Goal: Task Accomplishment & Management: Use online tool/utility

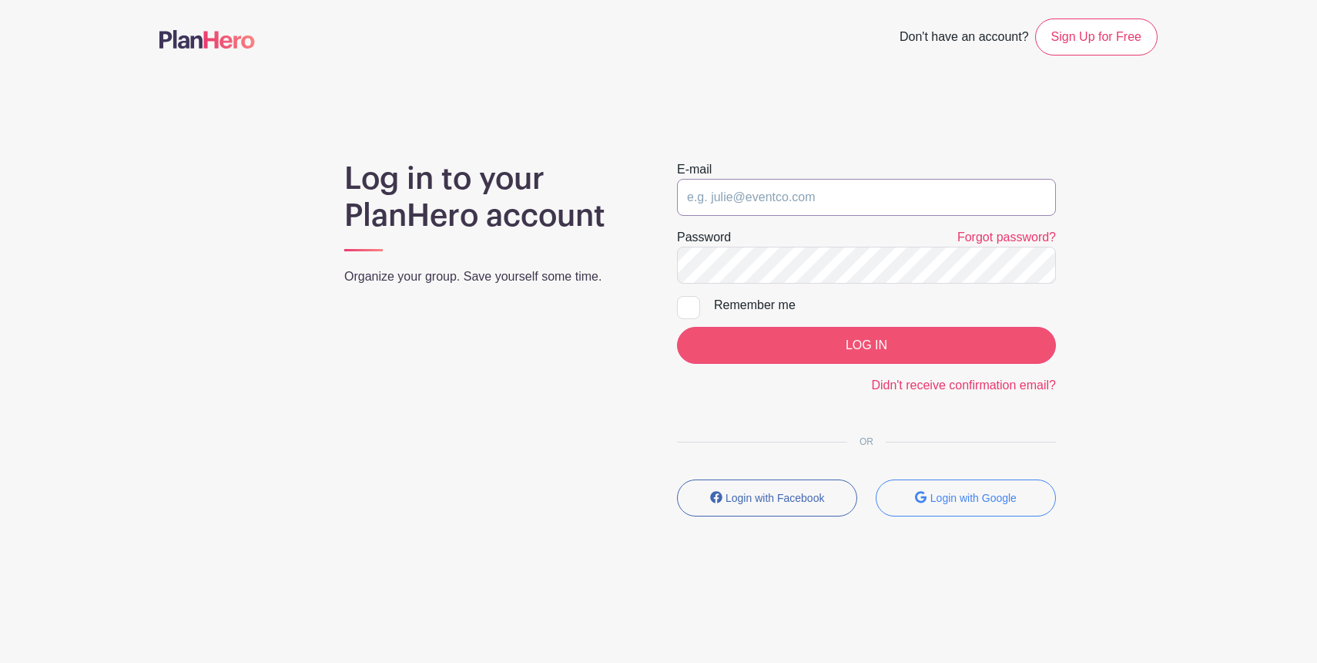
type input "[PERSON_NAME][EMAIL_ADDRESS][PERSON_NAME][DOMAIN_NAME]"
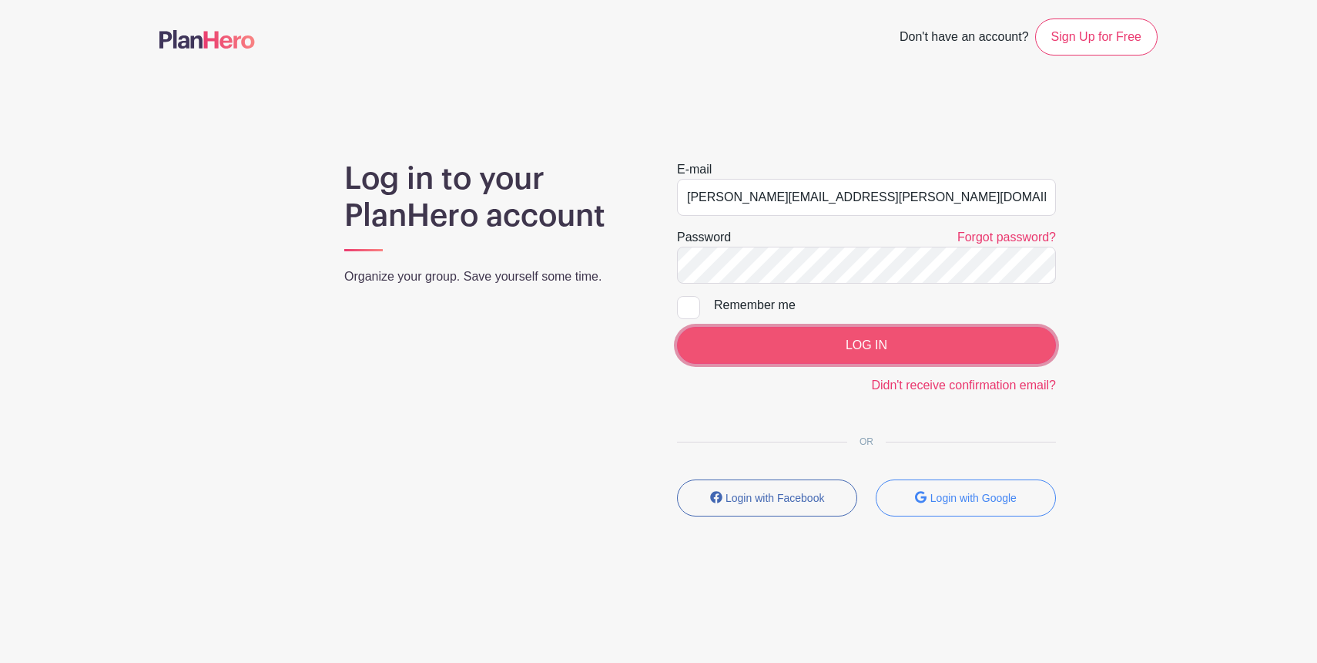
click at [769, 354] on input "LOG IN" at bounding box center [866, 345] width 379 height 37
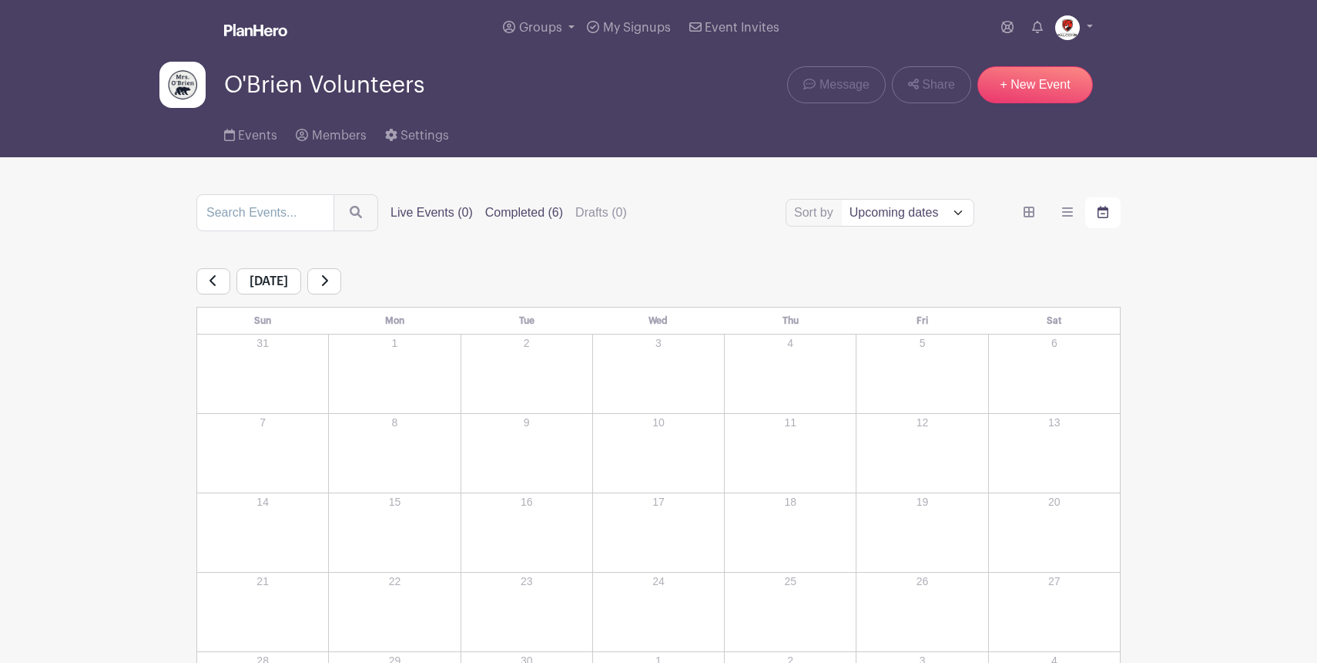
click at [507, 216] on label "Completed (6)" at bounding box center [524, 212] width 78 height 18
click at [0, 0] on input "Completed (6)" at bounding box center [0, 0] width 0 height 0
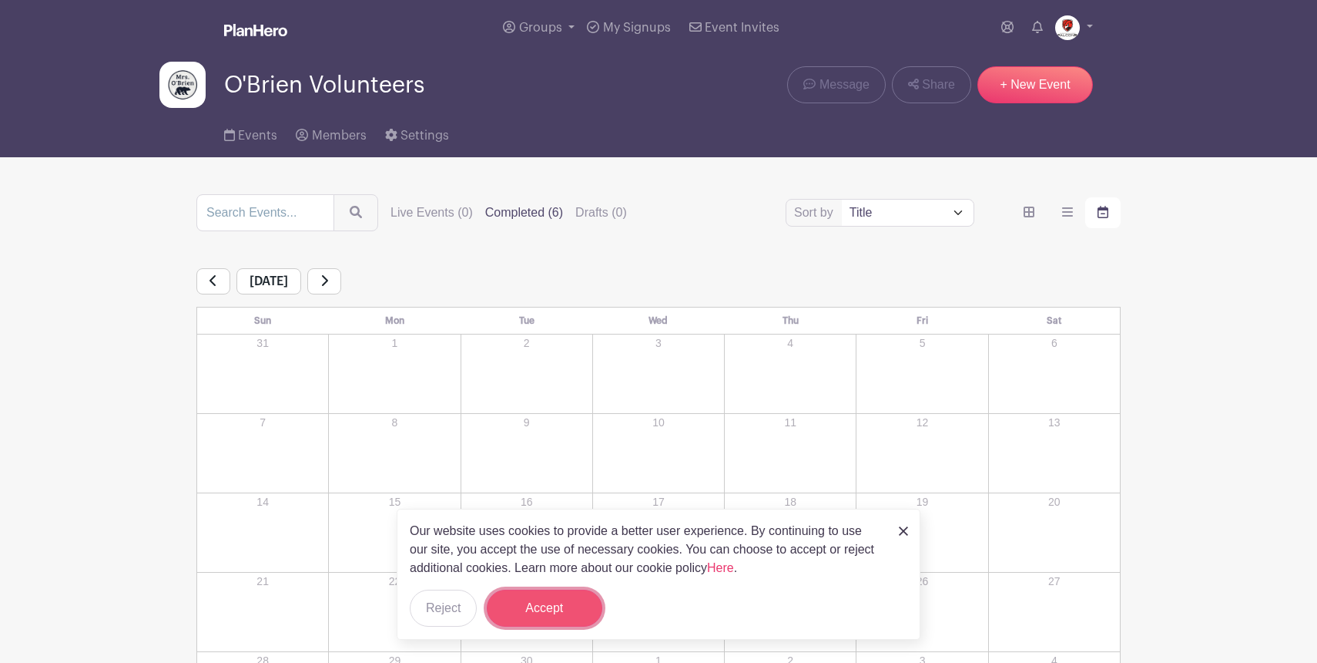
click at [582, 608] on button "Accept" at bounding box center [545, 607] width 116 height 37
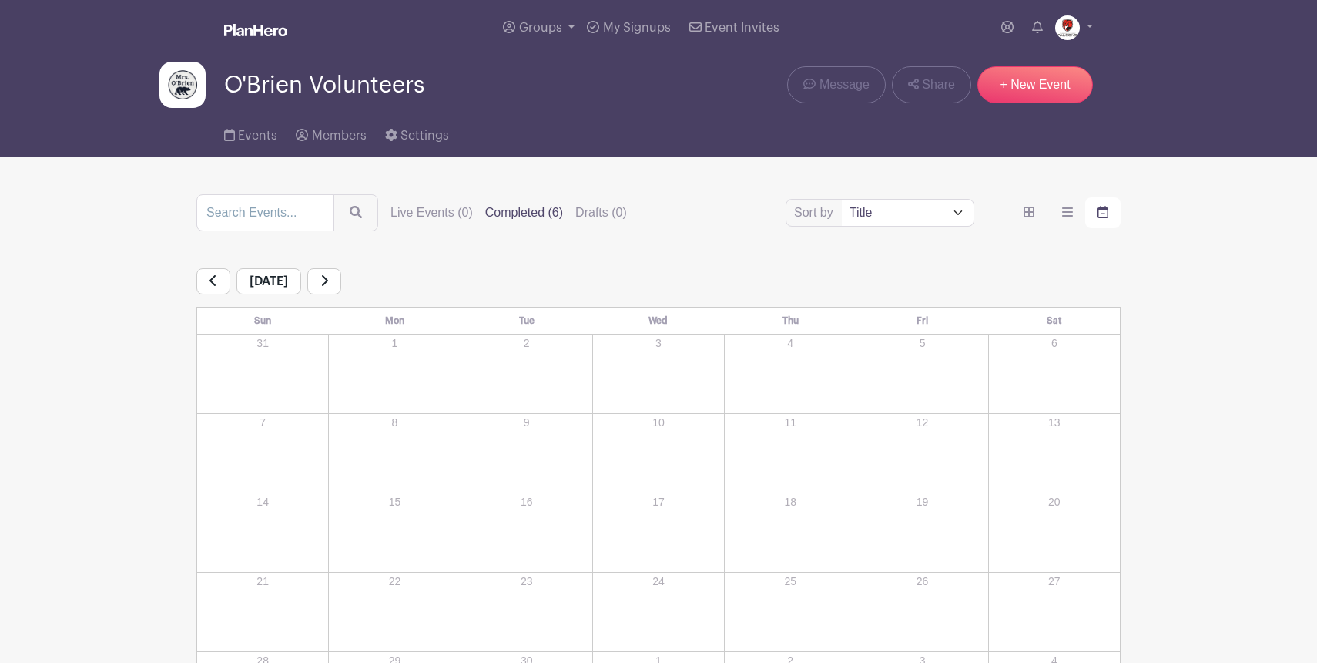
click at [497, 209] on label "Completed (6)" at bounding box center [524, 212] width 78 height 18
click at [0, 0] on input "Completed (6)" at bounding box center [0, 0] width 0 height 0
click at [497, 209] on label "Completed (6)" at bounding box center [524, 212] width 78 height 18
click at [0, 0] on input "Completed (6)" at bounding box center [0, 0] width 0 height 0
click at [499, 214] on label "Completed (6)" at bounding box center [524, 212] width 78 height 18
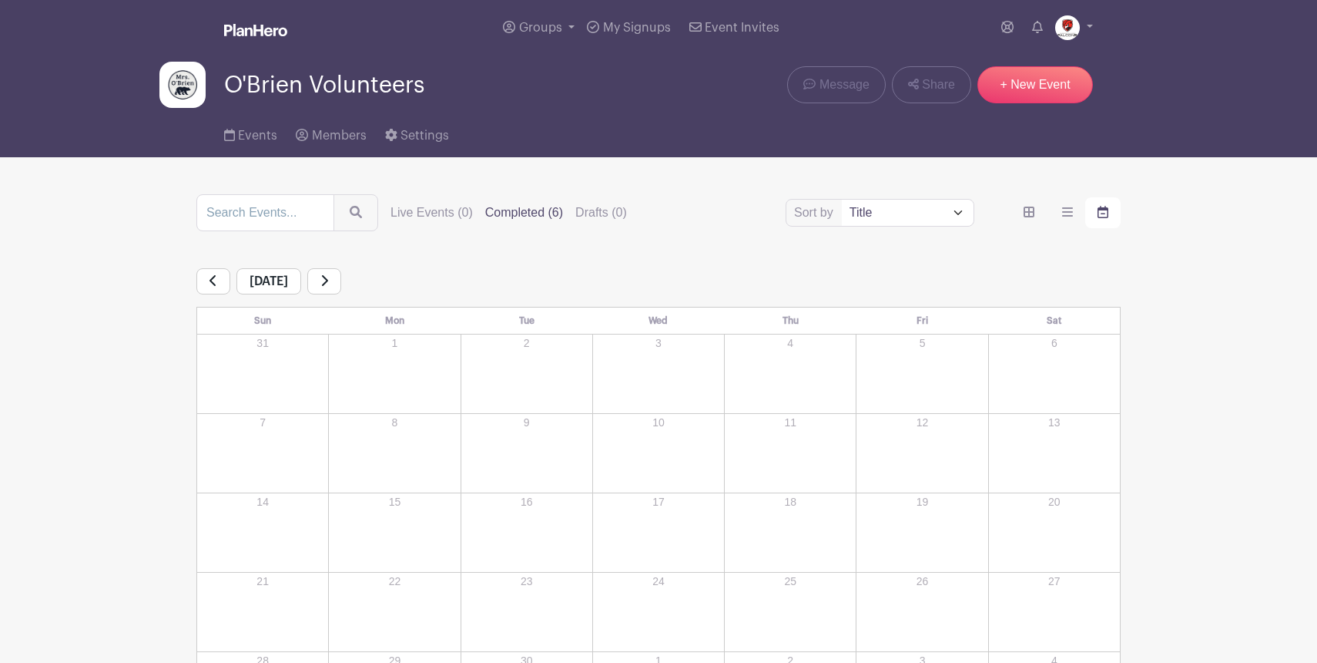
click at [0, 0] on input "Completed (6)" at bounding box center [0, 0] width 0 height 0
click at [499, 214] on label "Completed (6)" at bounding box center [524, 212] width 78 height 18
click at [0, 0] on input "Completed (6)" at bounding box center [0, 0] width 0 height 0
click at [499, 214] on label "Completed (6)" at bounding box center [524, 212] width 78 height 18
click at [0, 0] on input "Completed (6)" at bounding box center [0, 0] width 0 height 0
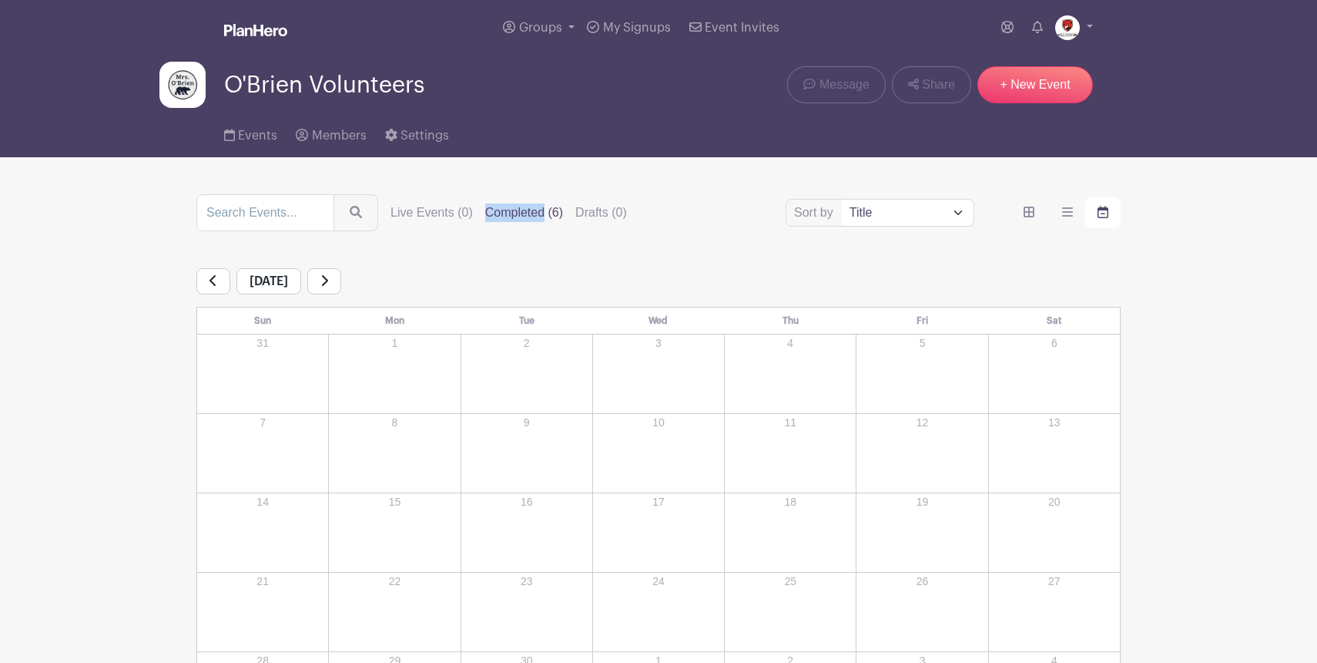
click at [499, 214] on label "Completed (6)" at bounding box center [524, 212] width 78 height 18
click at [0, 0] on input "Completed (6)" at bounding box center [0, 0] width 0 height 0
click at [248, 136] on span "Events" at bounding box center [257, 135] width 39 height 12
click at [922, 207] on select "Title Recently modified Newest Upcoming dates" at bounding box center [908, 213] width 132 height 26
click at [619, 23] on span "My Signups" at bounding box center [637, 28] width 68 height 12
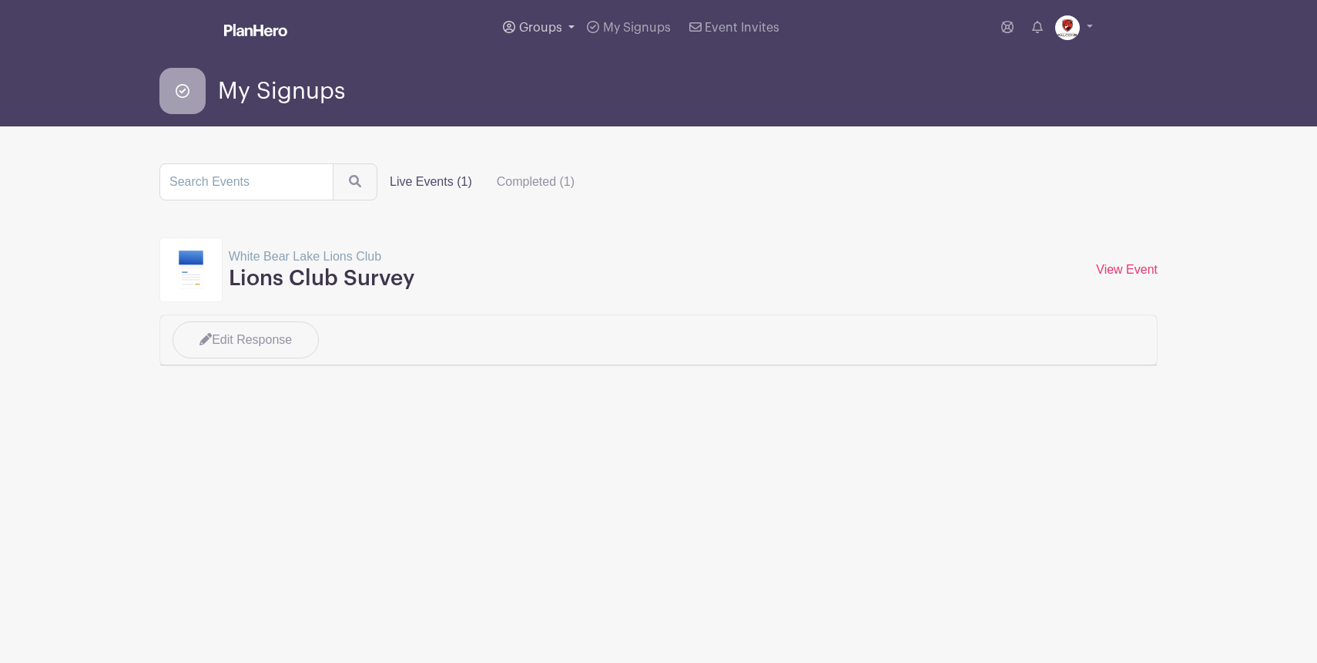
click at [555, 25] on span "Groups" at bounding box center [540, 28] width 43 height 12
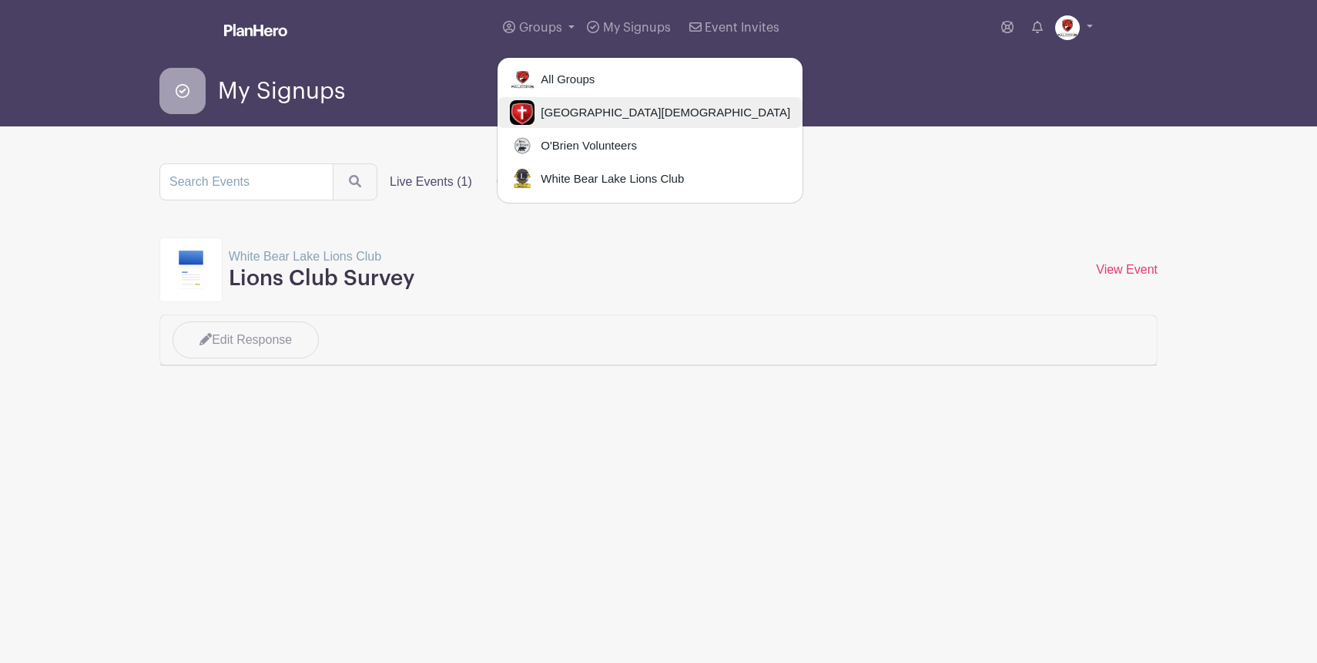
click at [589, 117] on span "[GEOGRAPHIC_DATA][DEMOGRAPHIC_DATA]" at bounding box center [663, 113] width 256 height 18
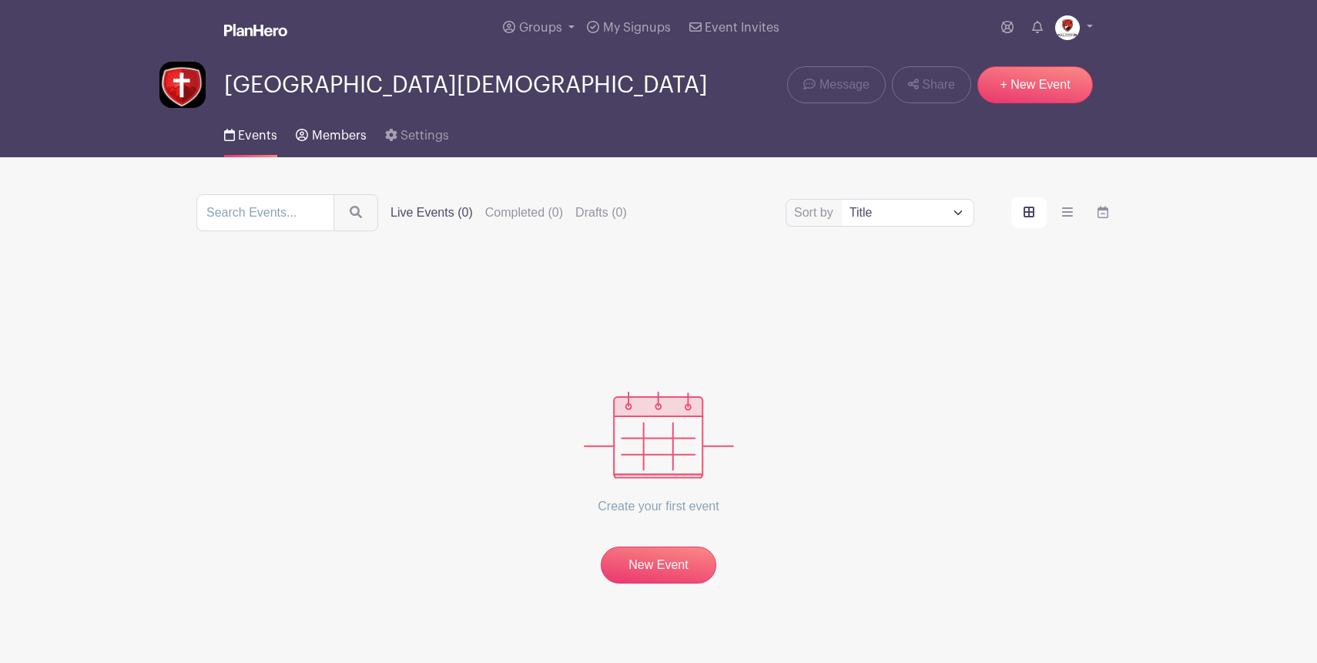
click at [307, 139] on link "Members" at bounding box center [331, 132] width 70 height 49
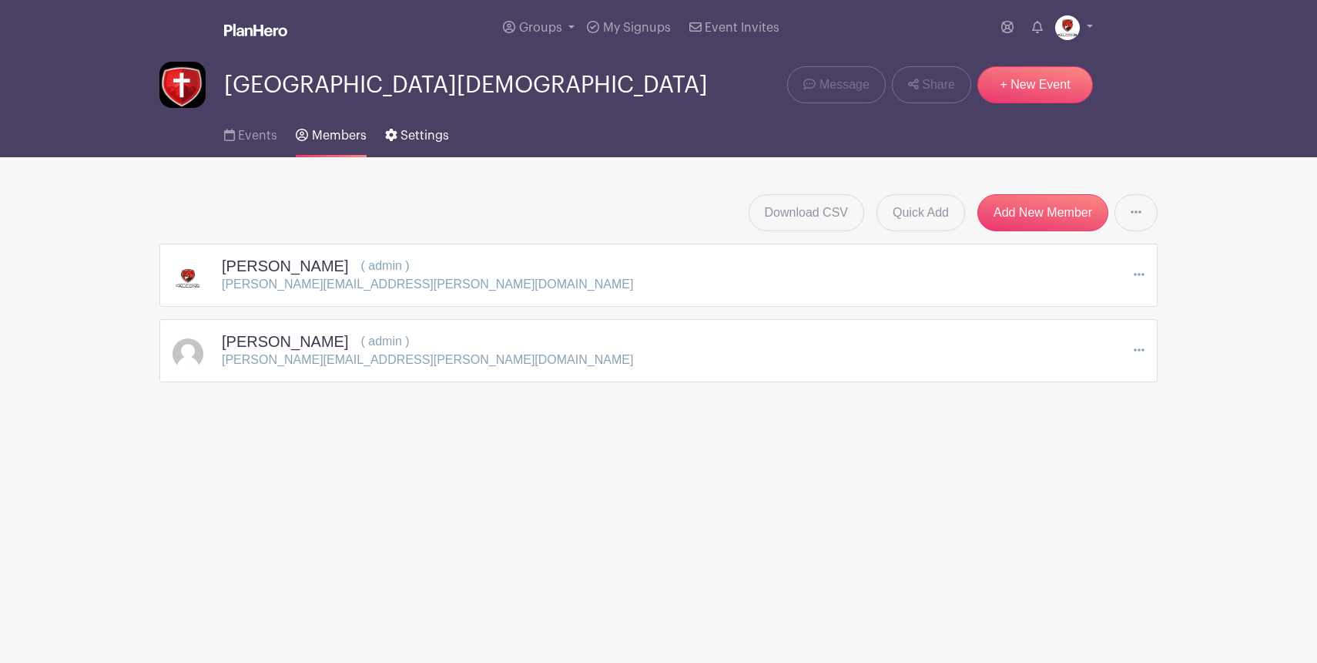
click at [440, 129] on link "Settings" at bounding box center [417, 132] width 64 height 49
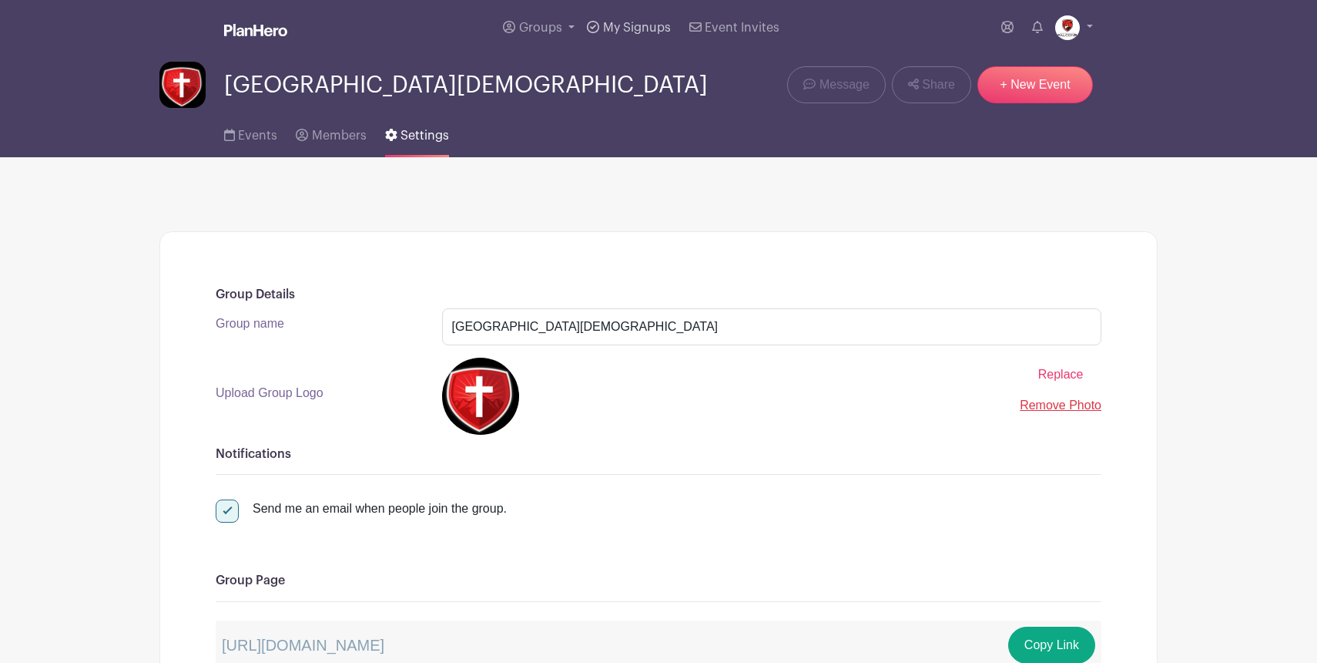
click at [607, 28] on span "My Signups" at bounding box center [637, 28] width 68 height 12
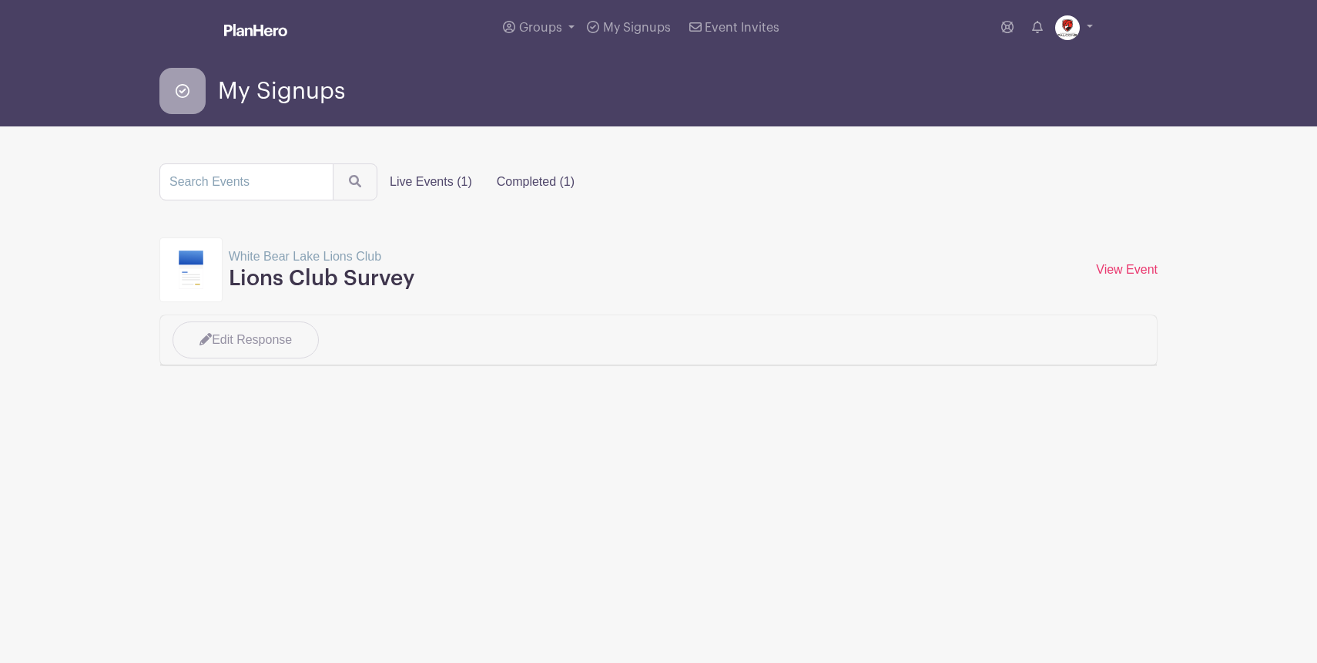
click at [516, 176] on label "Completed (1)" at bounding box center [536, 181] width 102 height 31
click at [0, 0] on input "Completed (1)" at bounding box center [0, 0] width 0 height 0
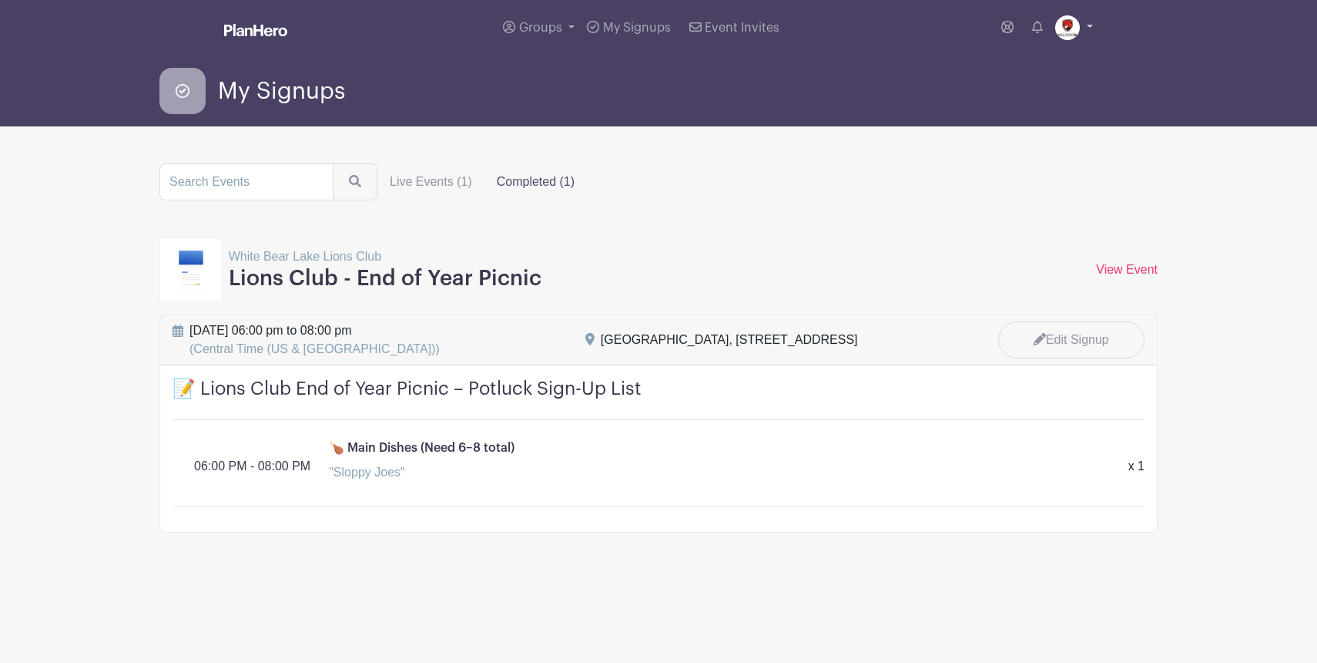
click at [1072, 23] on img at bounding box center [1067, 27] width 25 height 25
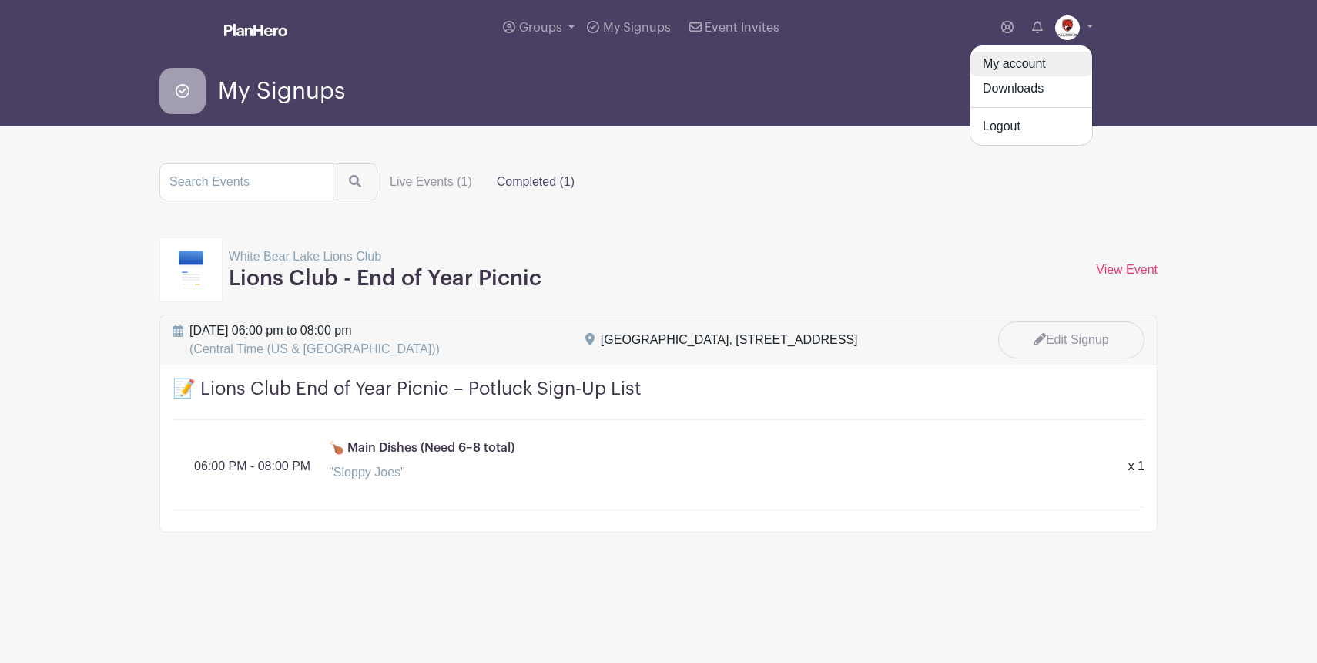
click at [1023, 64] on link "My account" at bounding box center [1032, 64] width 122 height 25
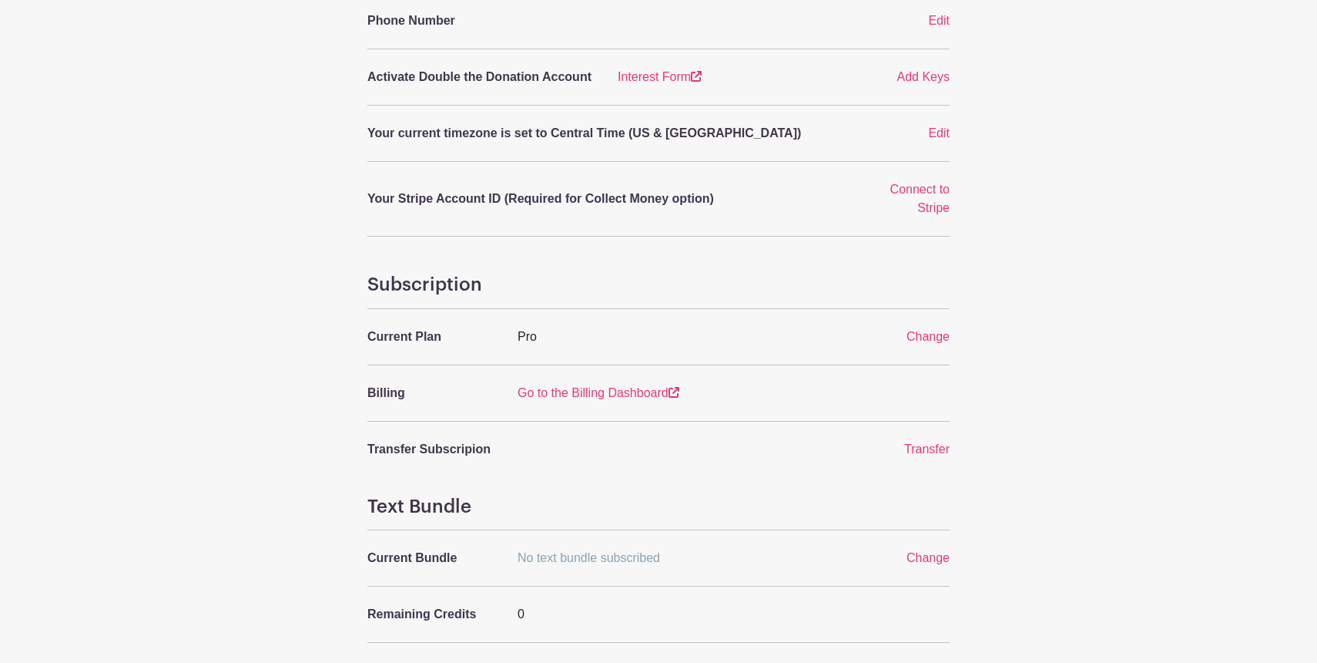
scroll to position [147, 0]
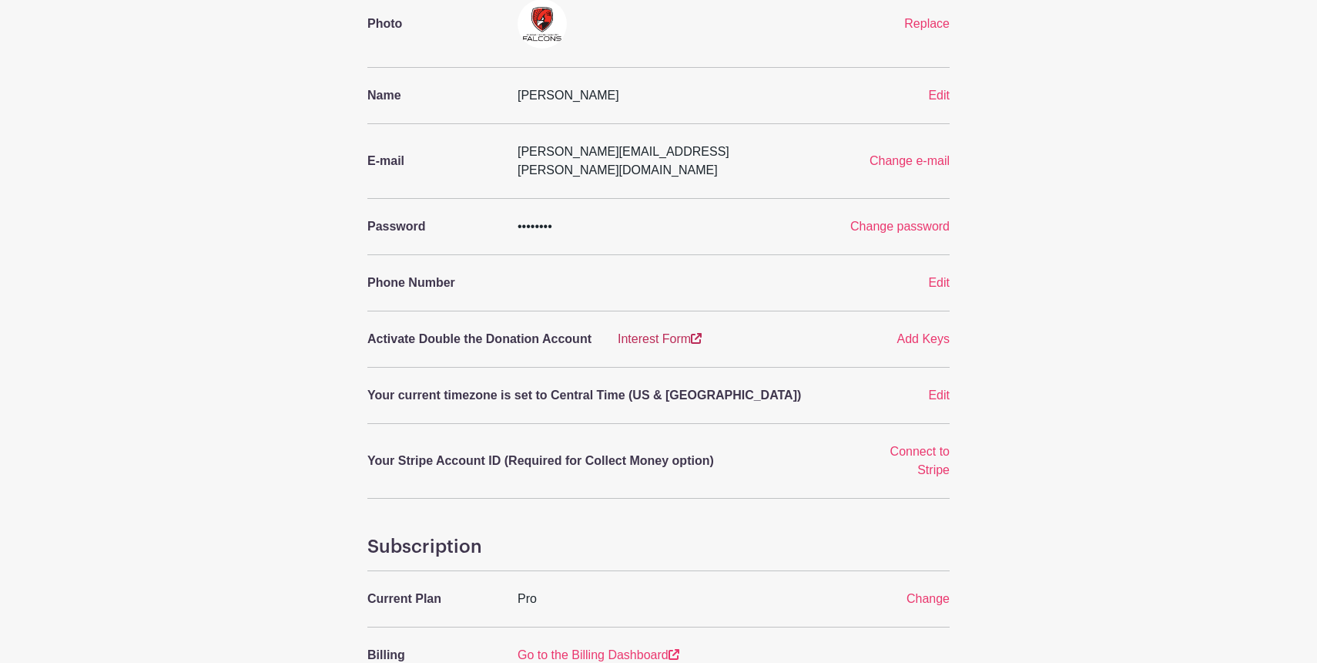
click at [666, 332] on link "Interest Form" at bounding box center [660, 338] width 84 height 13
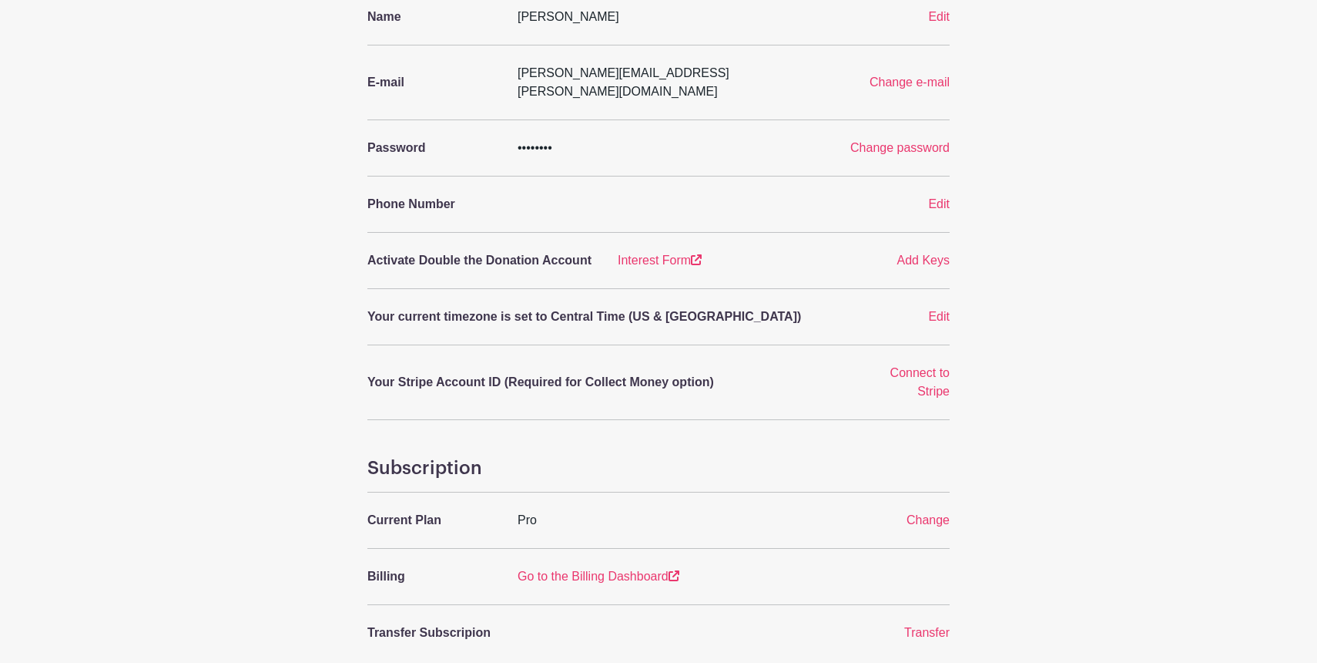
scroll to position [229, 0]
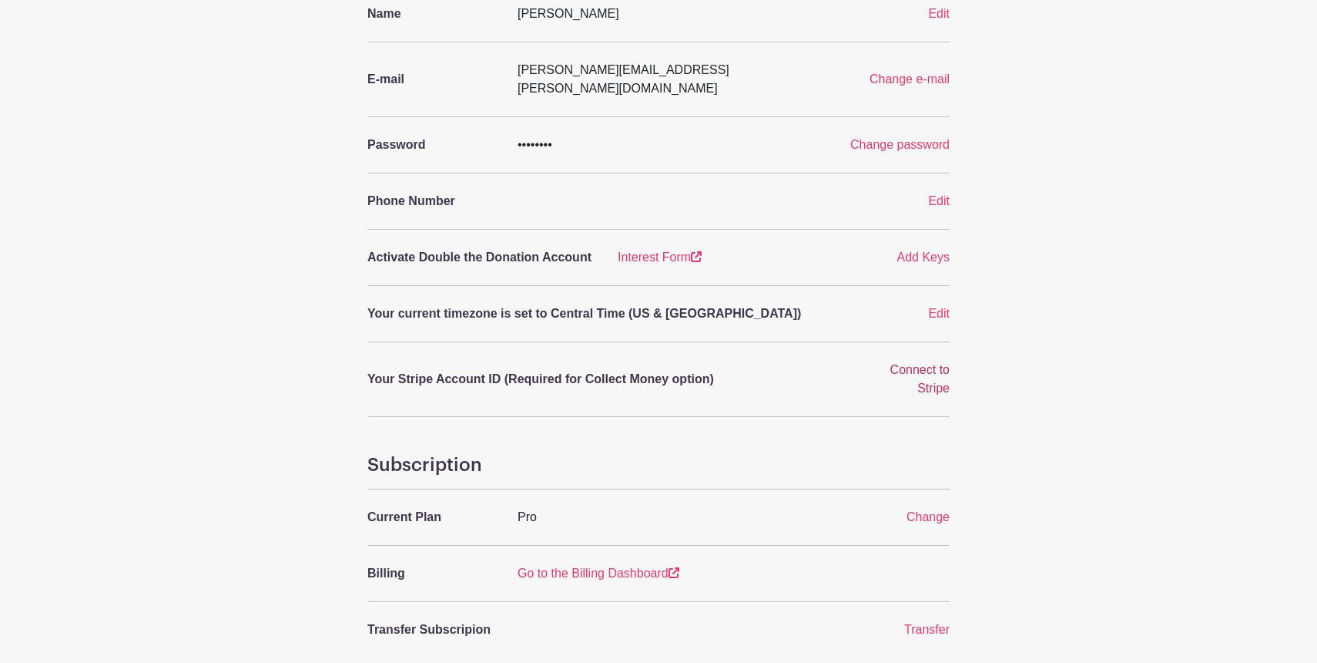
click at [896, 363] on span "Connect to Stripe" at bounding box center [920, 379] width 59 height 32
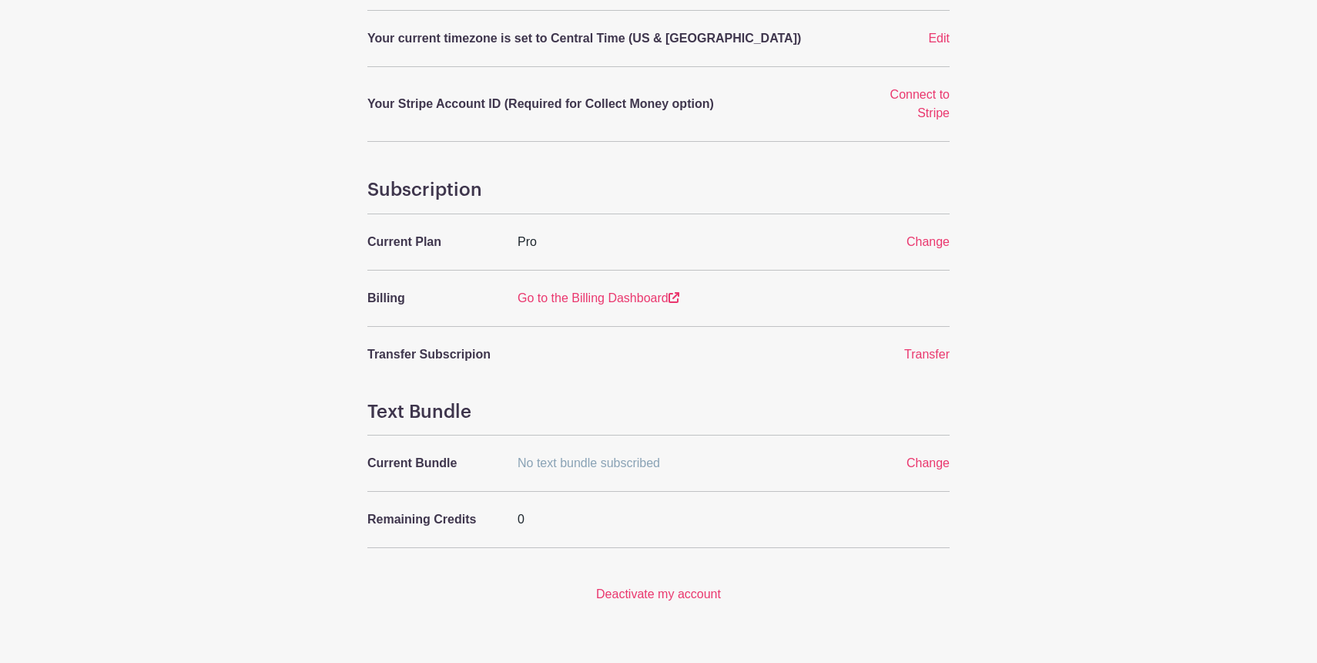
scroll to position [523, 0]
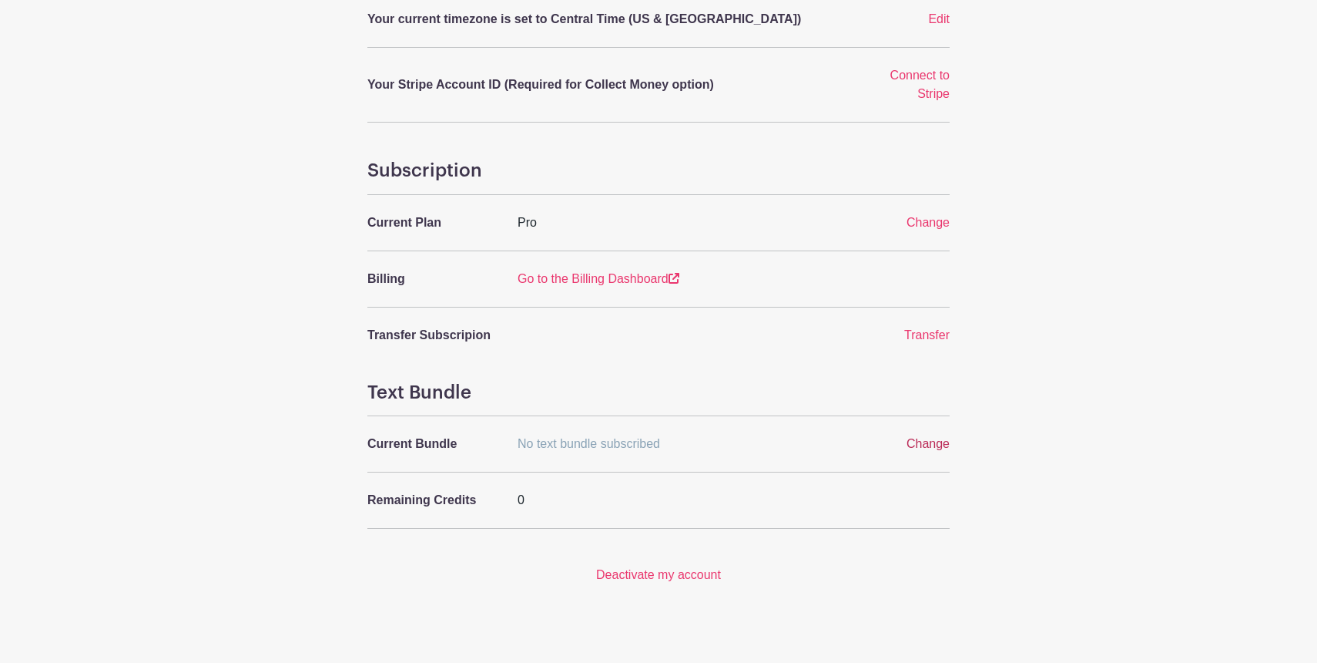
click at [933, 437] on span "Change" at bounding box center [928, 443] width 43 height 13
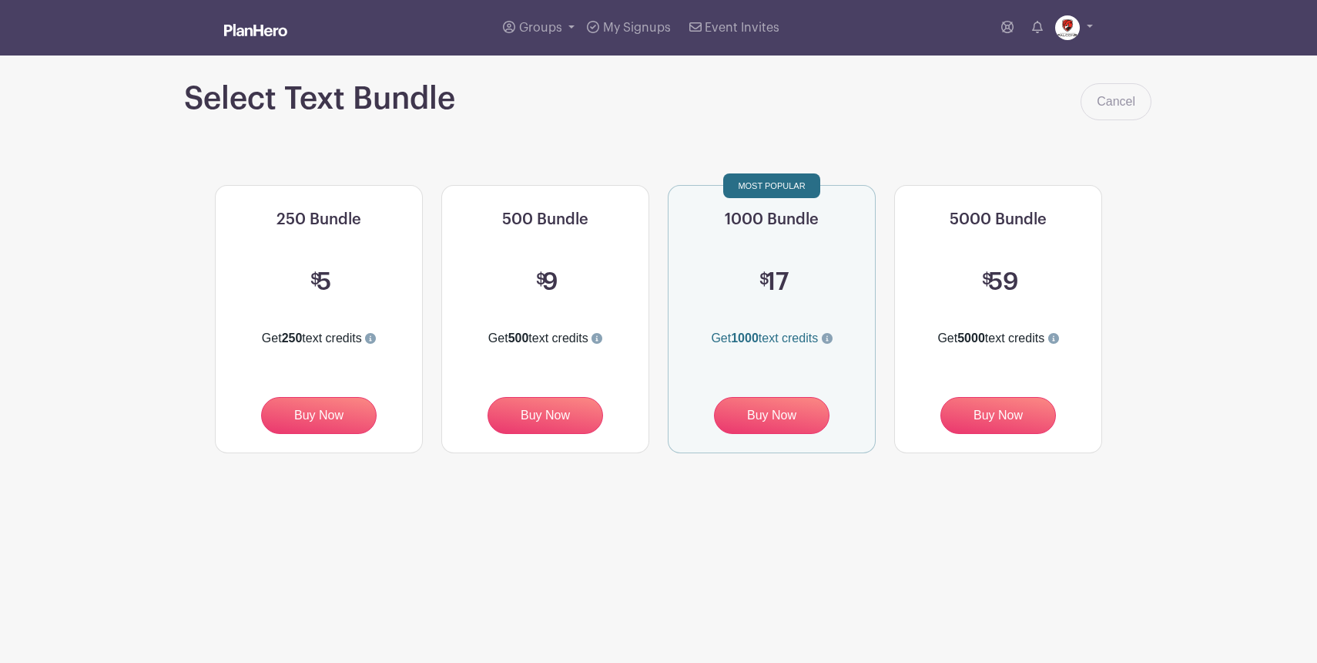
click at [271, 29] on img at bounding box center [255, 30] width 63 height 12
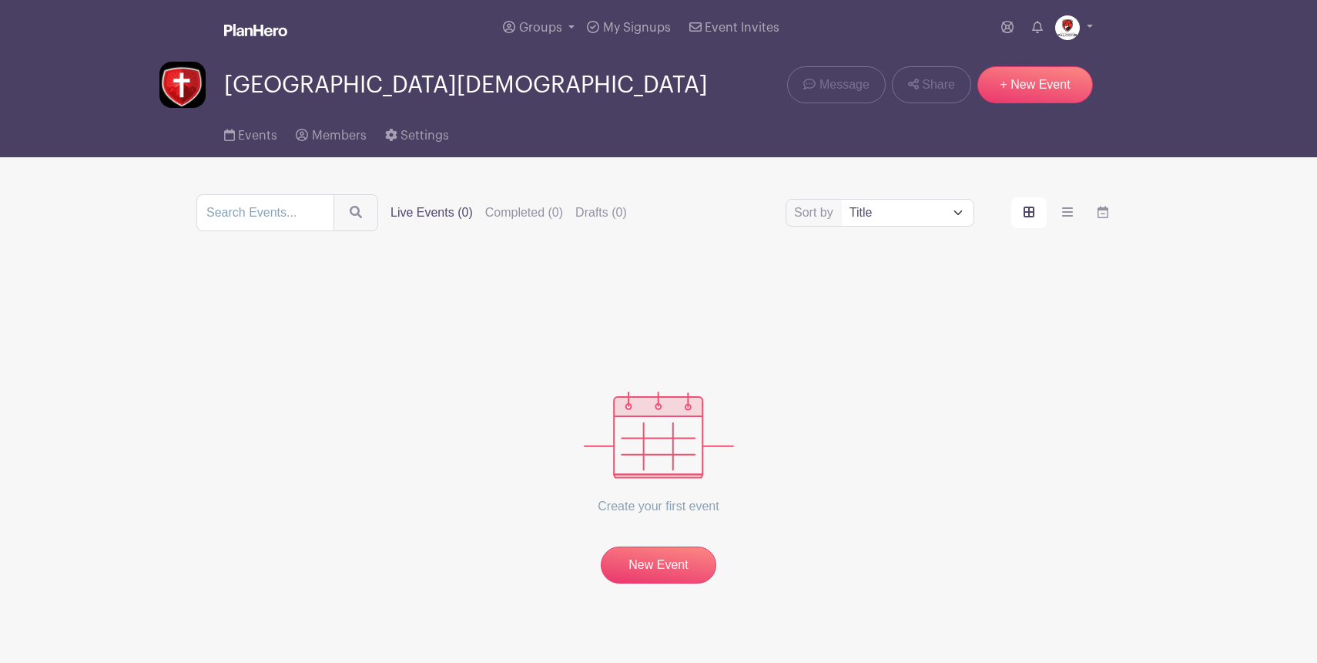
click at [271, 29] on img at bounding box center [255, 30] width 63 height 12
click at [314, 128] on link "Members" at bounding box center [331, 132] width 70 height 49
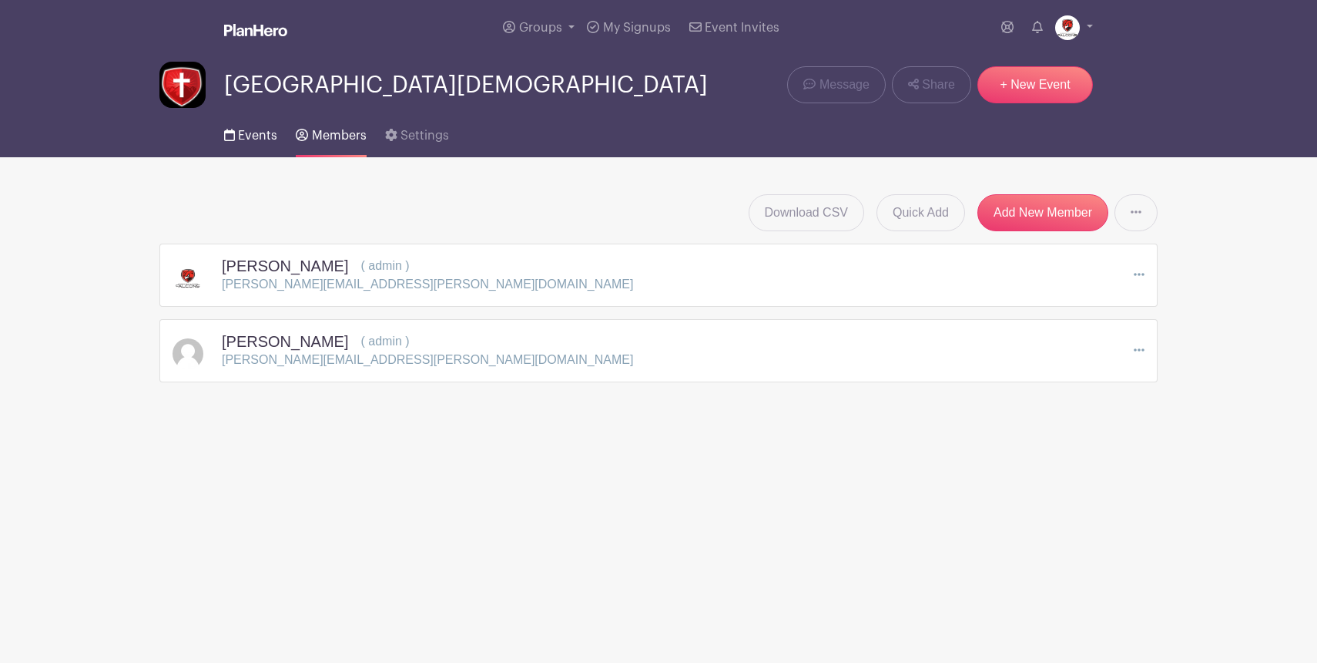
click at [247, 135] on span "Events" at bounding box center [257, 135] width 39 height 12
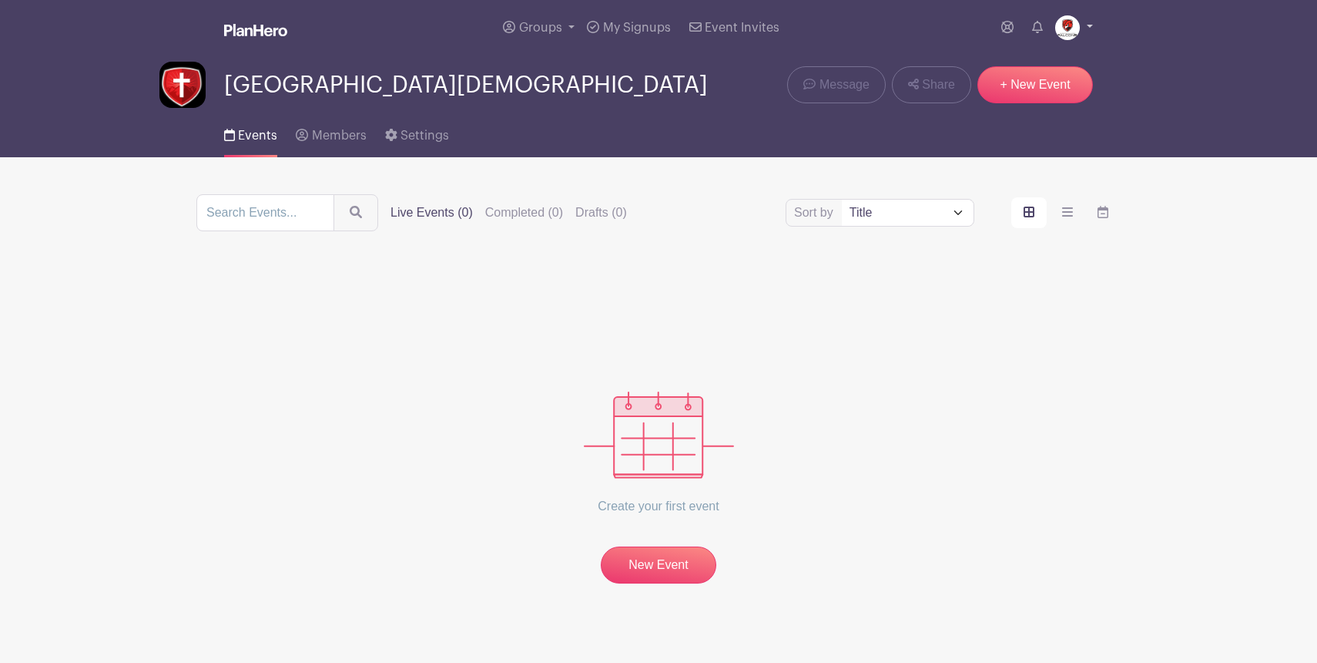
click at [1076, 26] on img at bounding box center [1067, 27] width 25 height 25
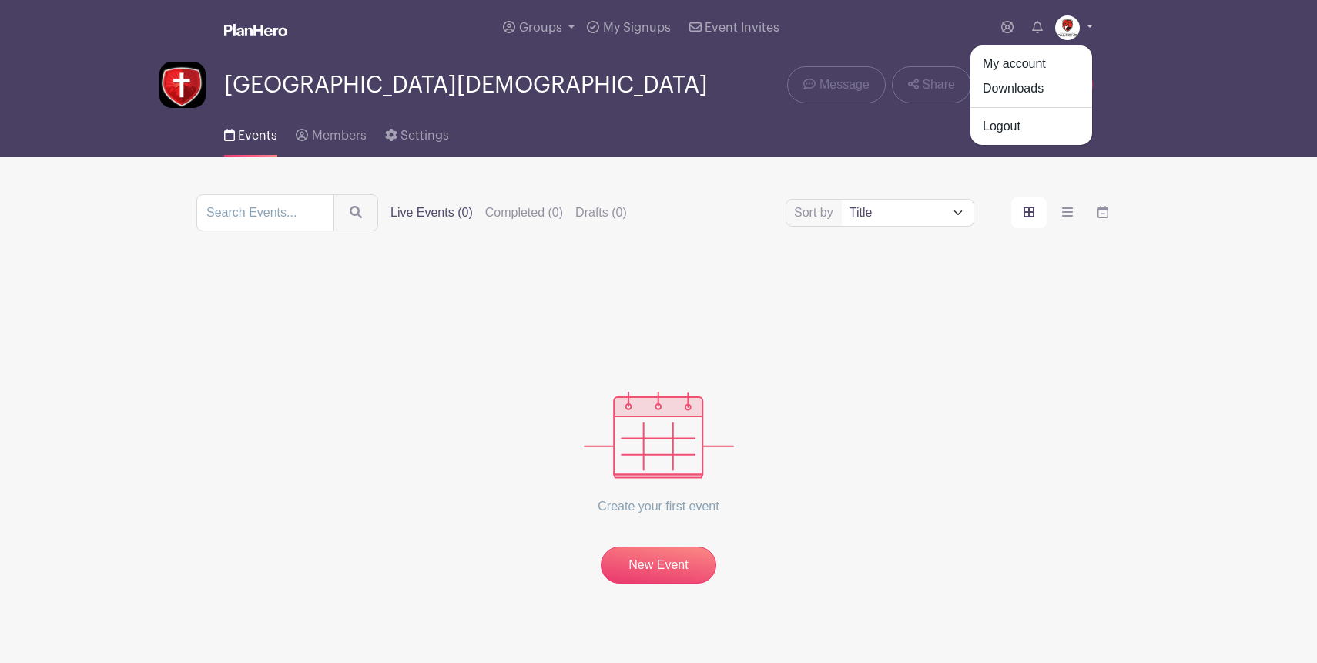
click at [1091, 26] on link at bounding box center [1074, 27] width 38 height 25
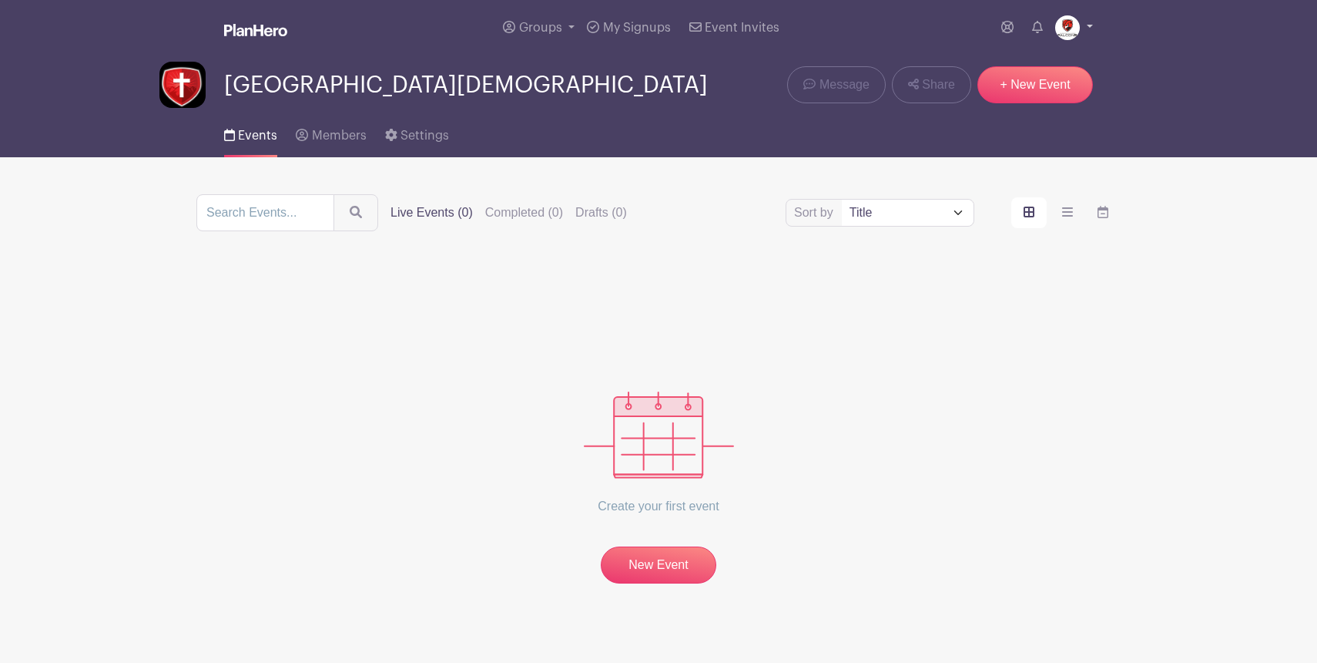
click at [1091, 26] on link at bounding box center [1074, 27] width 38 height 25
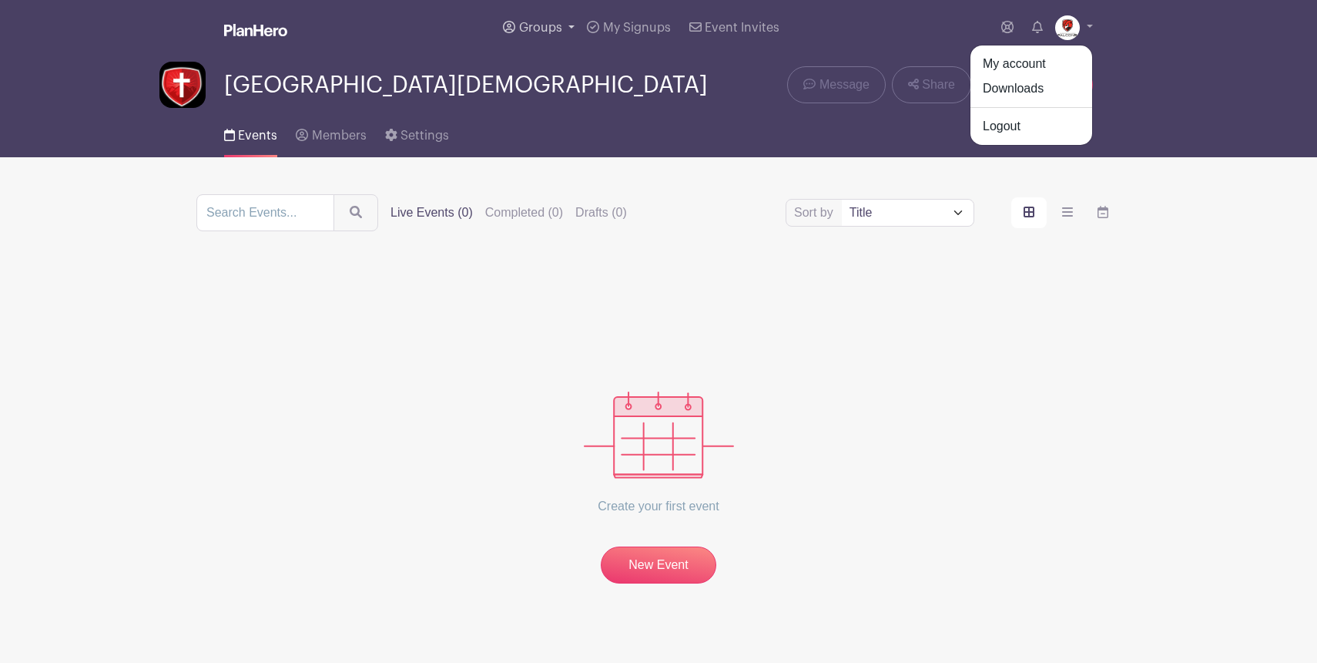
click at [527, 25] on span "Groups" at bounding box center [540, 28] width 43 height 12
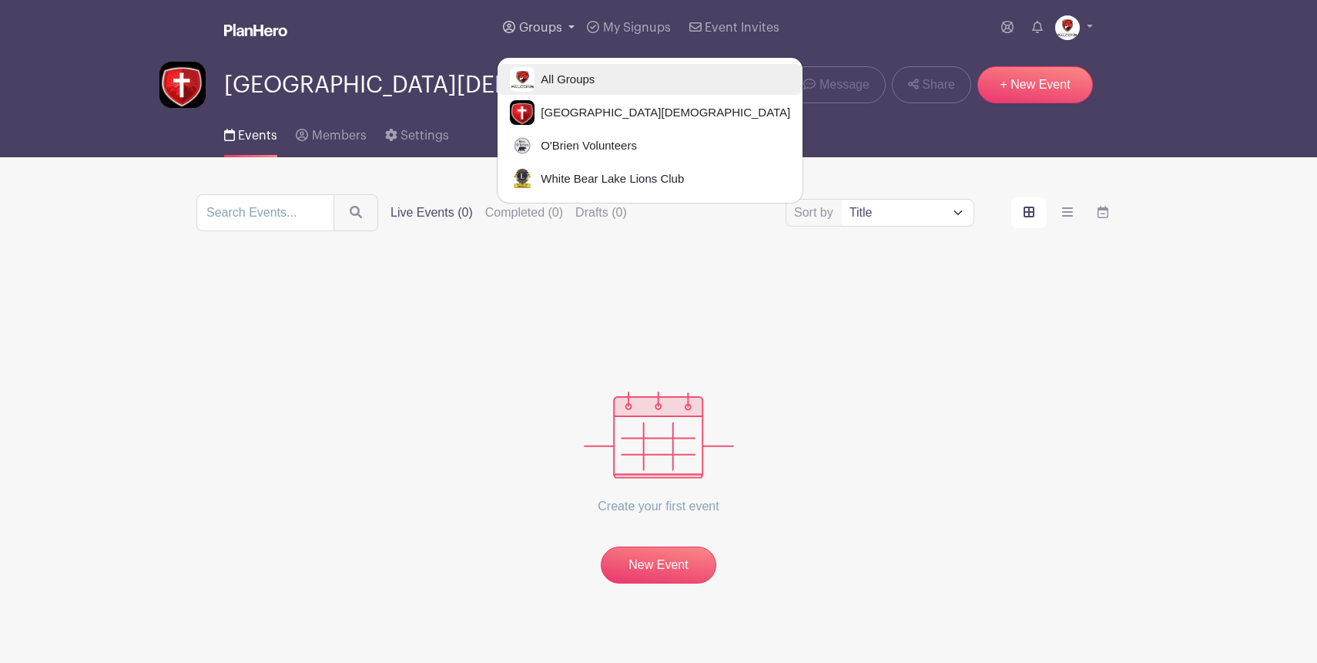
click at [529, 72] on img at bounding box center [522, 79] width 25 height 25
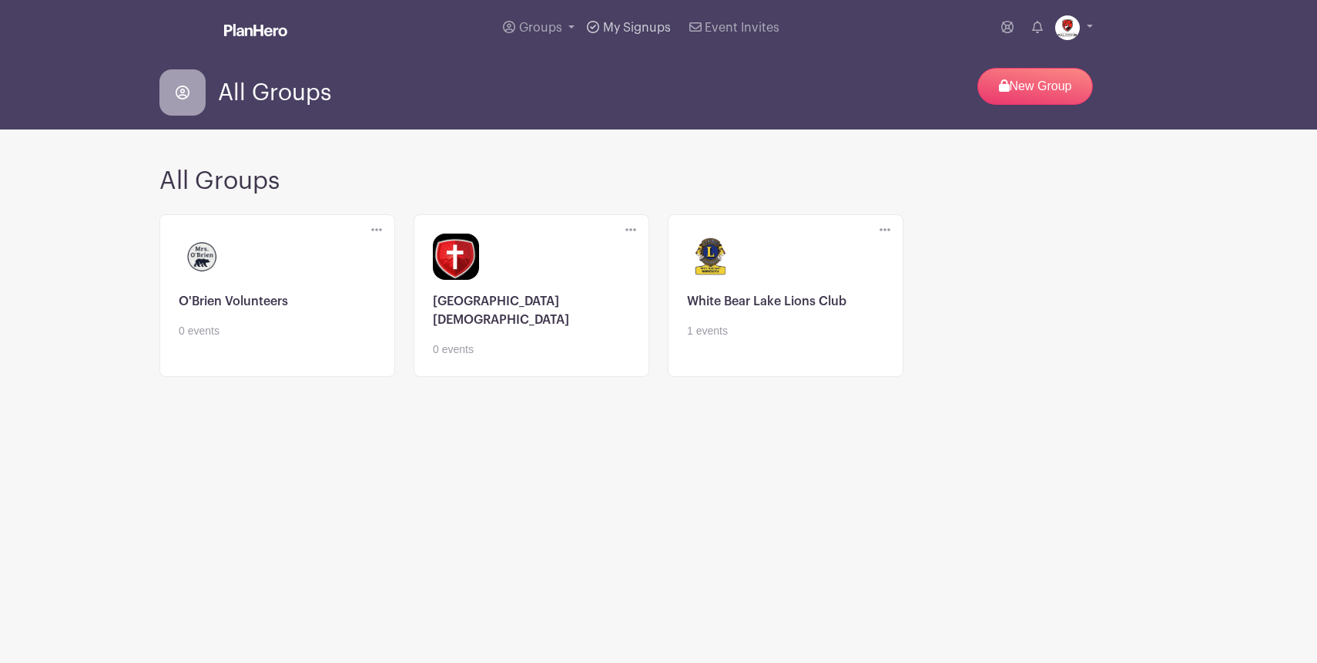
click at [628, 28] on span "My Signups" at bounding box center [637, 28] width 68 height 12
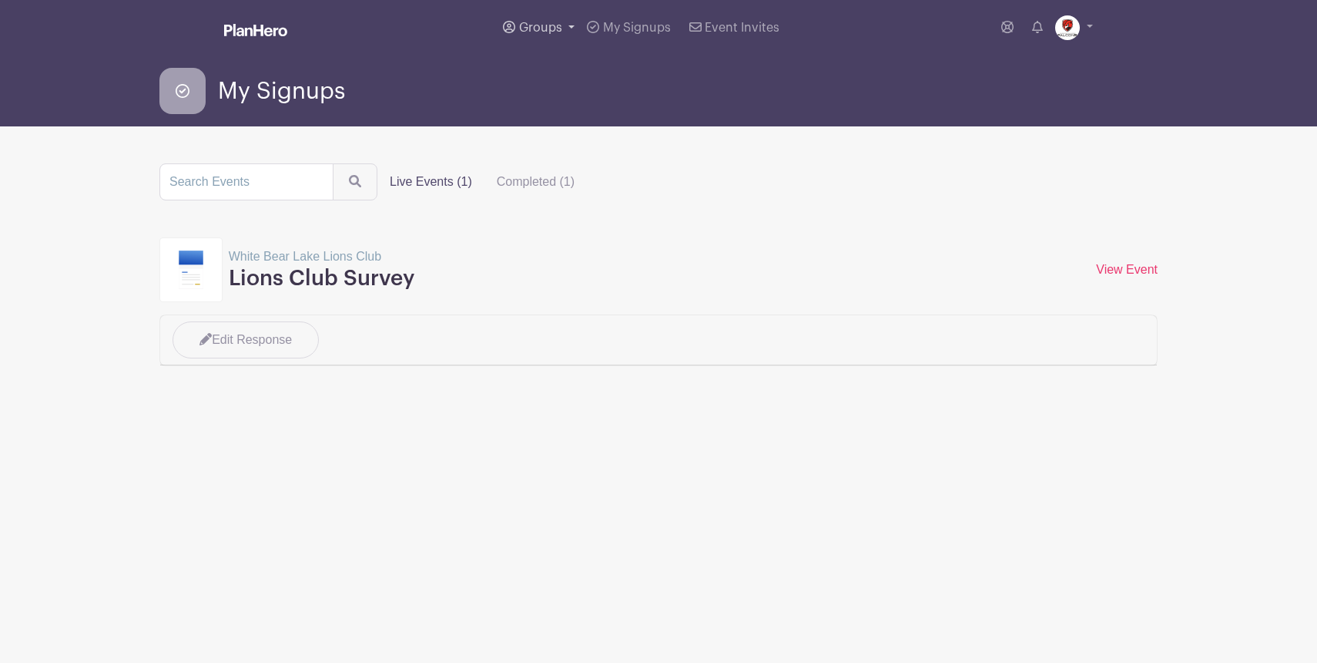
click at [553, 25] on span "Groups" at bounding box center [540, 28] width 43 height 12
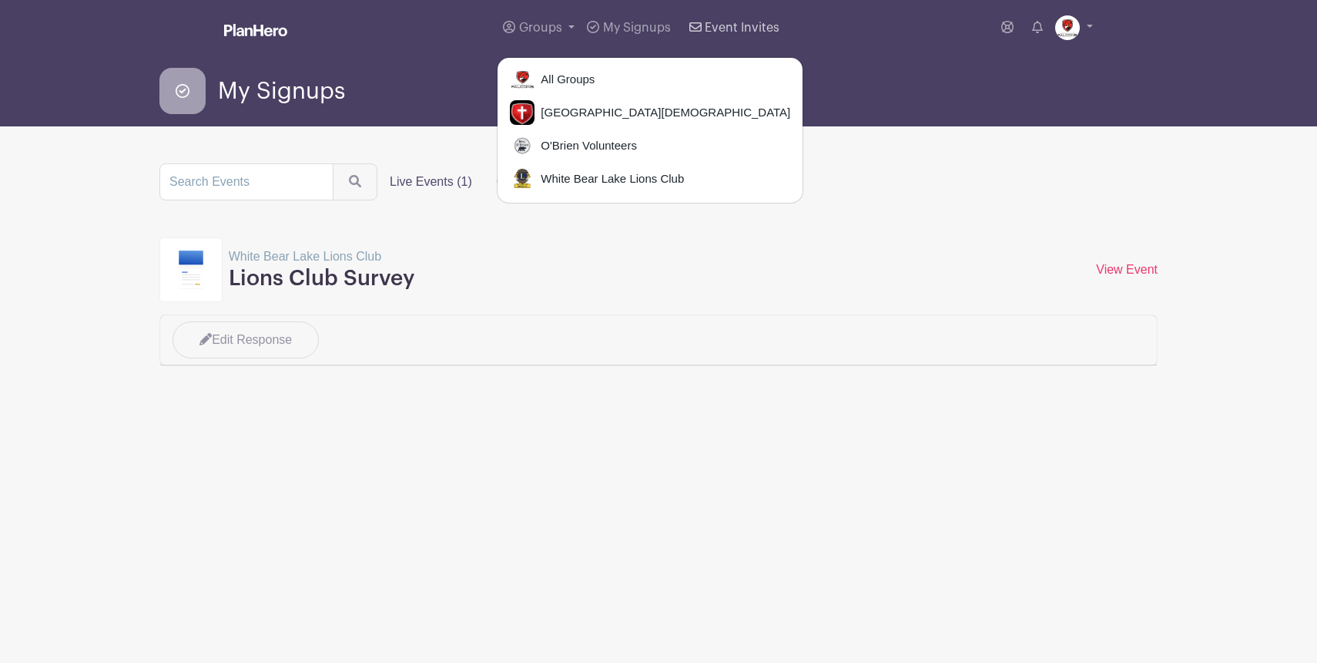
click at [740, 32] on span "Event Invites" at bounding box center [742, 28] width 75 height 12
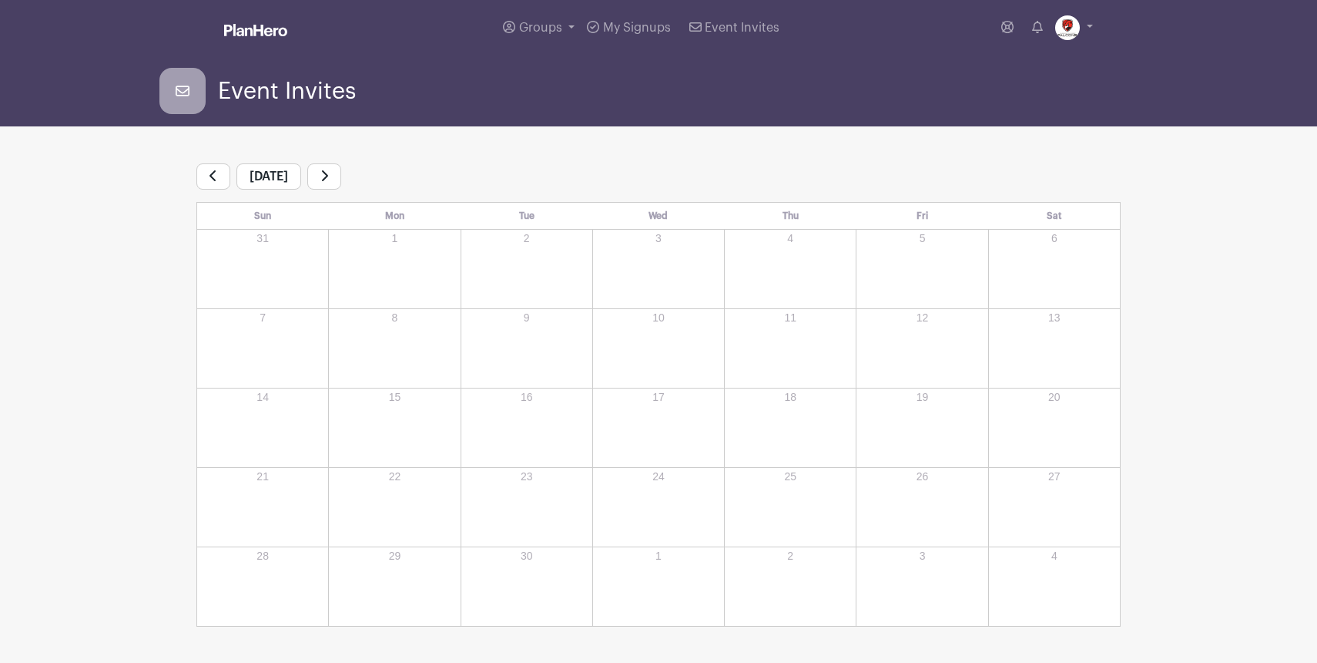
click at [290, 179] on span "September 2025" at bounding box center [269, 176] width 65 height 26
click at [206, 176] on link at bounding box center [213, 176] width 34 height 26
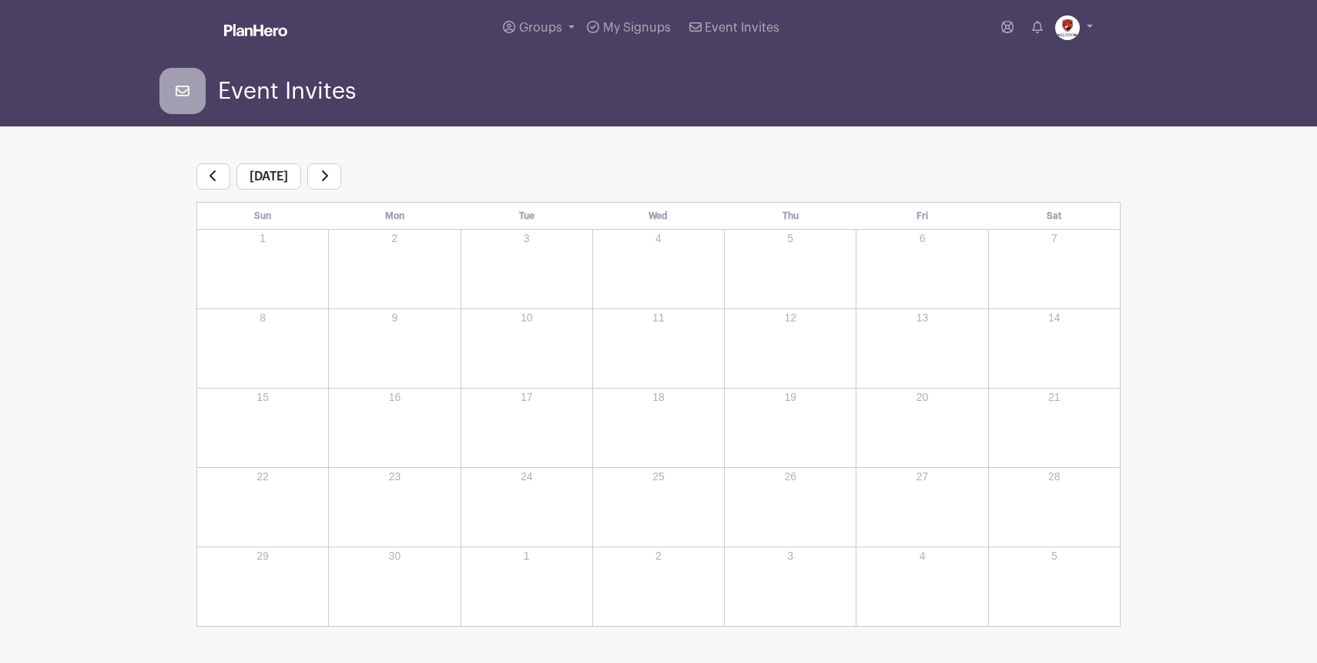
click at [206, 176] on link at bounding box center [213, 176] width 34 height 26
click at [206, 176] on link at bounding box center [209, 176] width 26 height 26
click at [206, 176] on link at bounding box center [213, 176] width 34 height 26
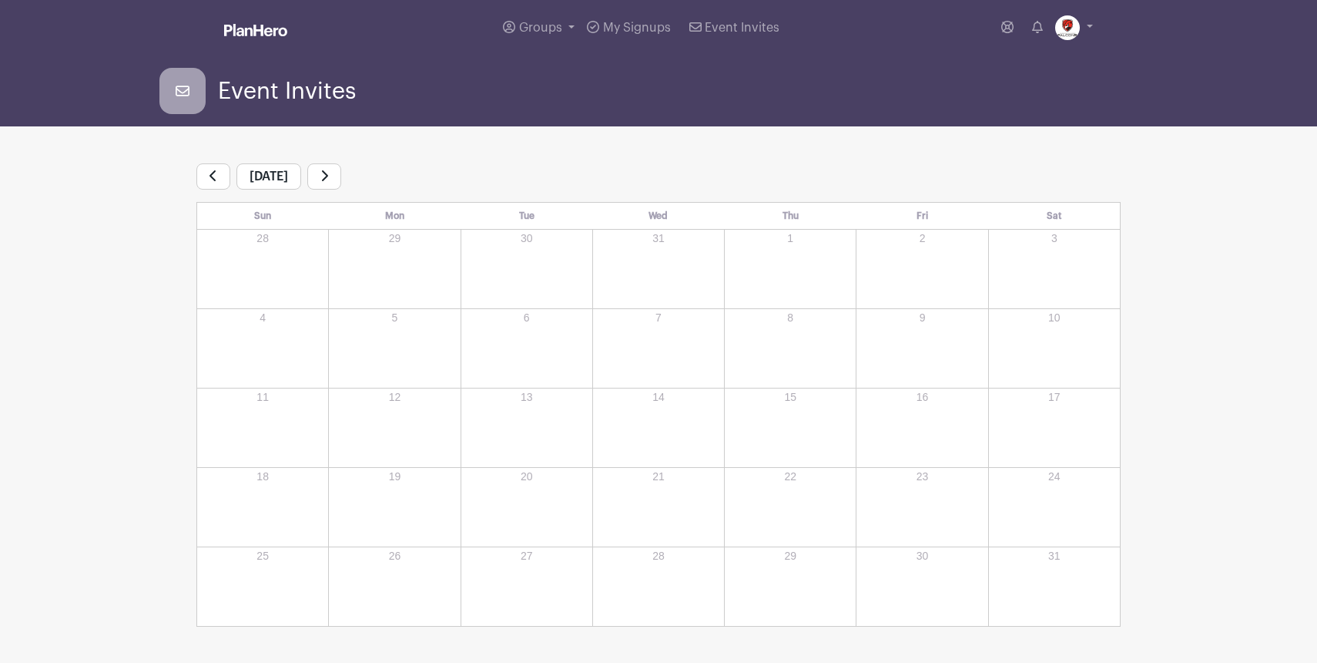
click at [341, 173] on link at bounding box center [324, 176] width 34 height 26
click at [272, 36] on link at bounding box center [255, 31] width 63 height 27
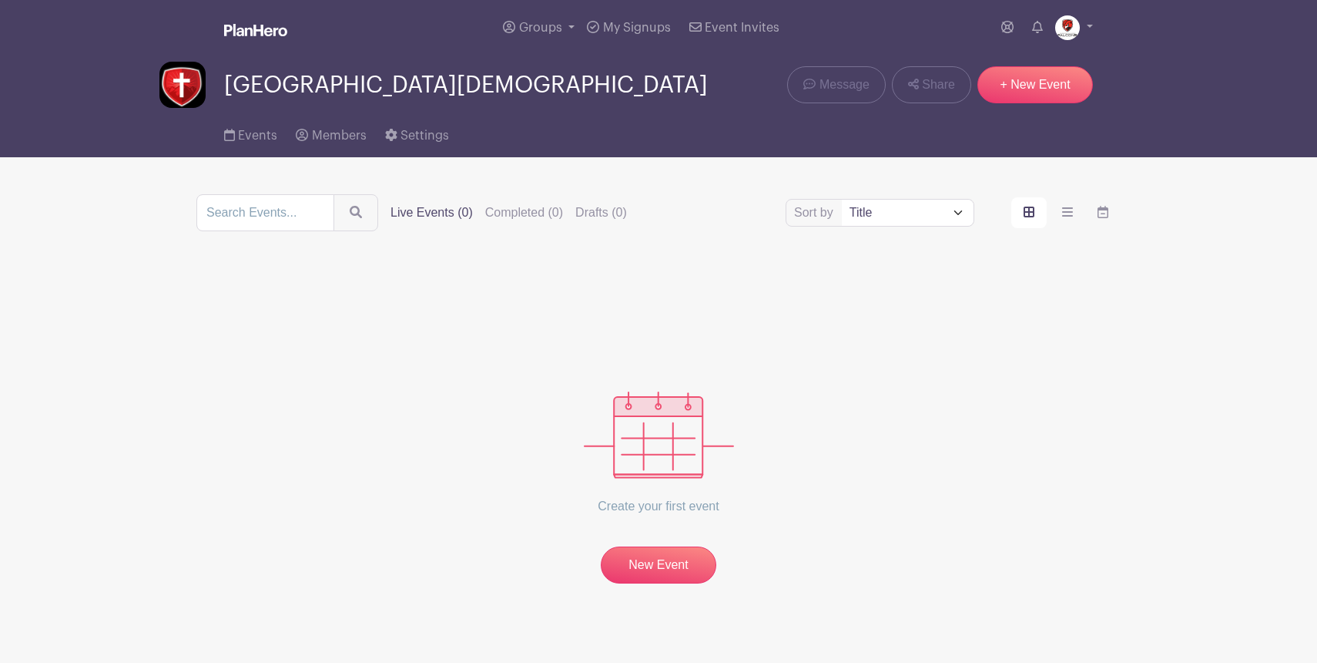
scroll to position [4, 0]
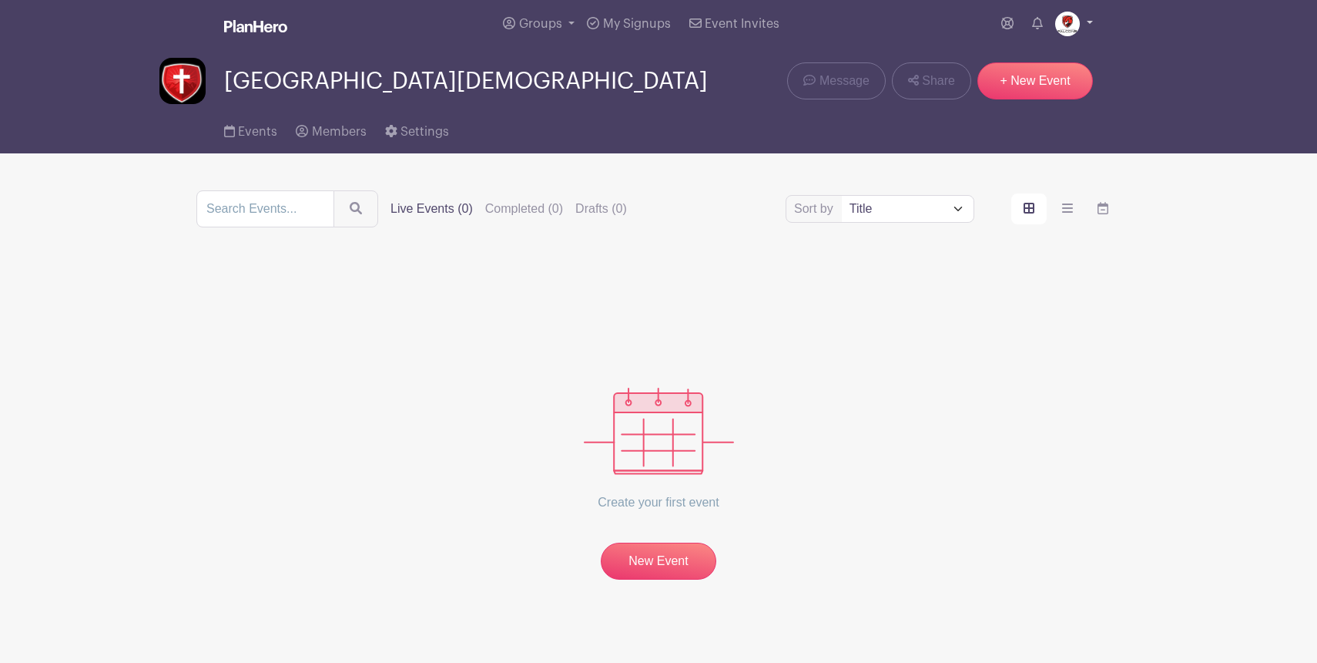
click at [1065, 35] on img at bounding box center [1067, 24] width 25 height 25
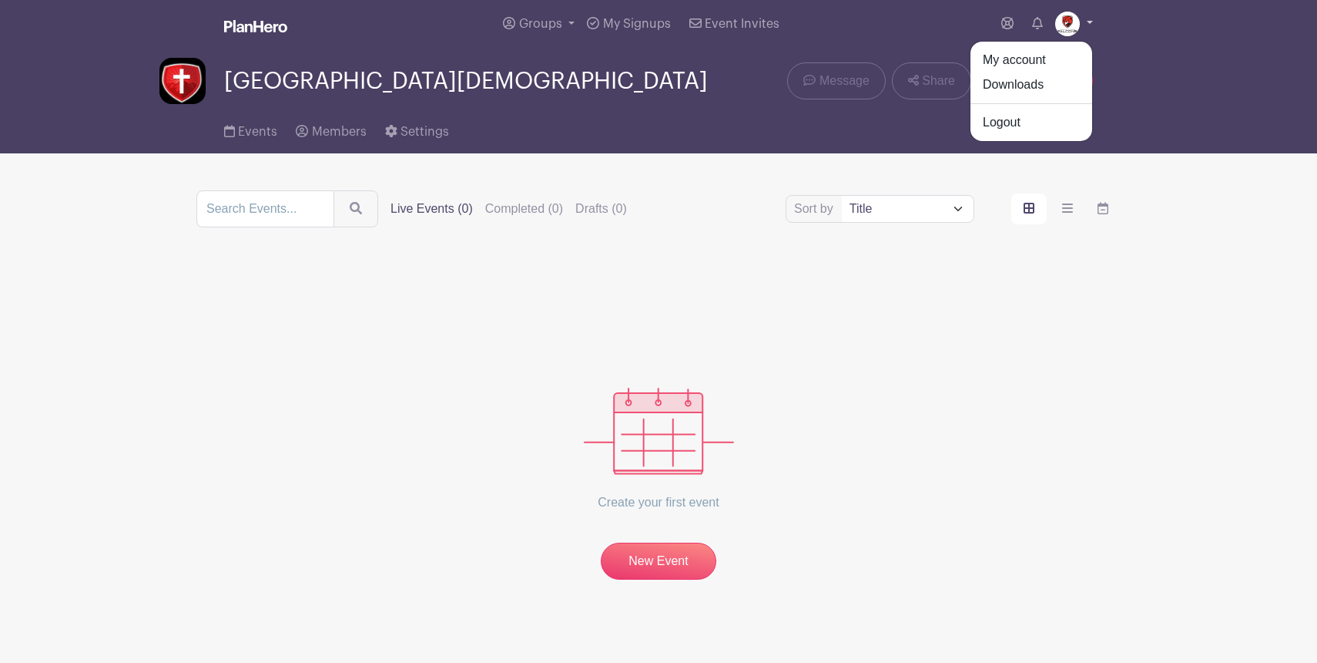
click at [1086, 21] on link at bounding box center [1074, 24] width 38 height 25
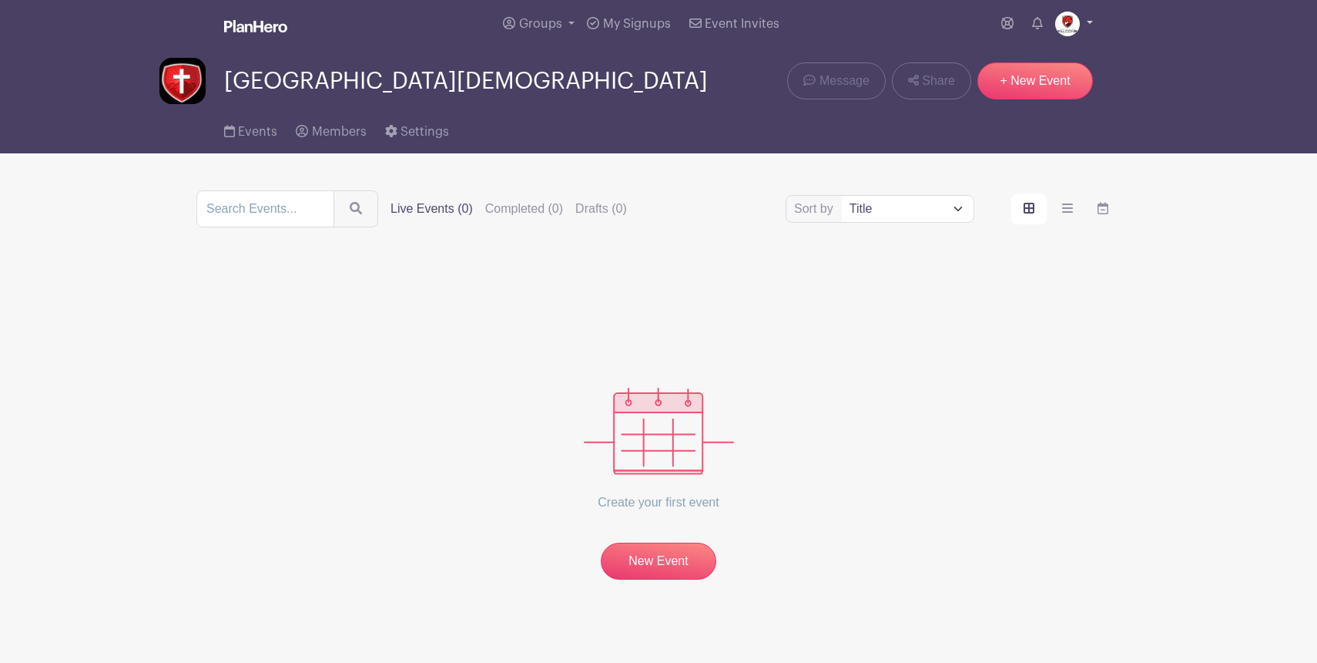
click at [1090, 21] on link at bounding box center [1074, 24] width 38 height 25
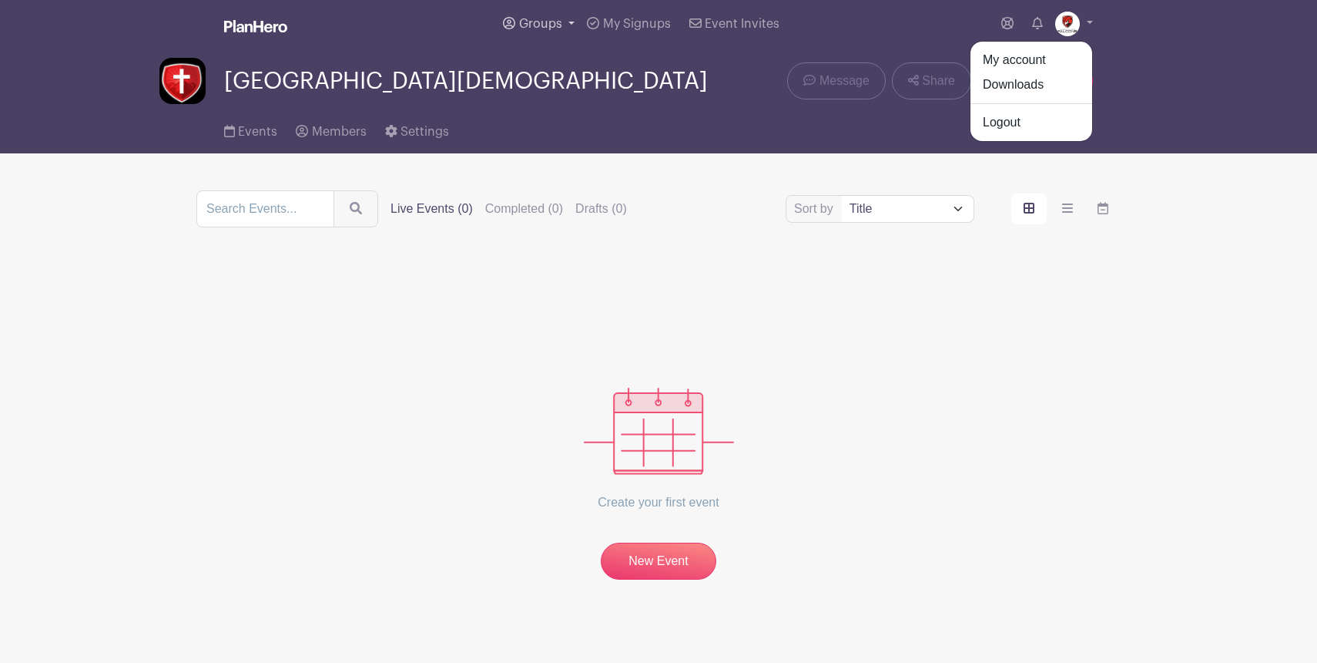
click at [526, 15] on link "Groups" at bounding box center [539, 23] width 84 height 55
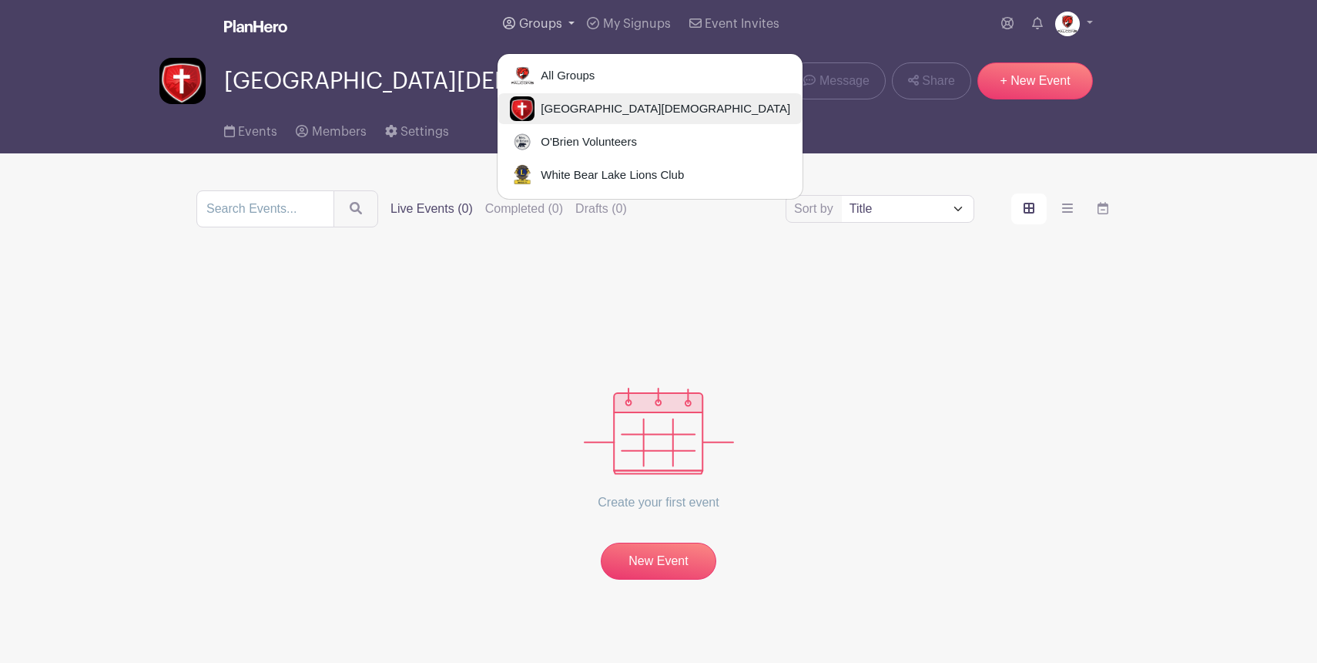
click at [528, 100] on img at bounding box center [522, 108] width 25 height 25
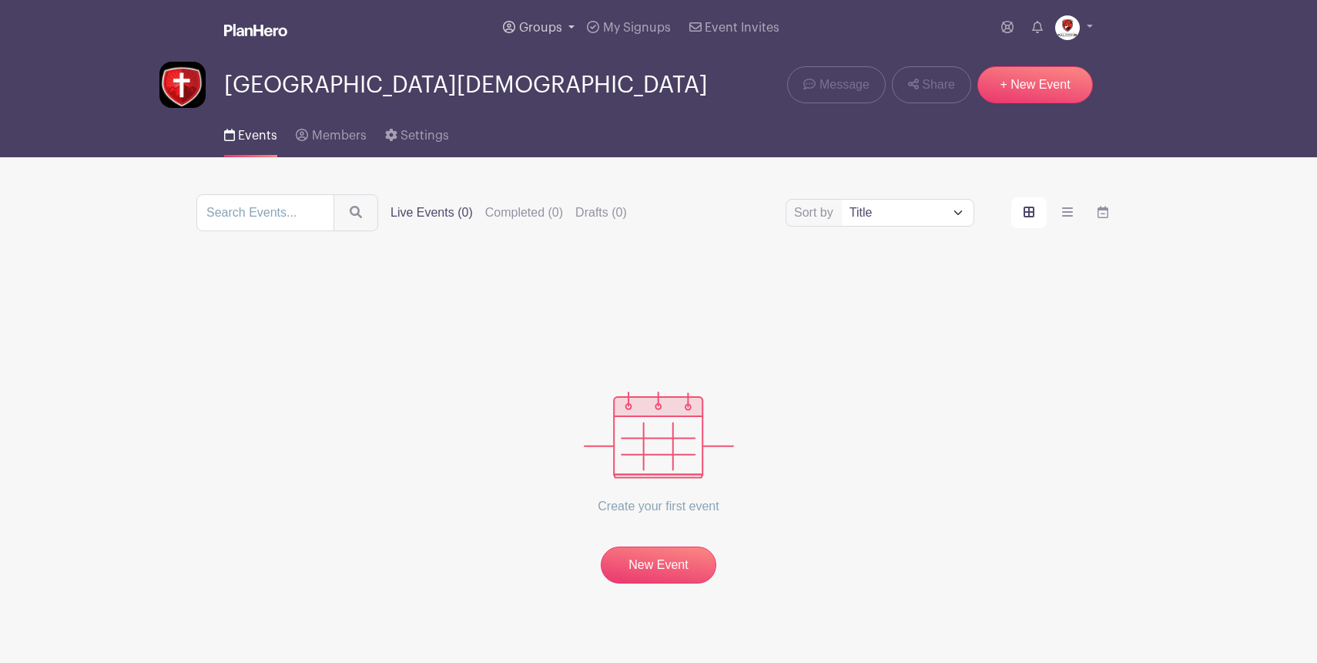
click at [539, 29] on span "Groups" at bounding box center [540, 28] width 43 height 12
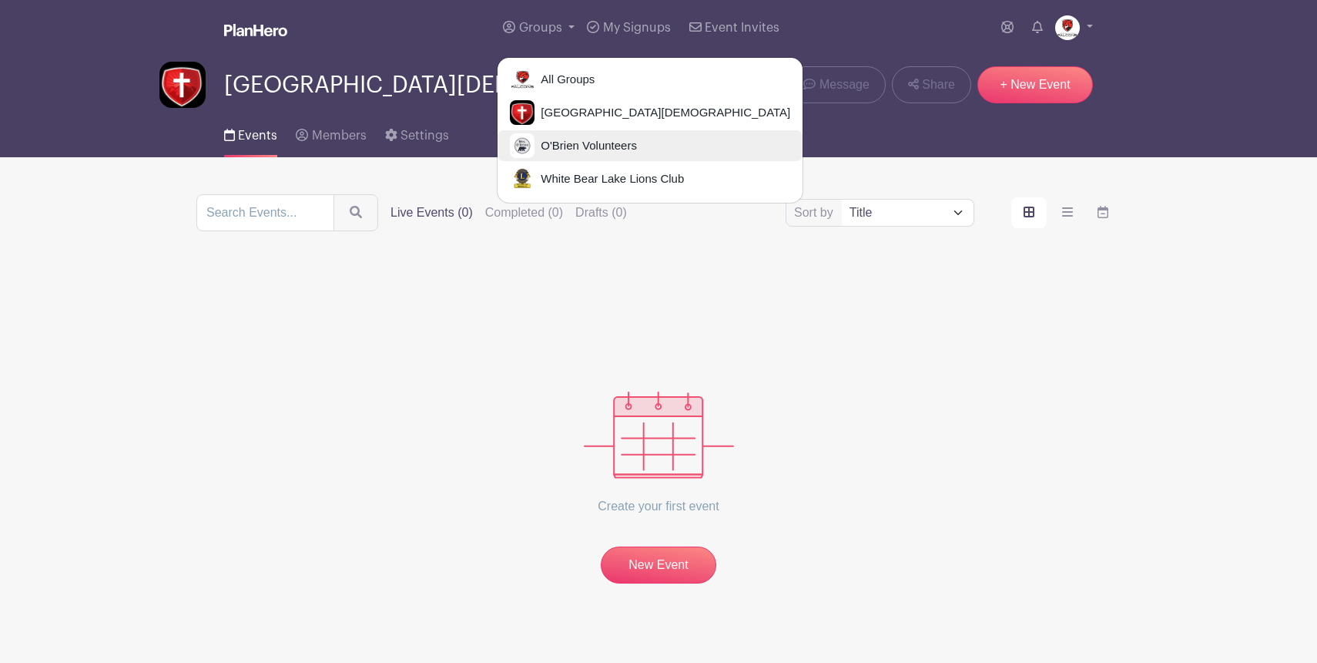
click at [546, 139] on span "O'Brien Volunteers" at bounding box center [586, 146] width 102 height 18
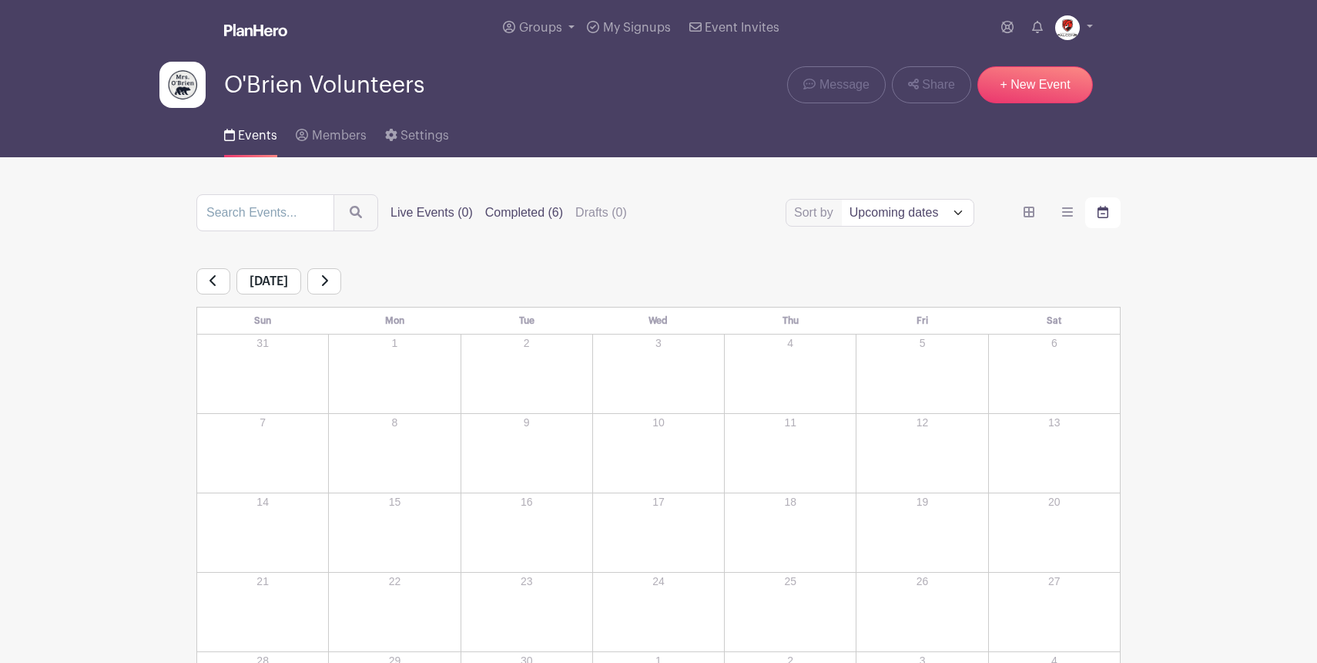
click at [513, 216] on label "Completed (6)" at bounding box center [524, 212] width 78 height 18
click at [0, 0] on input "Completed (6)" at bounding box center [0, 0] width 0 height 0
click at [210, 288] on link at bounding box center [213, 281] width 34 height 26
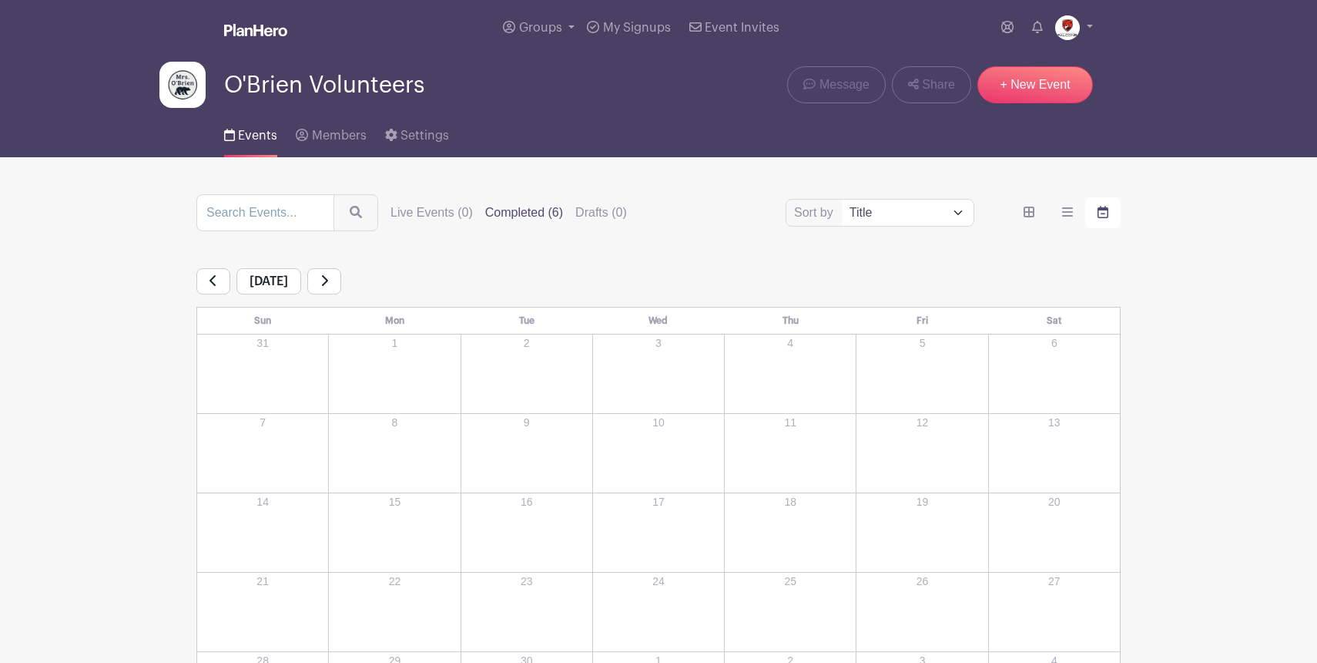
click at [210, 288] on link at bounding box center [213, 281] width 34 height 26
click at [216, 273] on link at bounding box center [213, 281] width 34 height 26
click at [216, 273] on link at bounding box center [209, 281] width 26 height 26
click at [216, 273] on link at bounding box center [213, 281] width 34 height 26
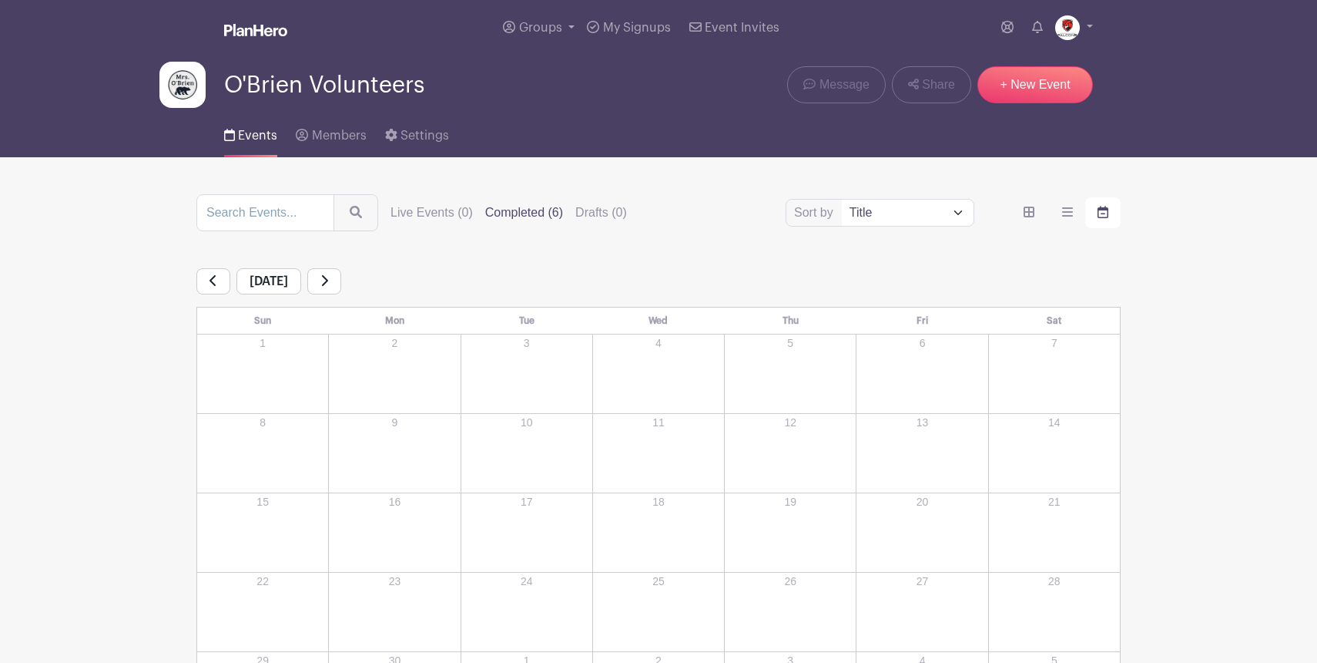
click at [216, 273] on link at bounding box center [213, 281] width 34 height 26
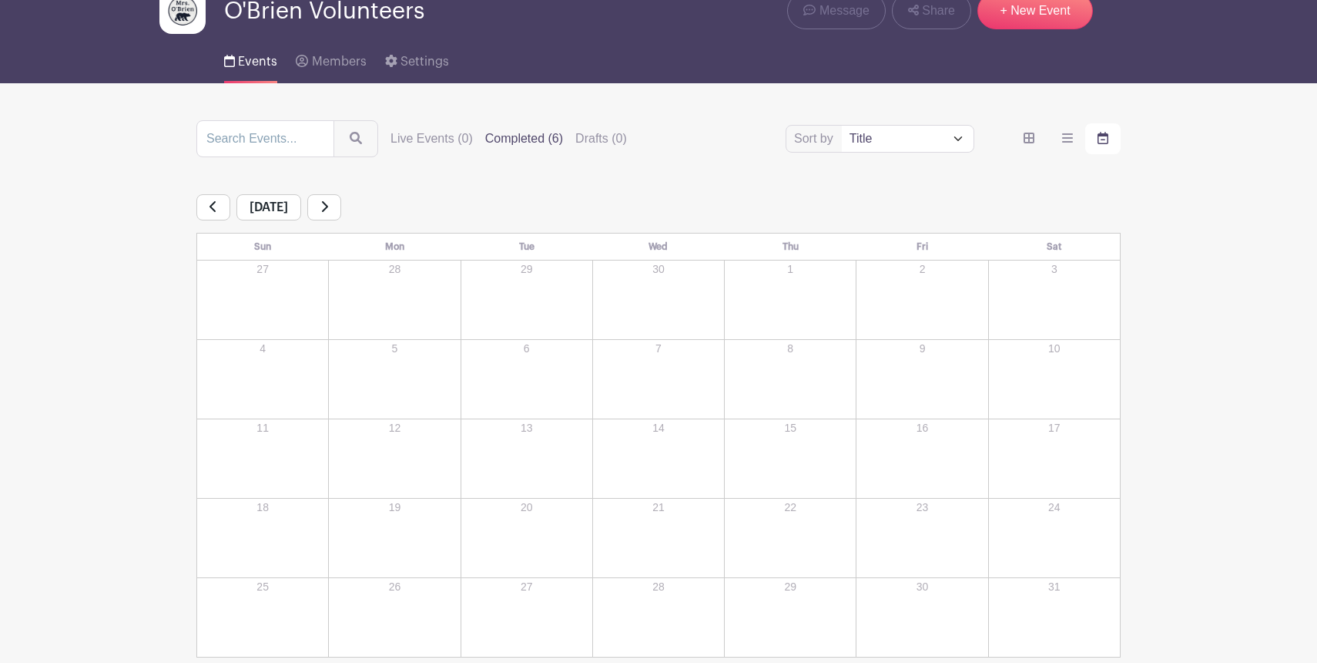
scroll to position [101, 0]
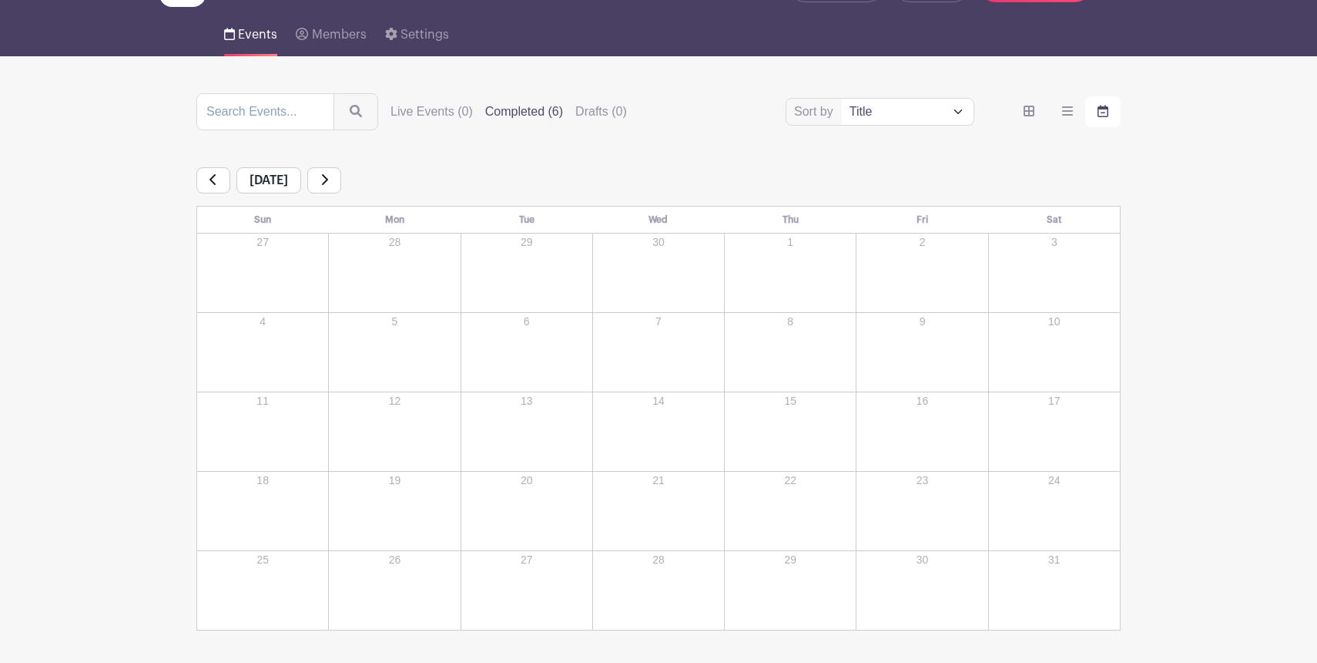
click at [219, 176] on link at bounding box center [213, 180] width 34 height 26
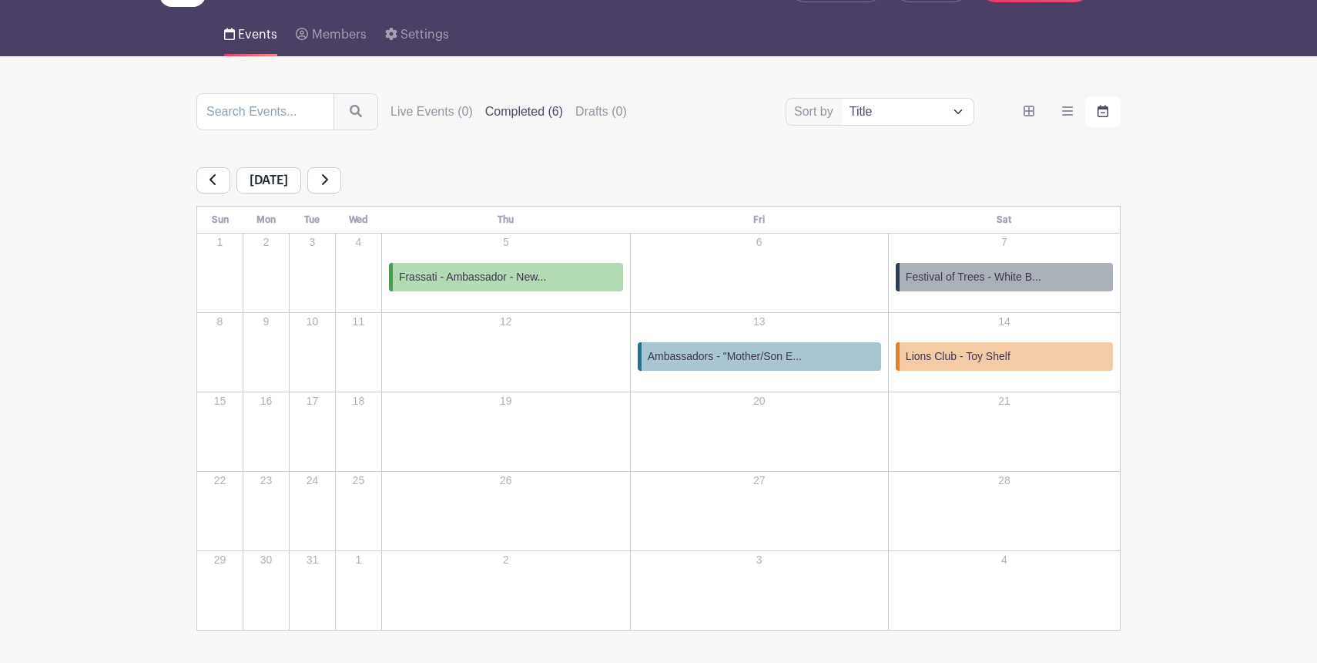
click at [220, 185] on link at bounding box center [213, 180] width 34 height 26
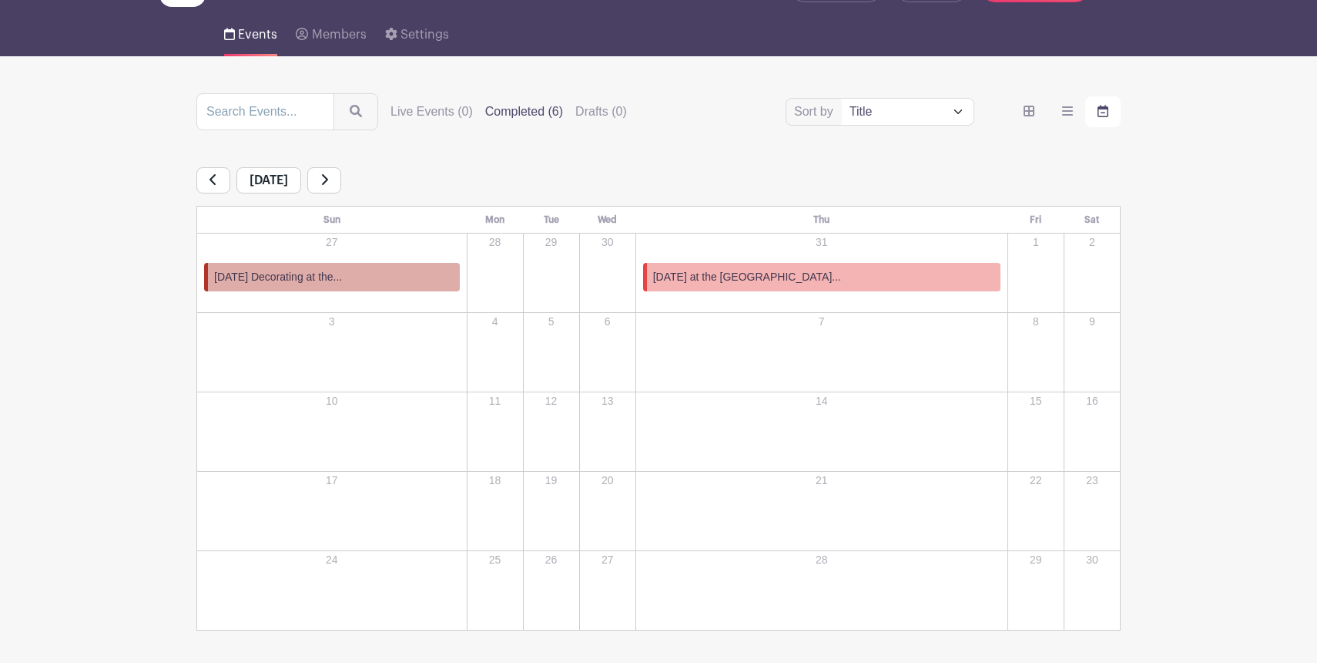
click at [220, 185] on link at bounding box center [213, 180] width 34 height 26
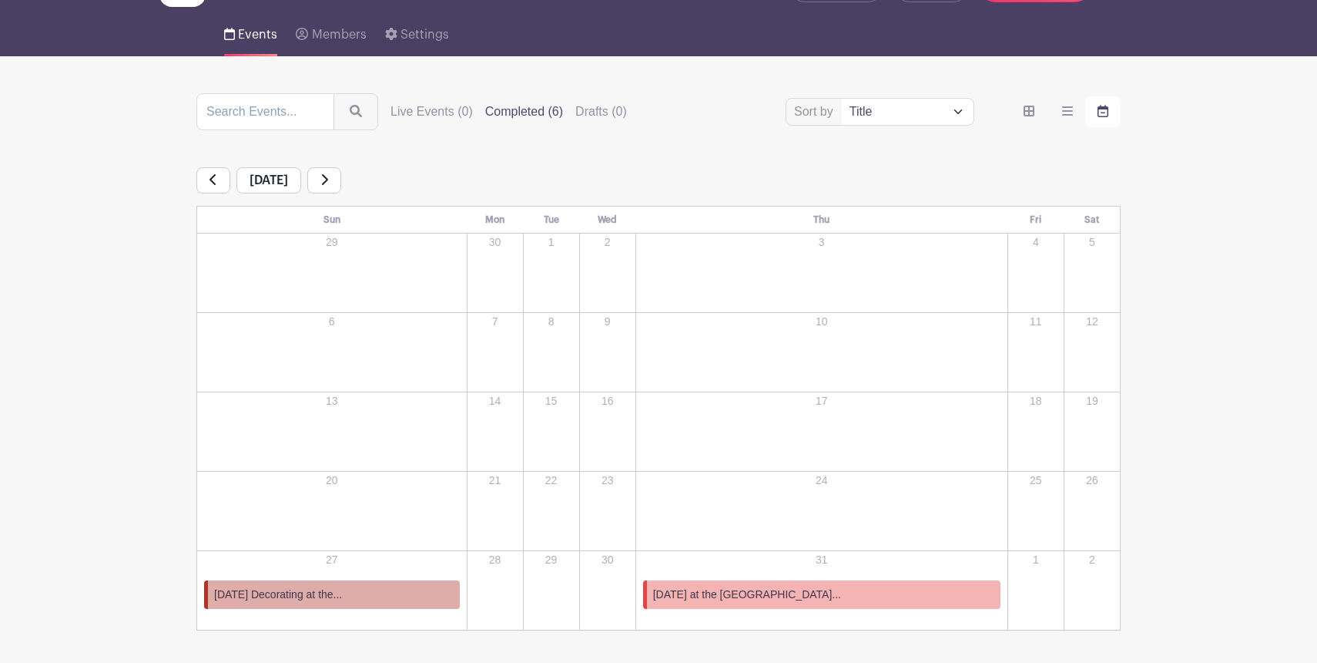
click at [220, 185] on link at bounding box center [213, 180] width 34 height 26
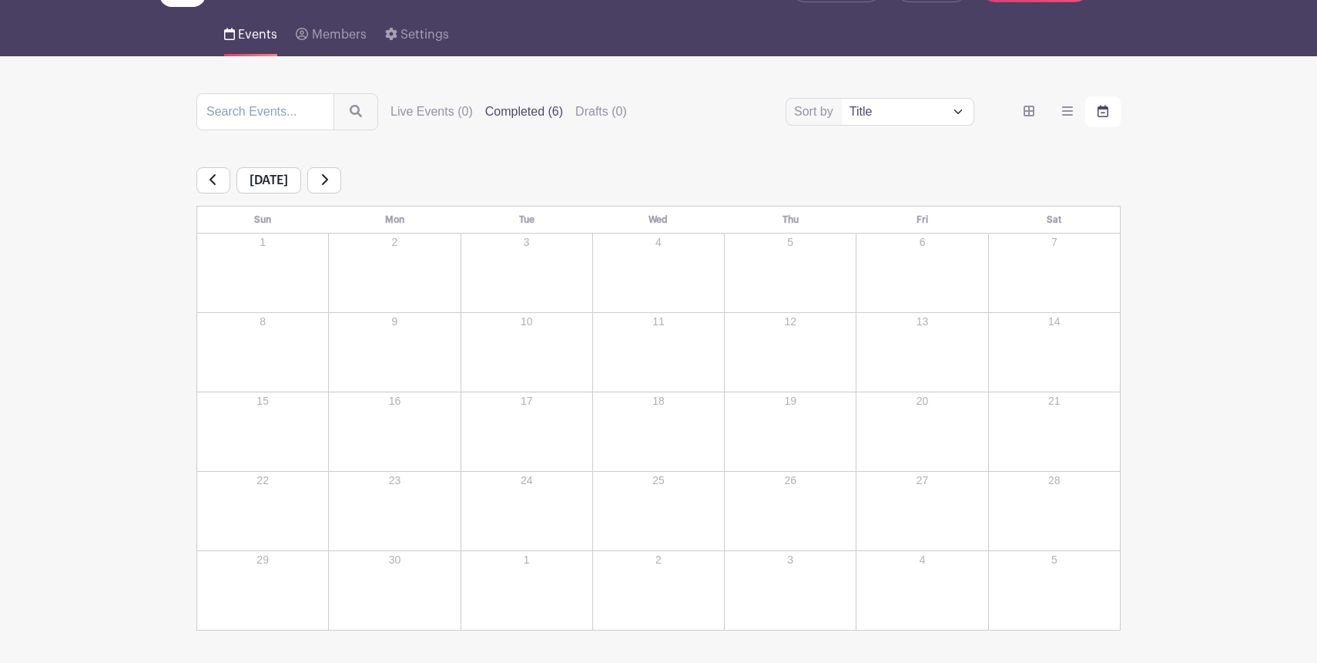
click at [220, 185] on link at bounding box center [213, 180] width 34 height 26
click at [328, 185] on icon at bounding box center [324, 179] width 8 height 12
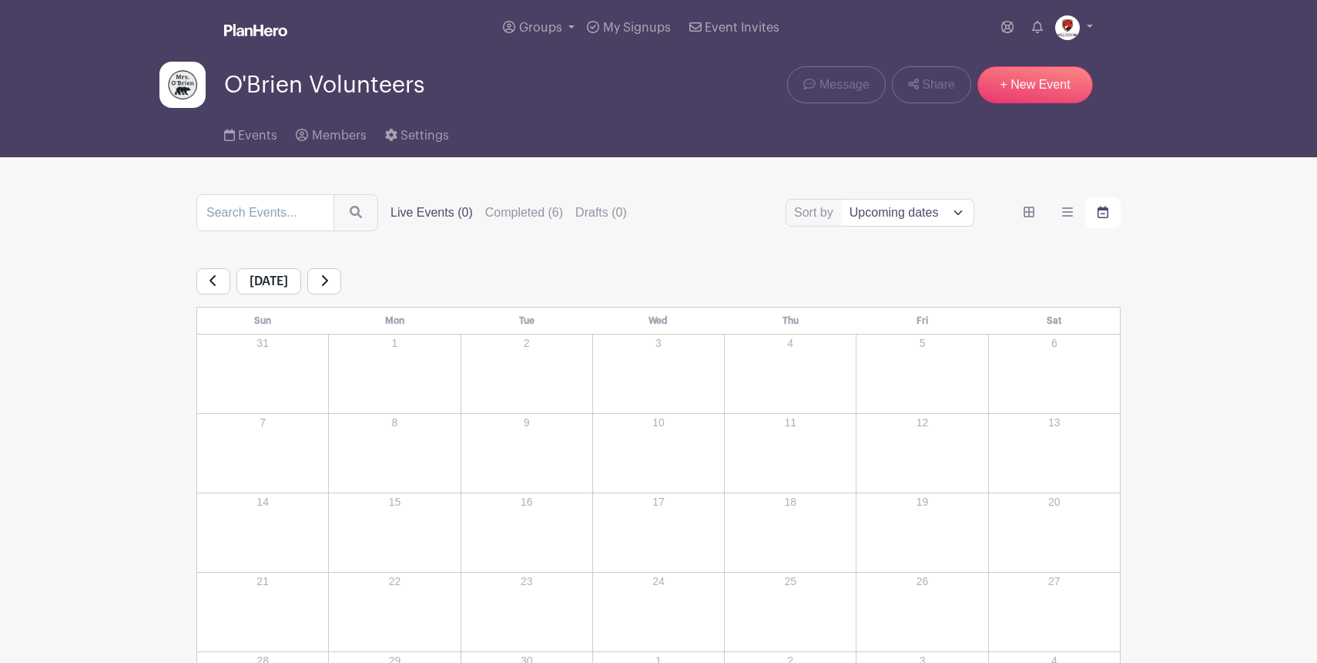
click at [1093, 27] on div "Groups All Groups [GEOGRAPHIC_DATA] O'Brien Volunteers White Bear Lake Lions Cl…" at bounding box center [658, 27] width 1017 height 55
click at [1089, 28] on link at bounding box center [1074, 27] width 38 height 25
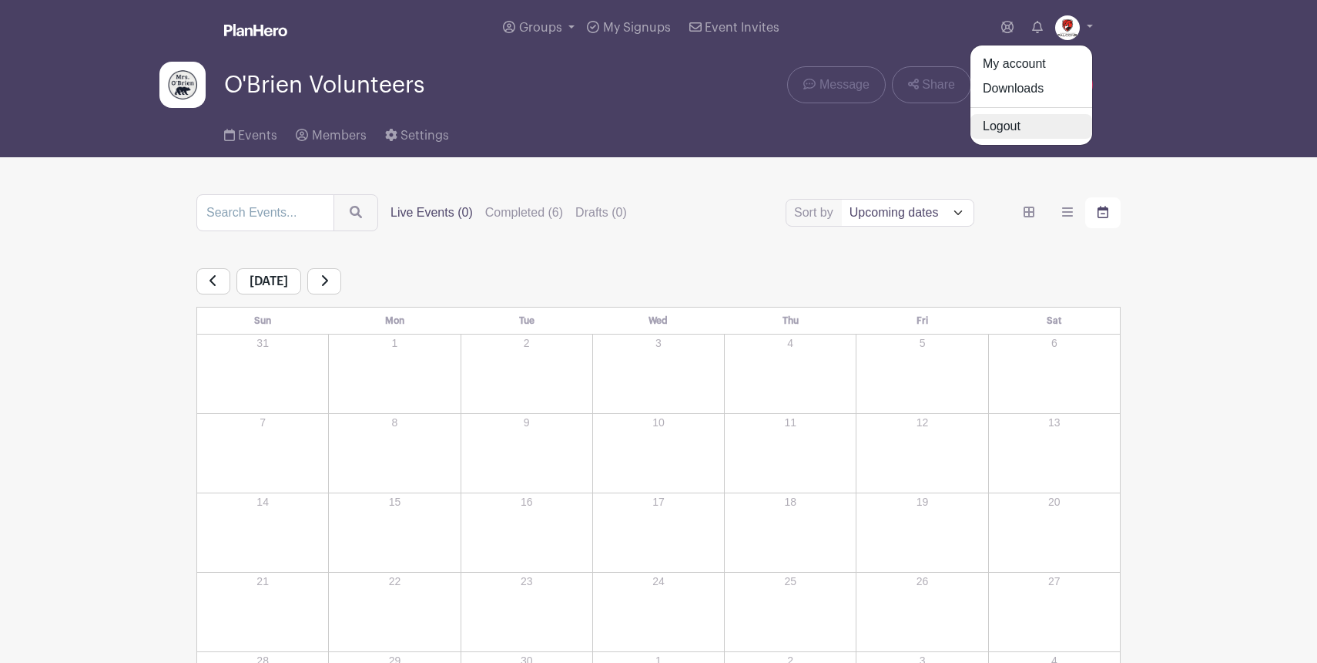
click at [1058, 124] on link "Logout" at bounding box center [1032, 126] width 122 height 25
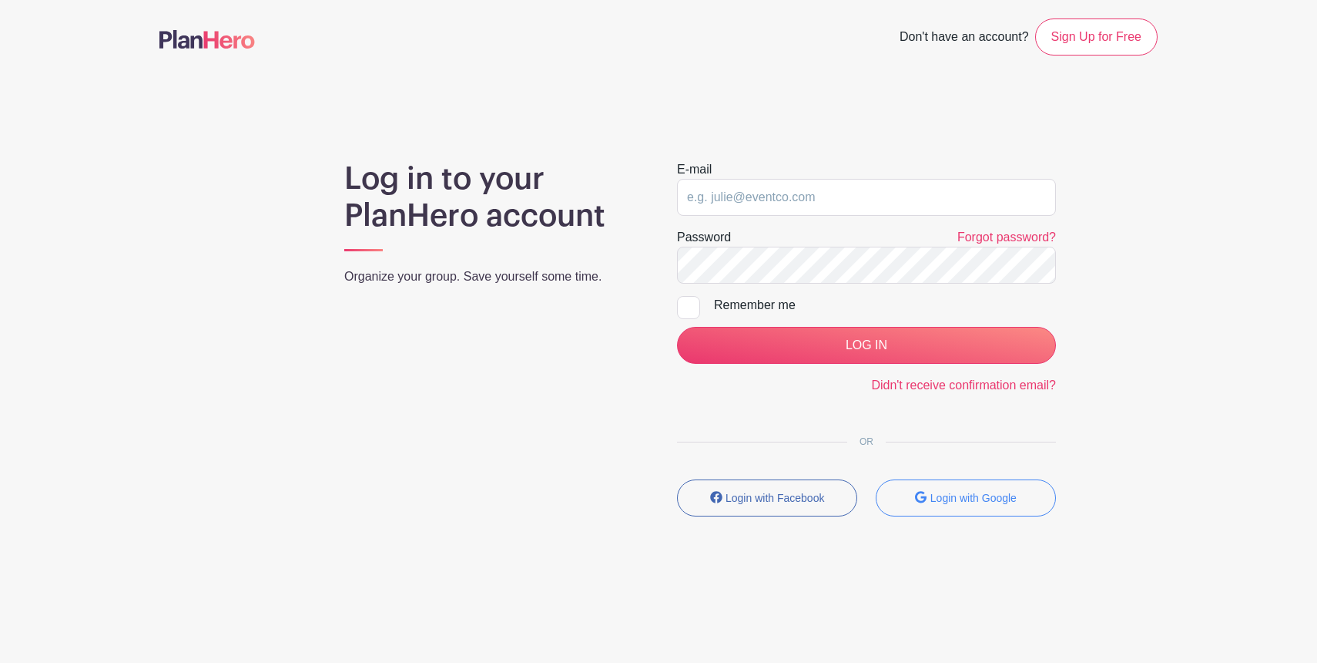
type input "[PERSON_NAME][EMAIL_ADDRESS][PERSON_NAME][DOMAIN_NAME]"
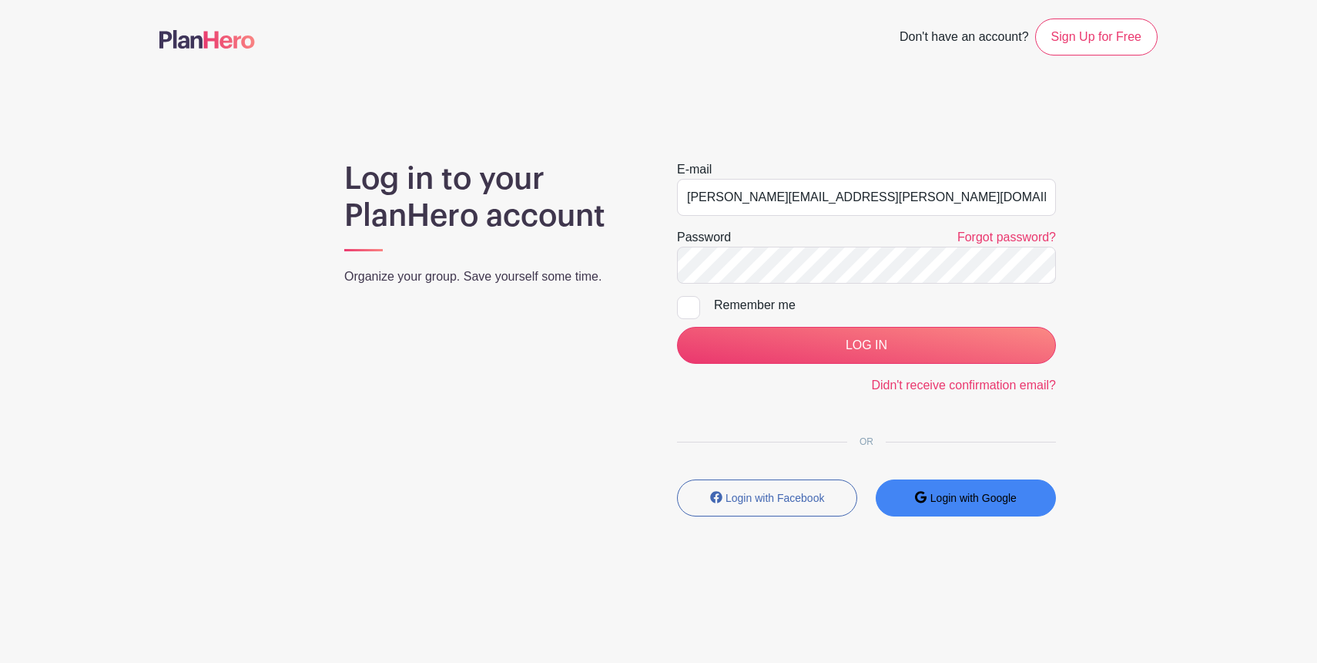
click at [951, 504] on button "Login with Google" at bounding box center [966, 497] width 180 height 37
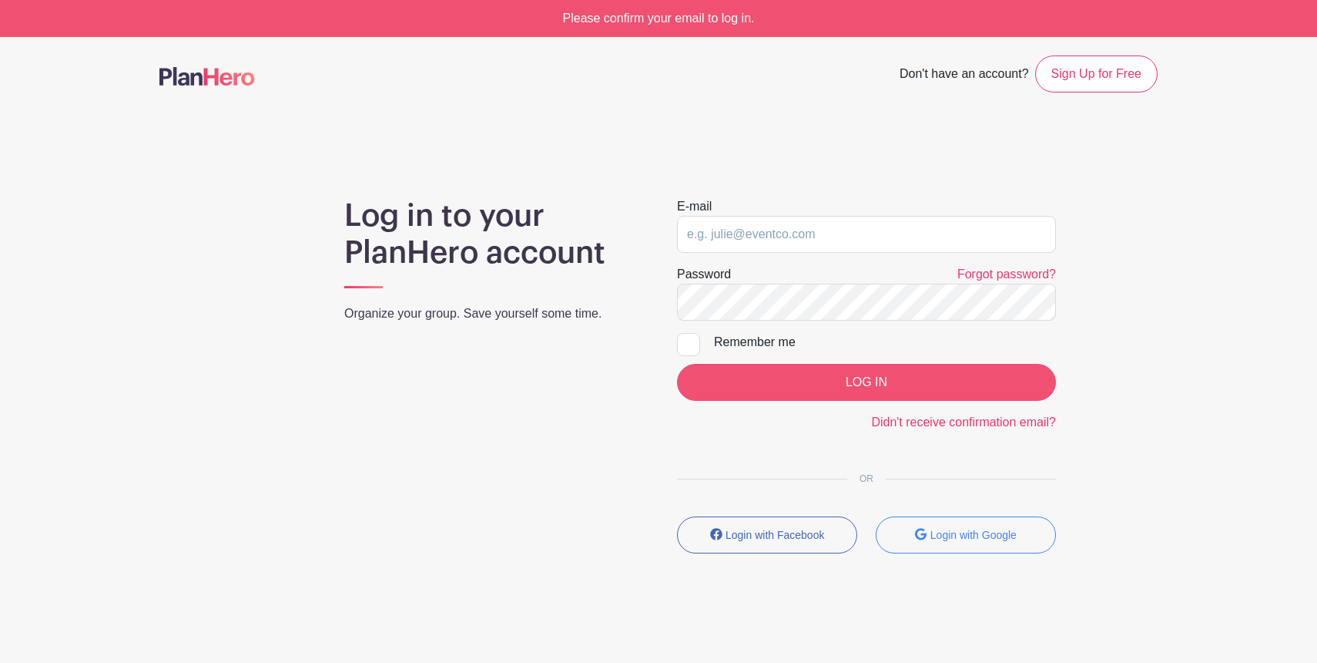
type input "[PERSON_NAME][EMAIL_ADDRESS][PERSON_NAME][DOMAIN_NAME]"
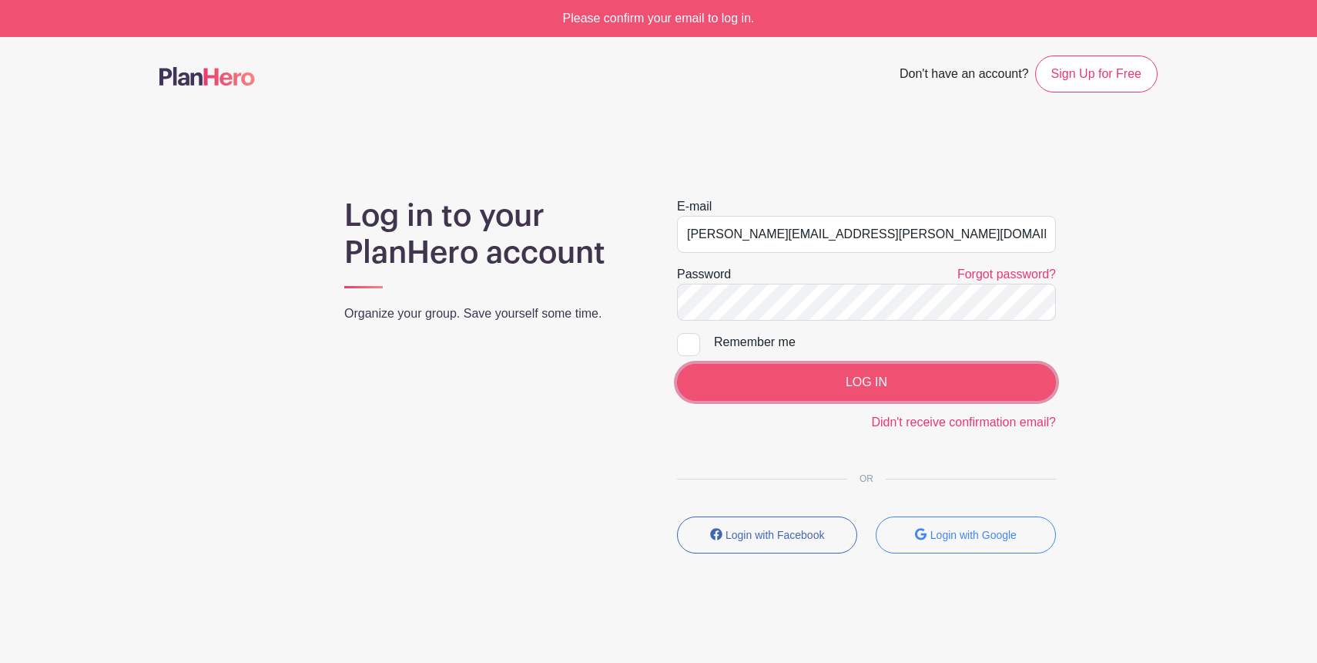
click at [807, 390] on input "LOG IN" at bounding box center [866, 382] width 379 height 37
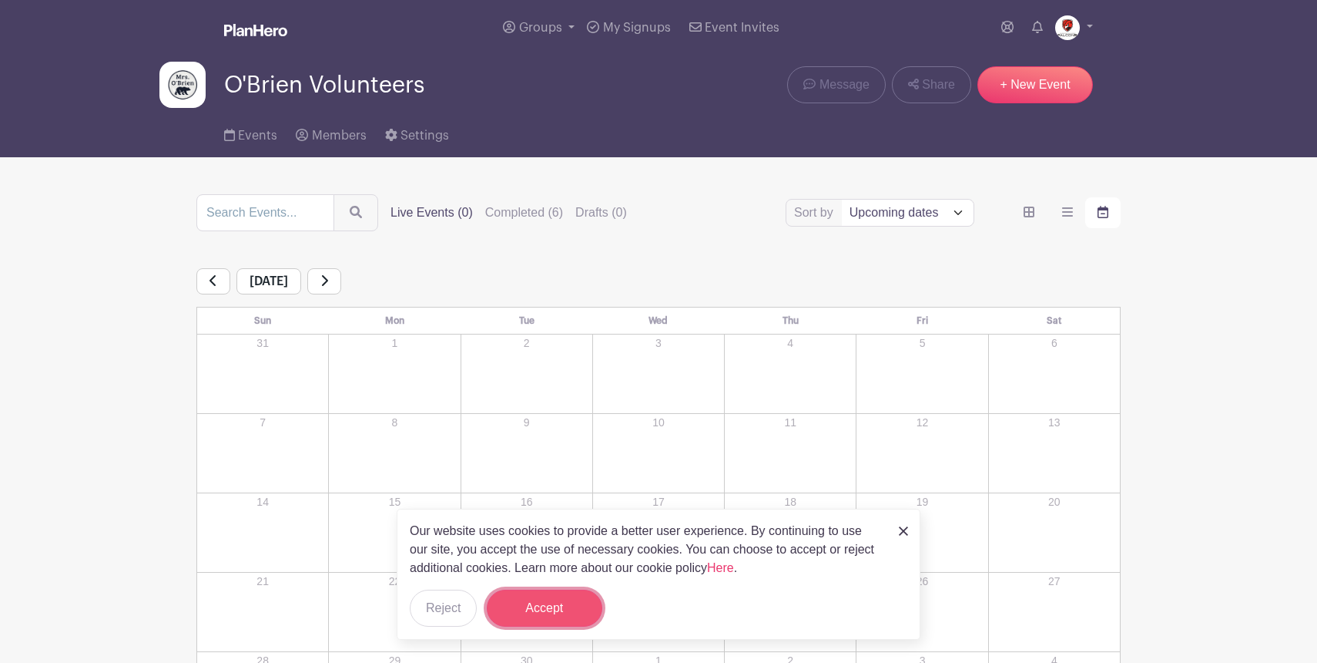
click at [549, 609] on button "Accept" at bounding box center [545, 607] width 116 height 37
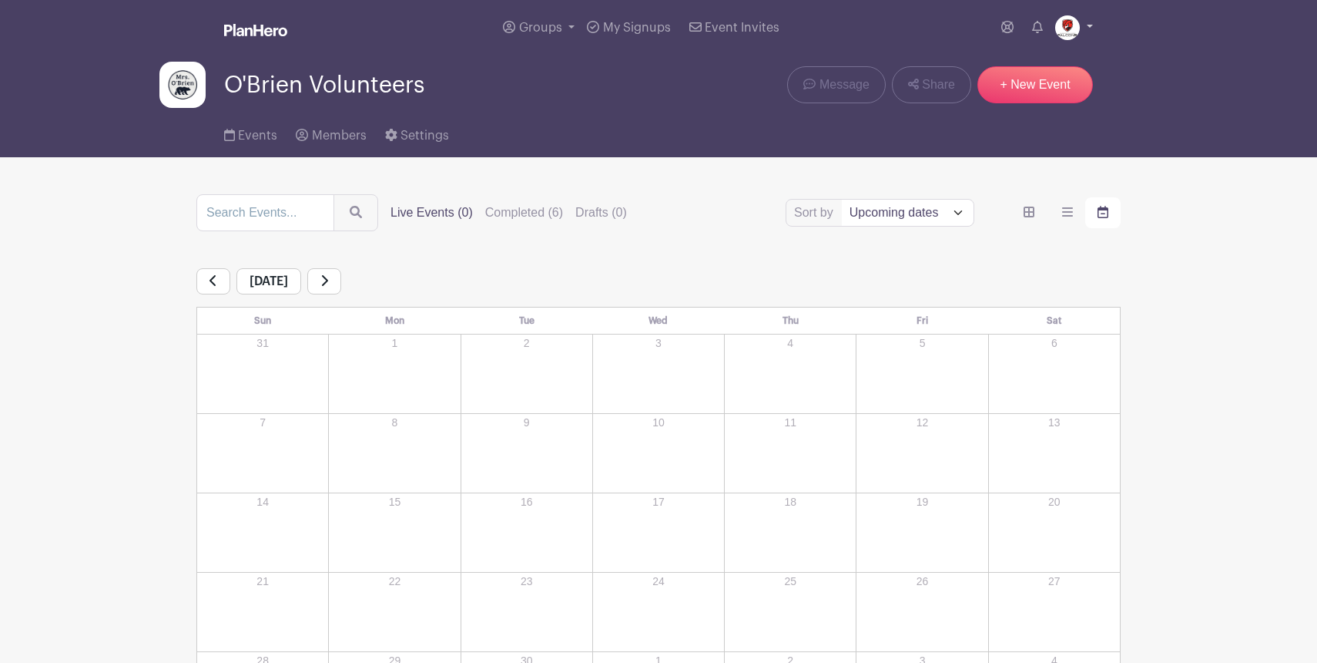
click at [1079, 24] on link at bounding box center [1074, 27] width 38 height 25
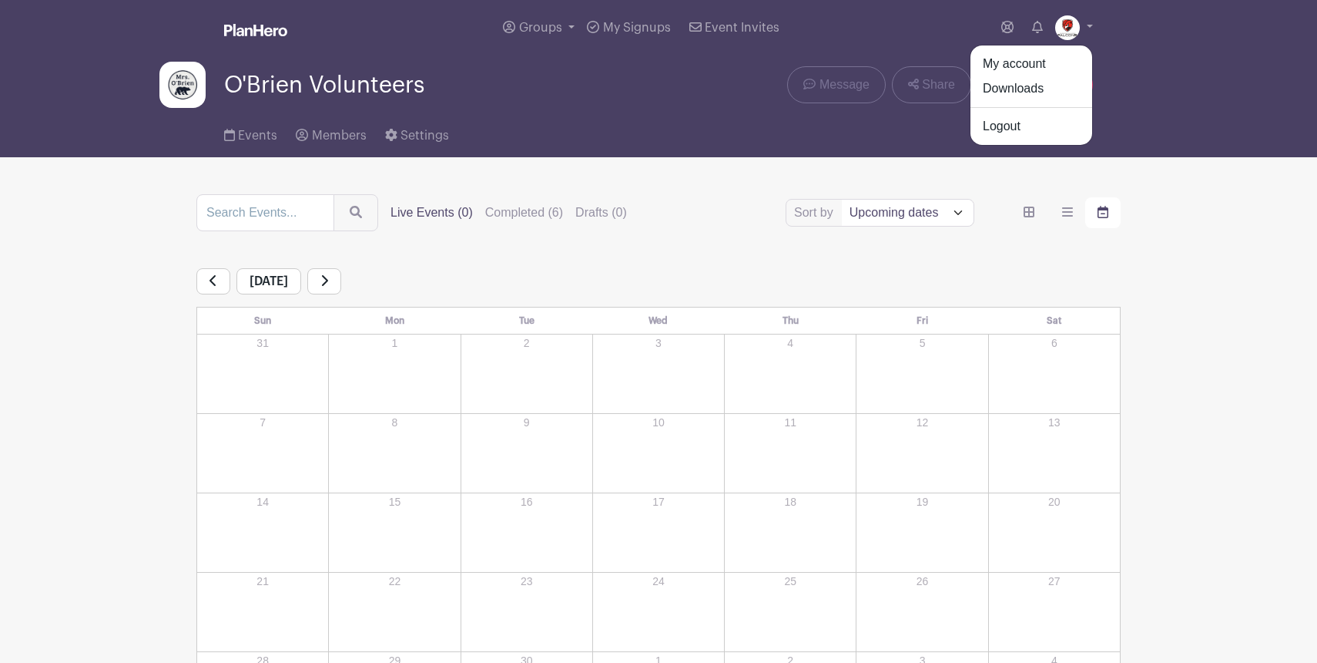
click at [704, 148] on div "Events Members Settings" at bounding box center [658, 132] width 1017 height 49
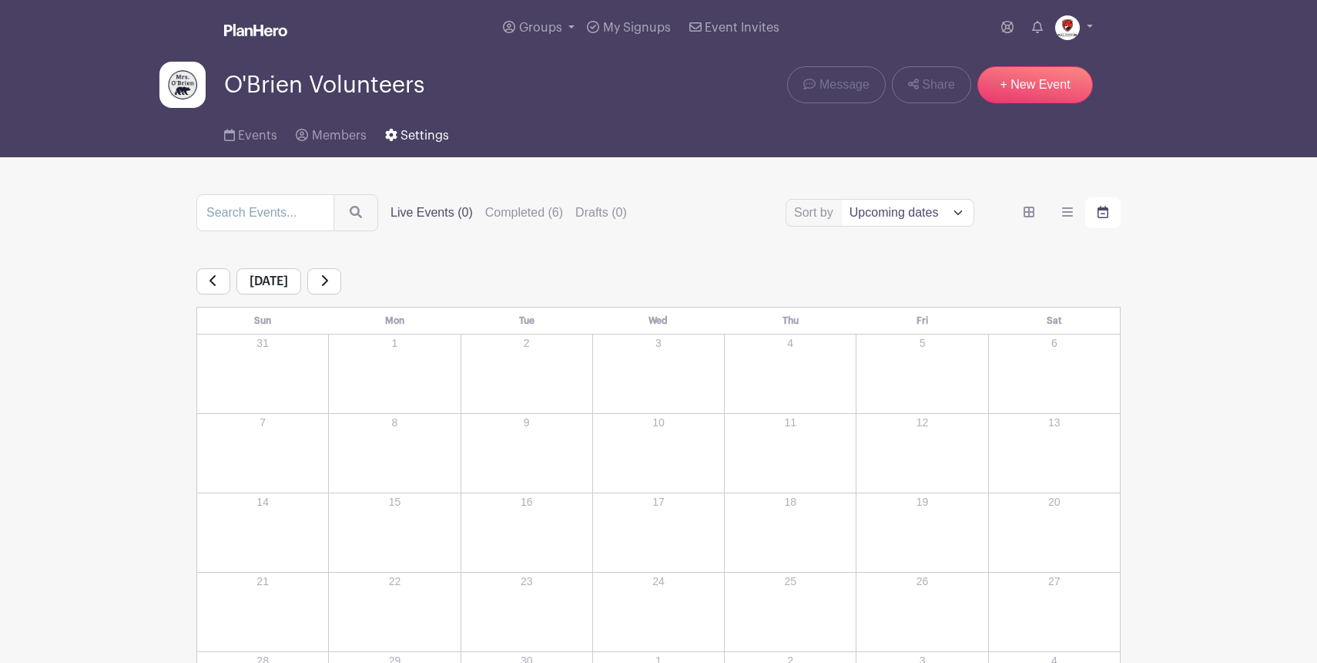
click at [416, 144] on link "Settings" at bounding box center [417, 132] width 64 height 49
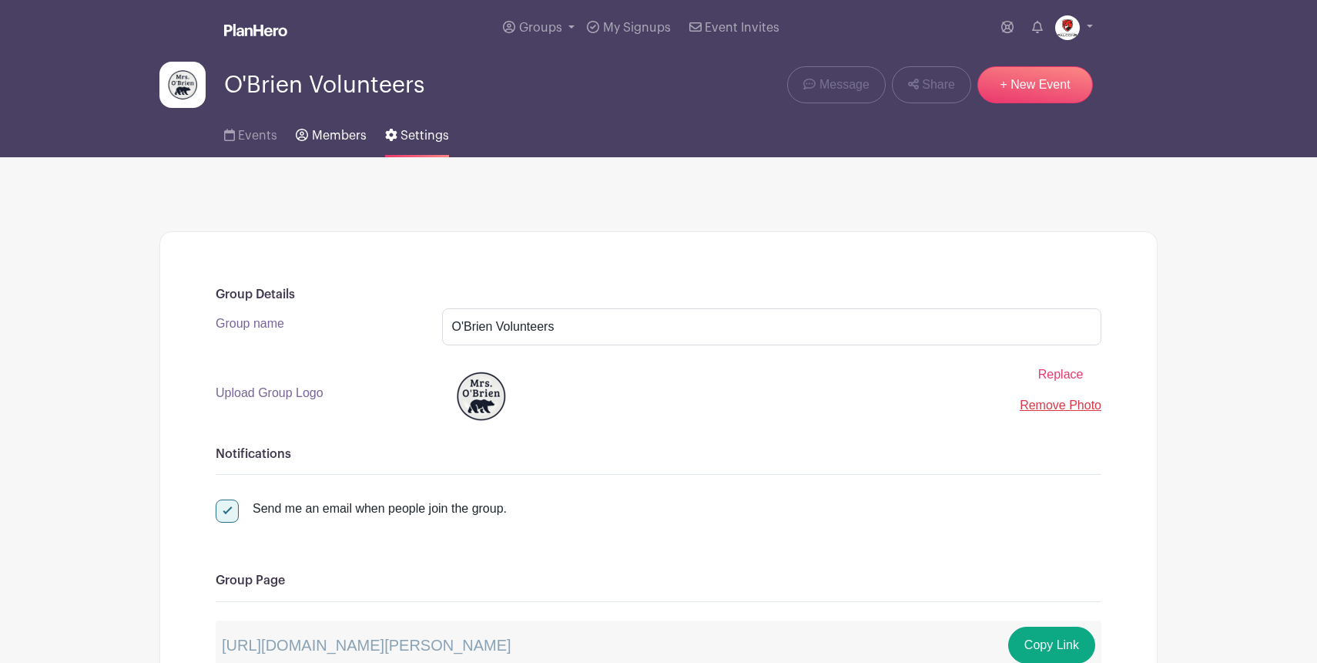
click at [344, 130] on span "Members" at bounding box center [339, 135] width 55 height 12
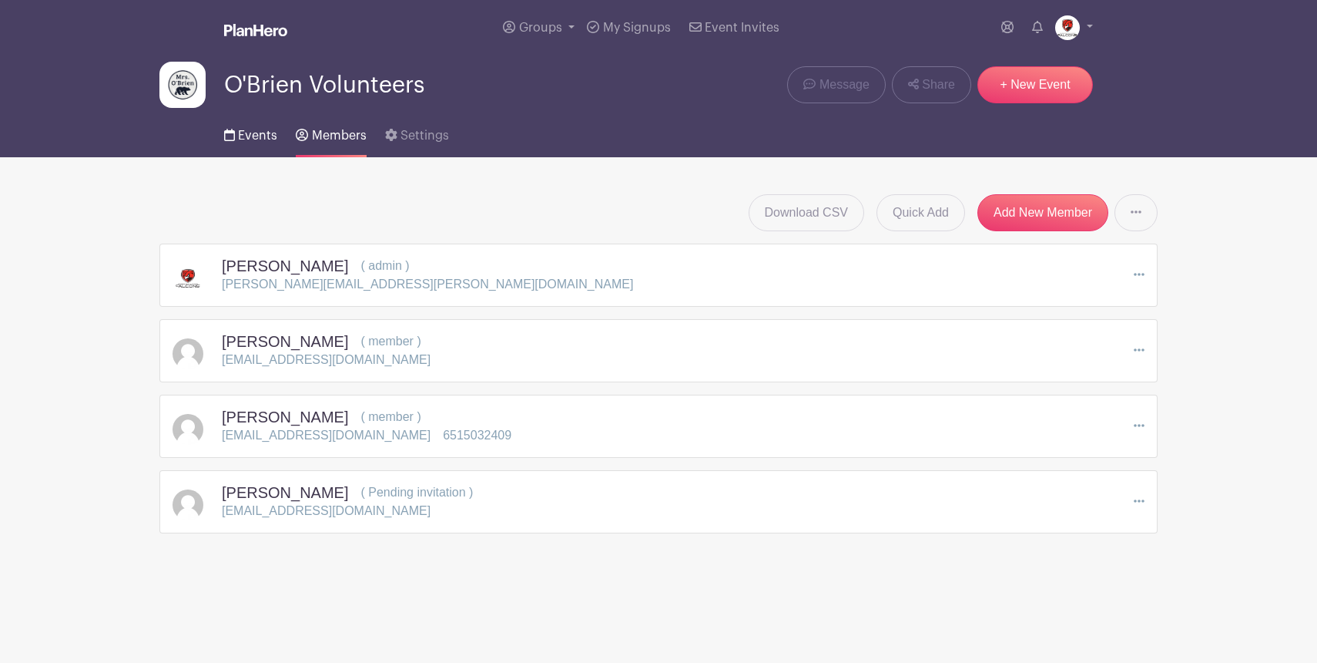
click at [249, 129] on link "Events" at bounding box center [250, 132] width 53 height 49
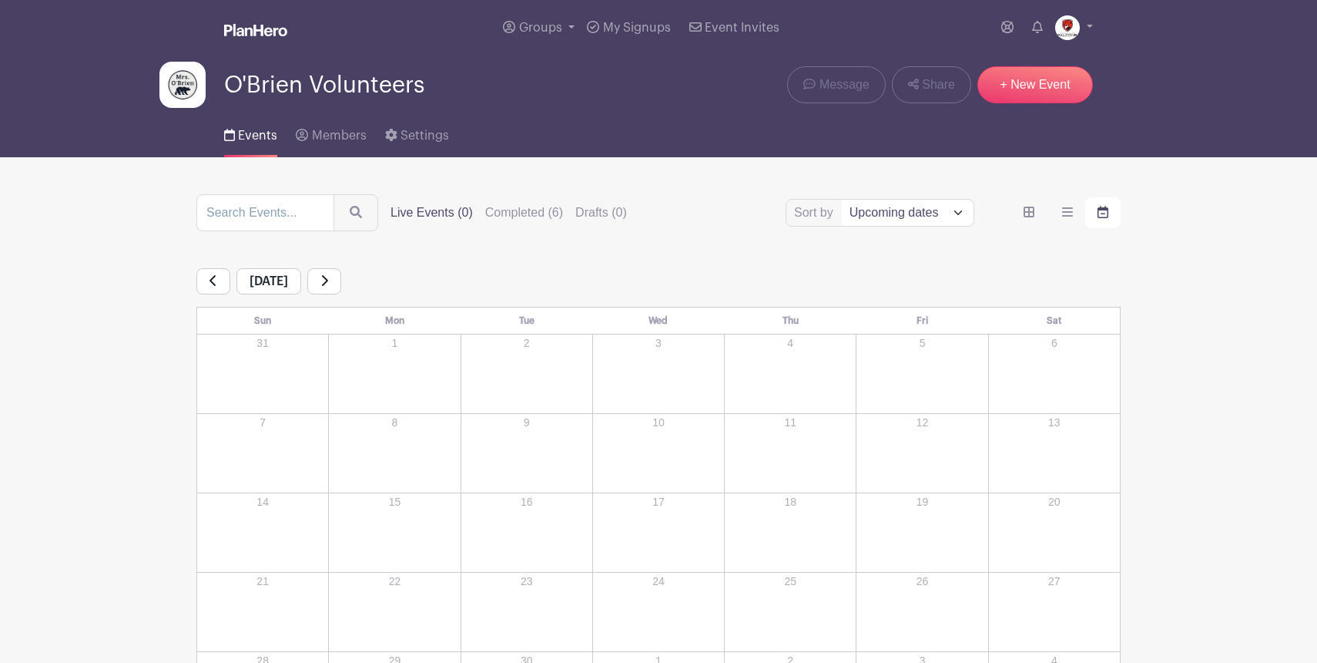
click at [219, 284] on link at bounding box center [213, 281] width 34 height 26
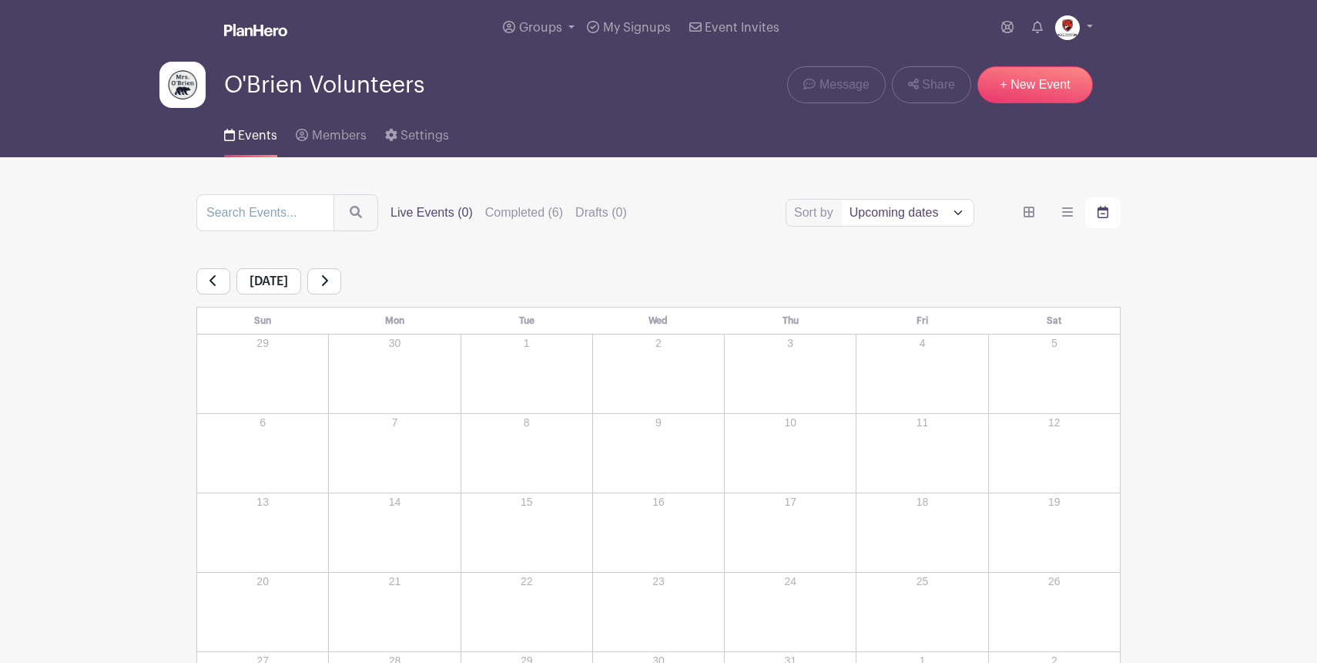
click at [219, 284] on link at bounding box center [213, 281] width 34 height 26
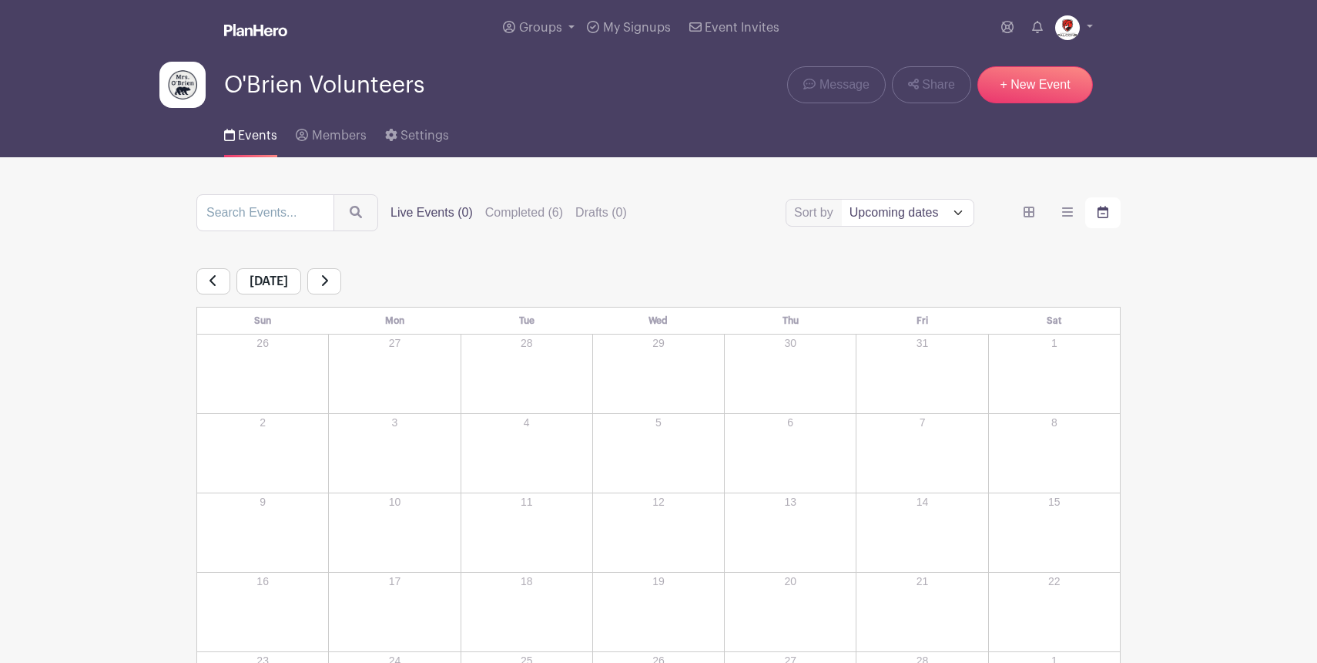
click at [219, 284] on link at bounding box center [213, 281] width 34 height 26
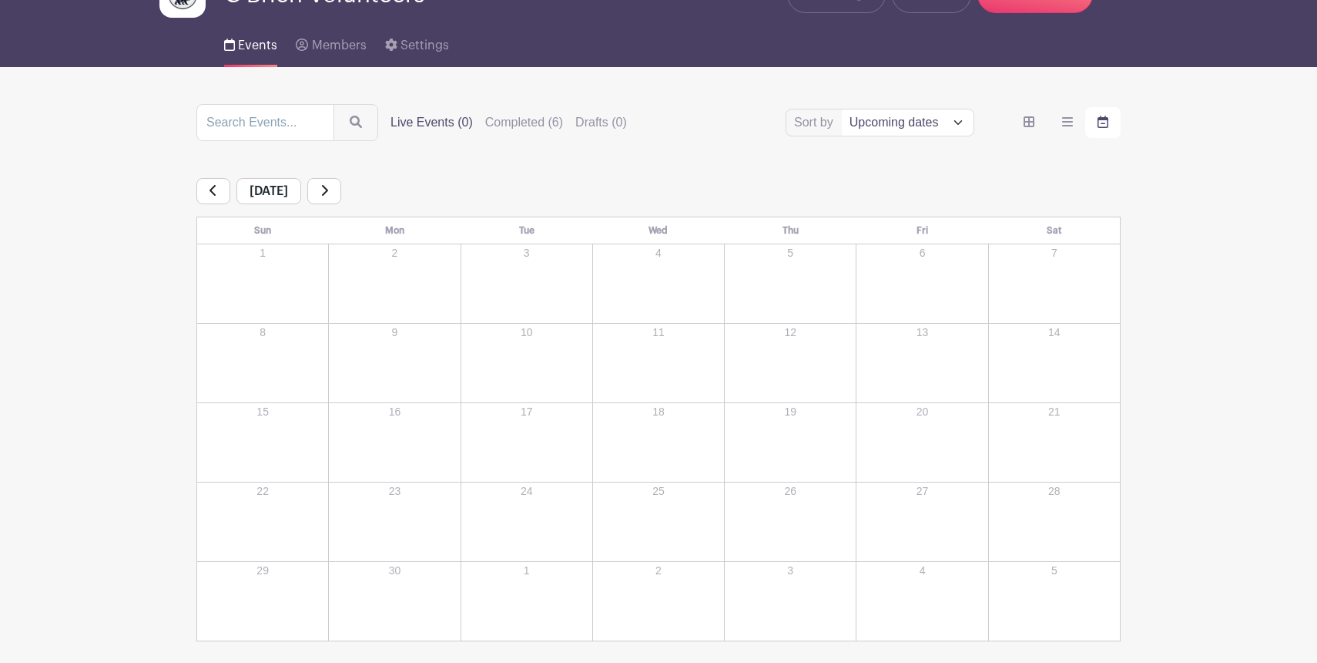
scroll to position [88, 0]
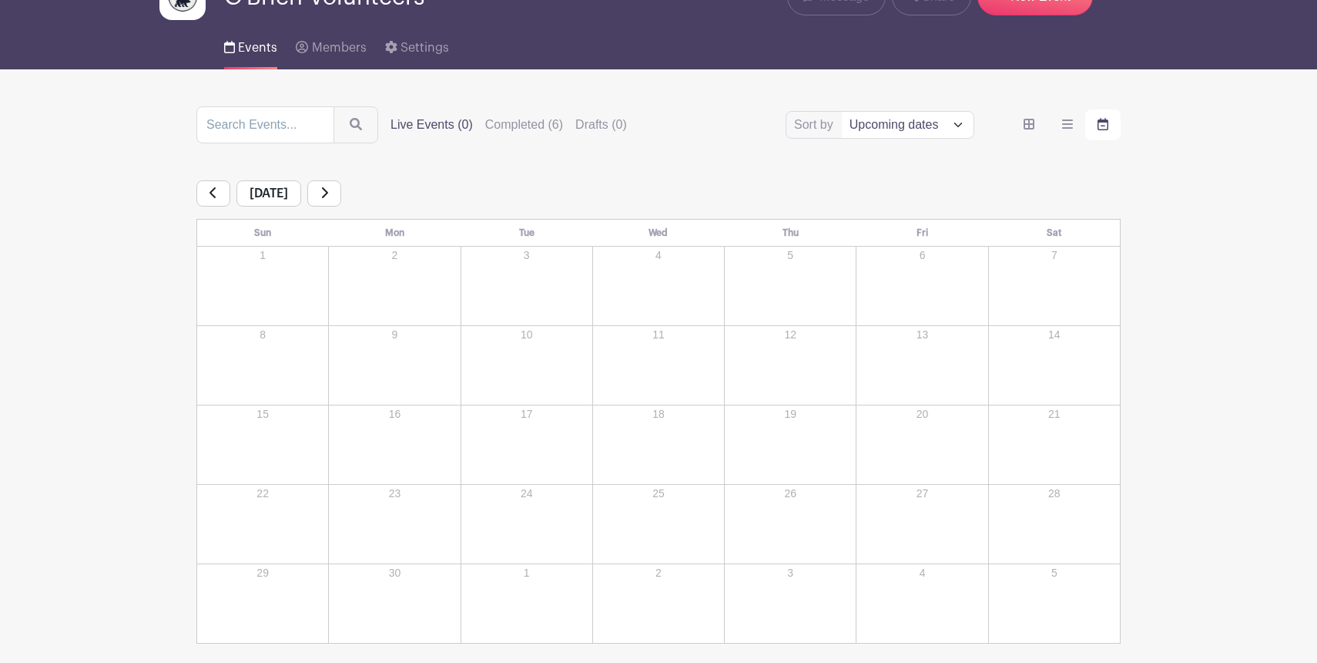
click at [208, 200] on link at bounding box center [213, 193] width 34 height 26
click at [328, 187] on icon at bounding box center [324, 192] width 8 height 12
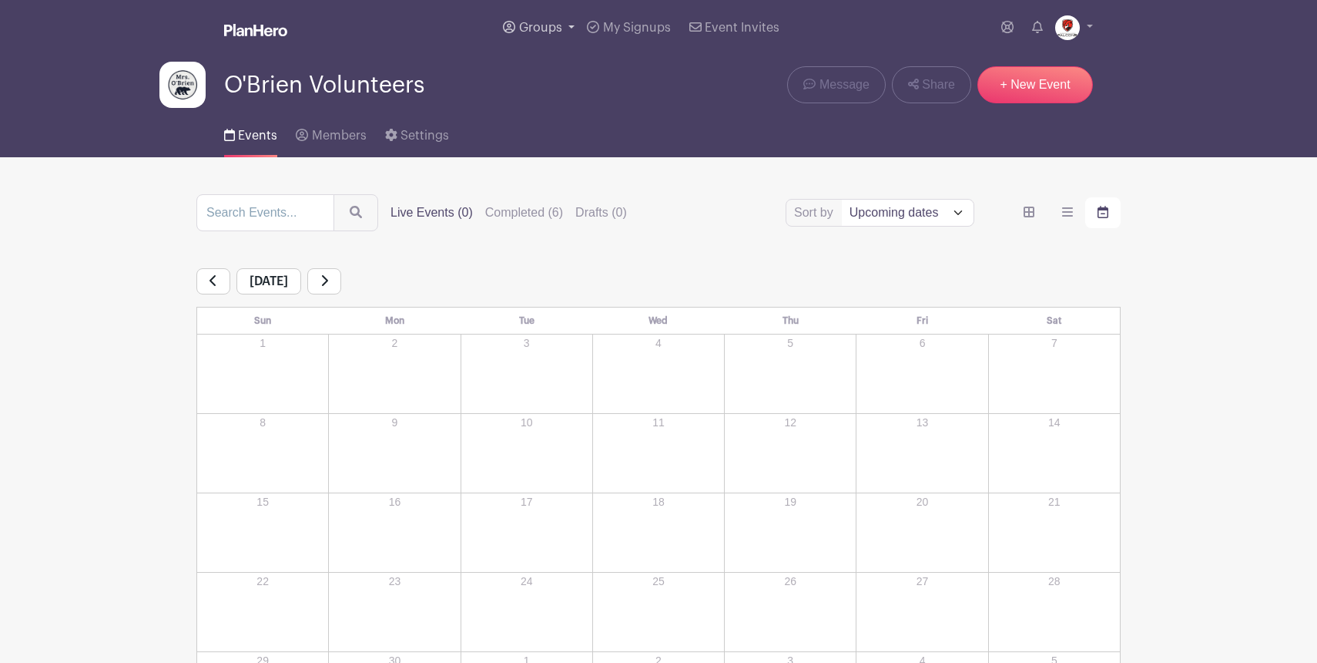
click at [535, 29] on span "Groups" at bounding box center [540, 28] width 43 height 12
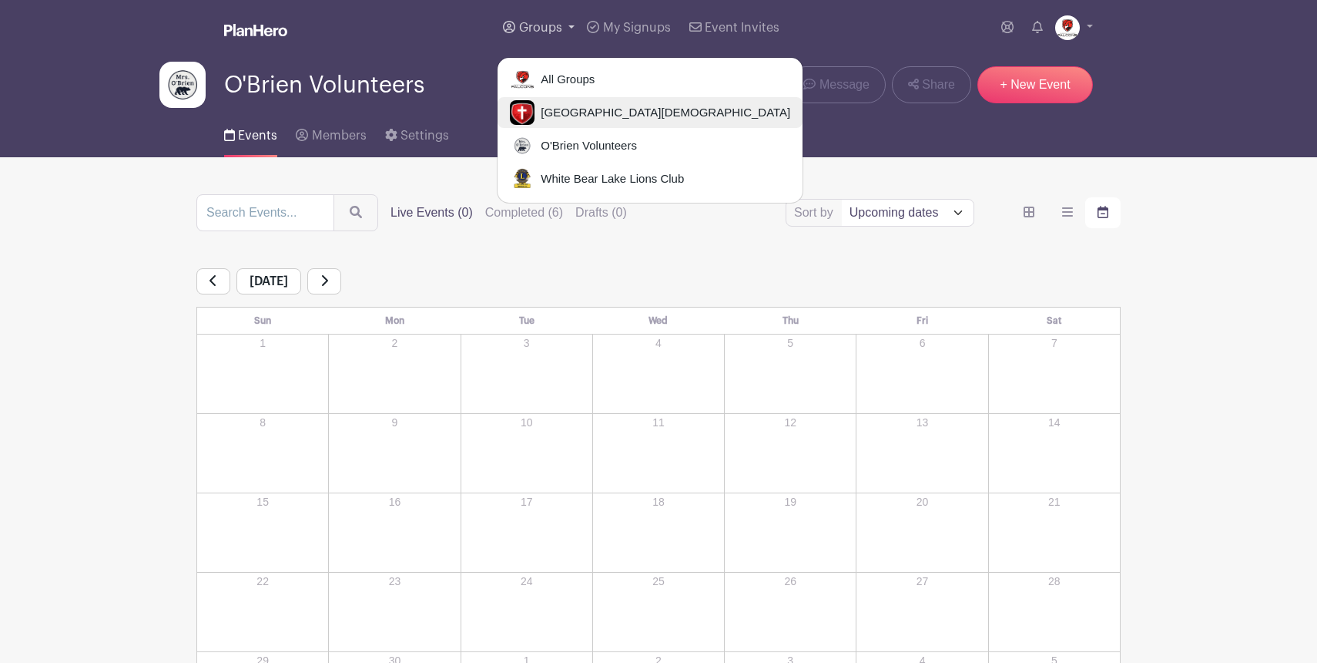
click at [537, 116] on span "[GEOGRAPHIC_DATA][DEMOGRAPHIC_DATA]" at bounding box center [663, 113] width 256 height 18
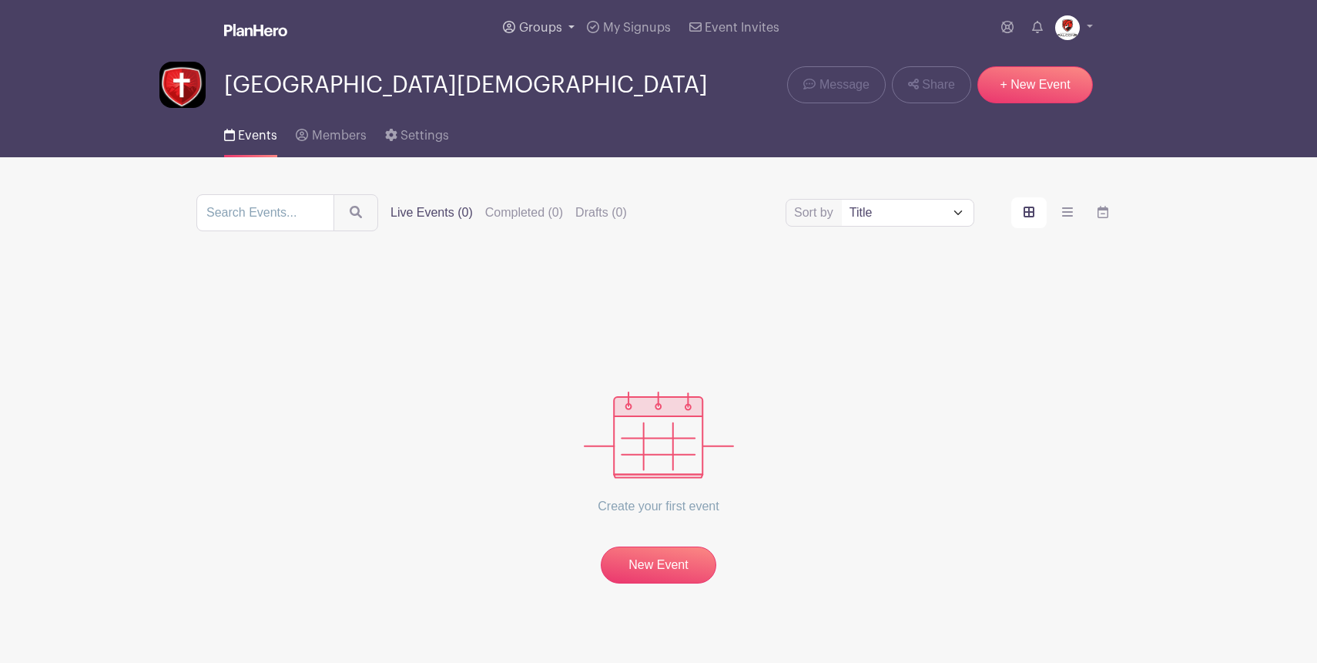
click at [539, 25] on span "Groups" at bounding box center [540, 28] width 43 height 12
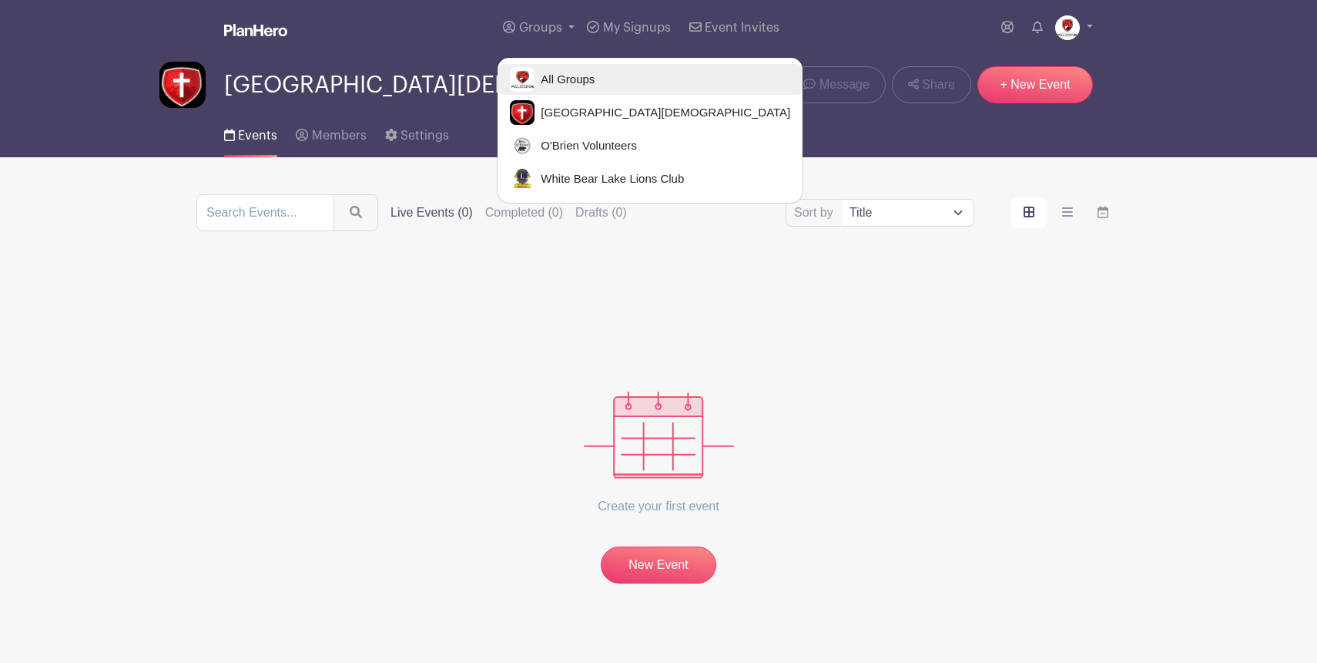
click at [542, 77] on span "All Groups" at bounding box center [565, 80] width 60 height 18
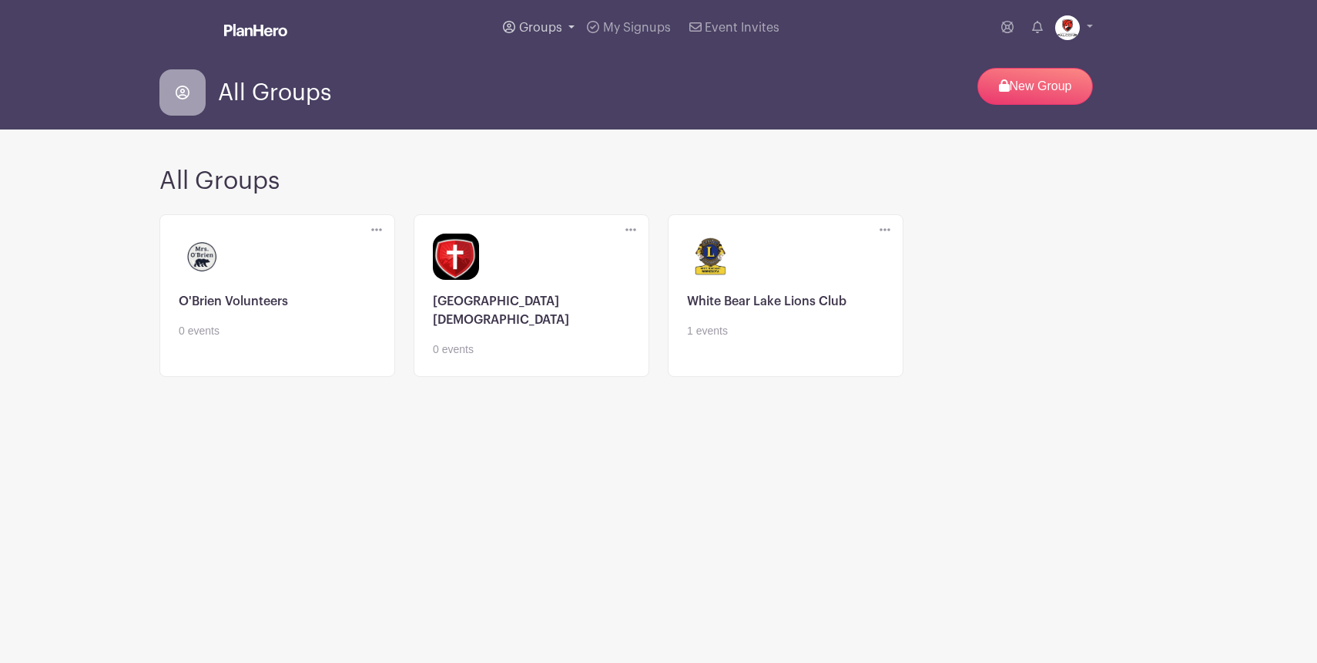
click at [538, 24] on span "Groups" at bounding box center [540, 28] width 43 height 12
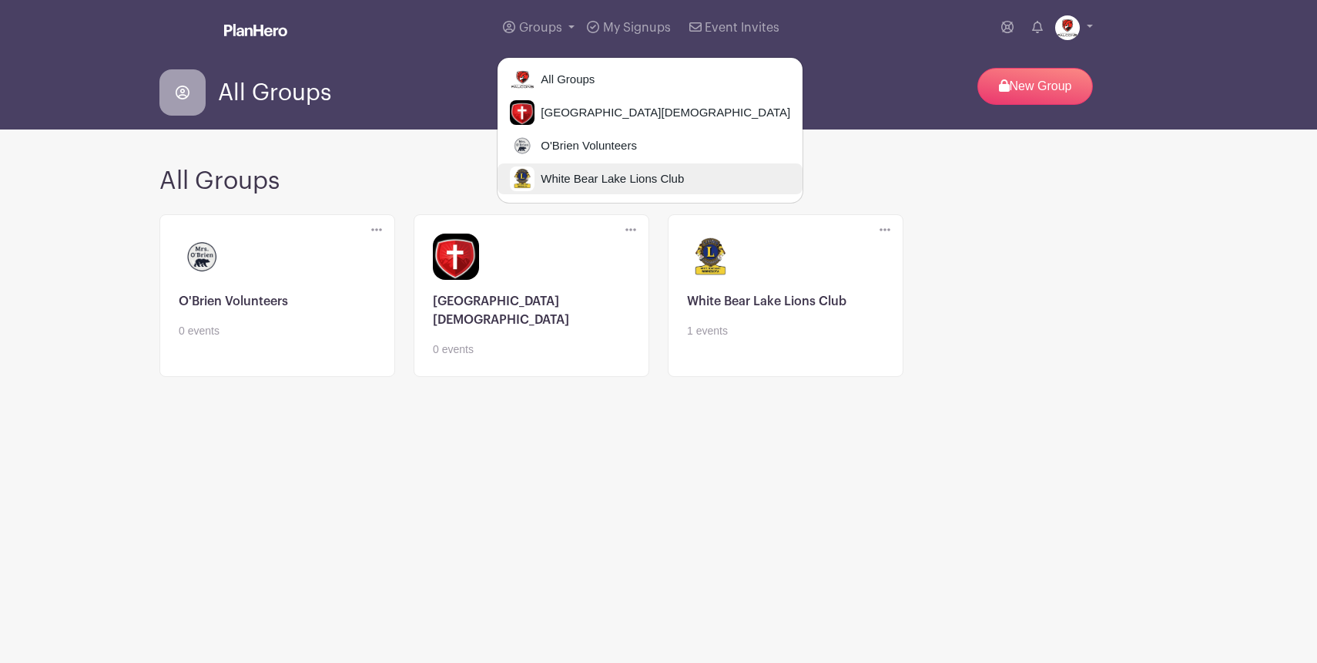
click at [561, 183] on span "White Bear Lake Lions Club" at bounding box center [609, 179] width 149 height 18
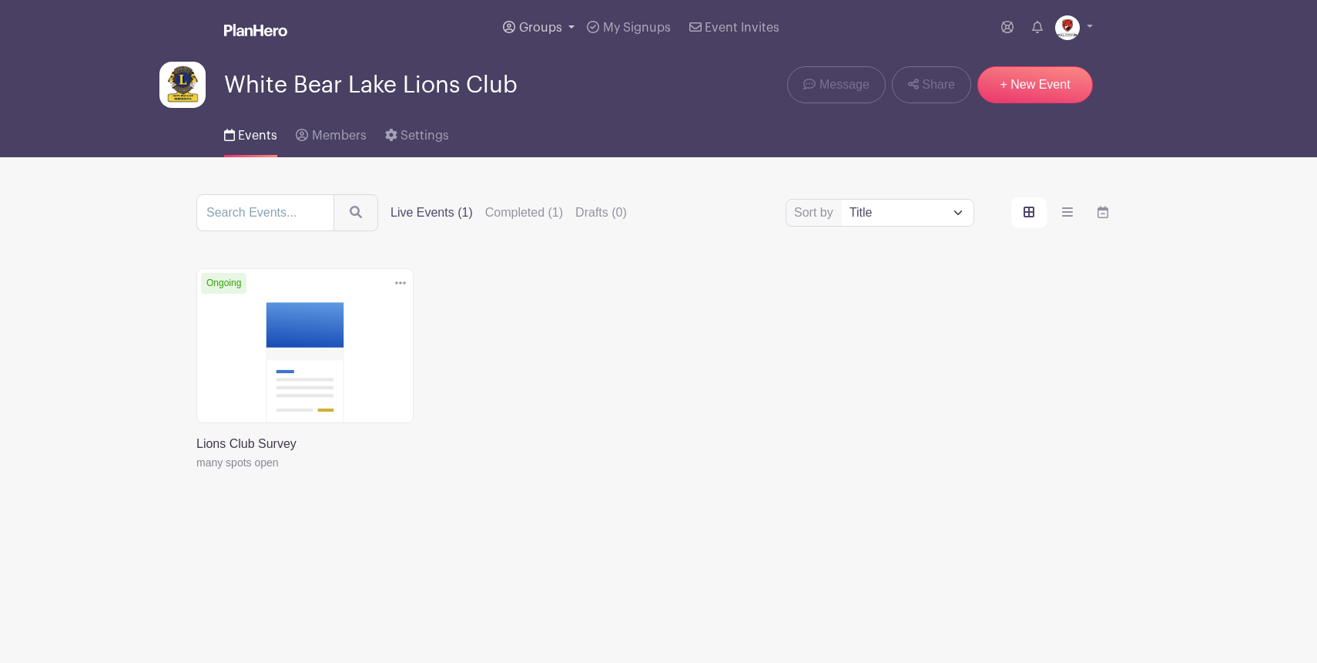
click at [546, 25] on span "Groups" at bounding box center [540, 28] width 43 height 12
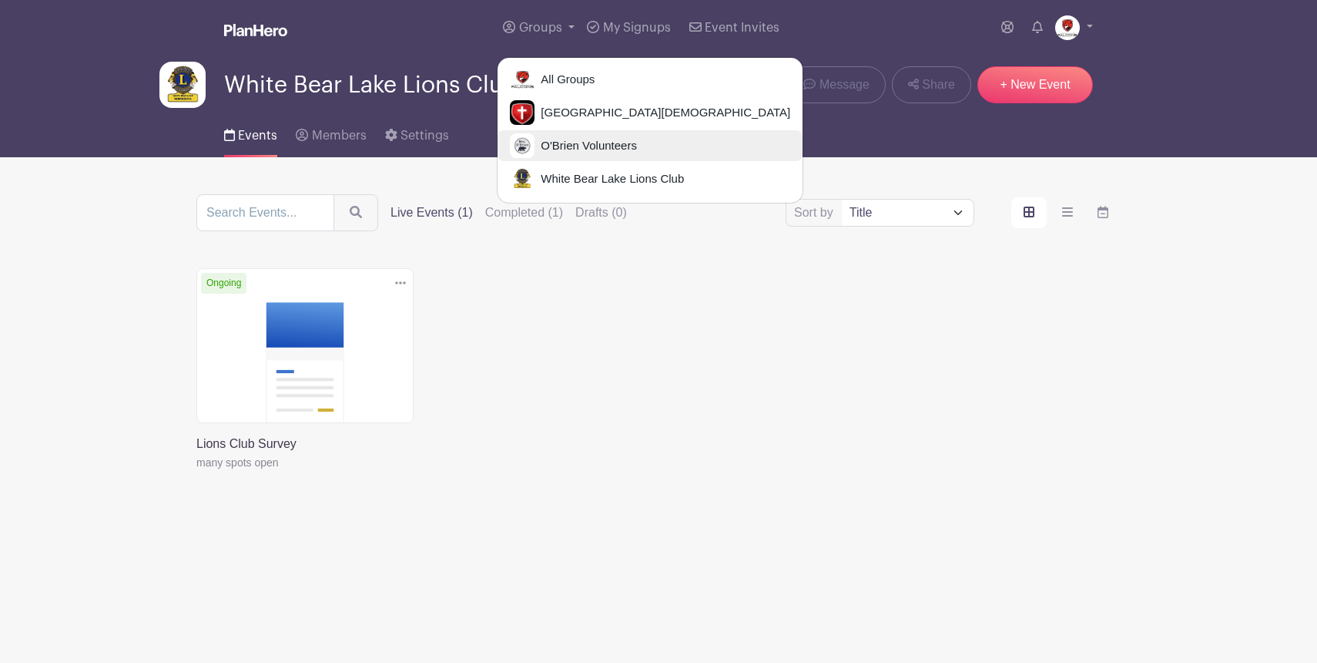
click at [559, 130] on link "O'Brien Volunteers" at bounding box center [650, 145] width 305 height 31
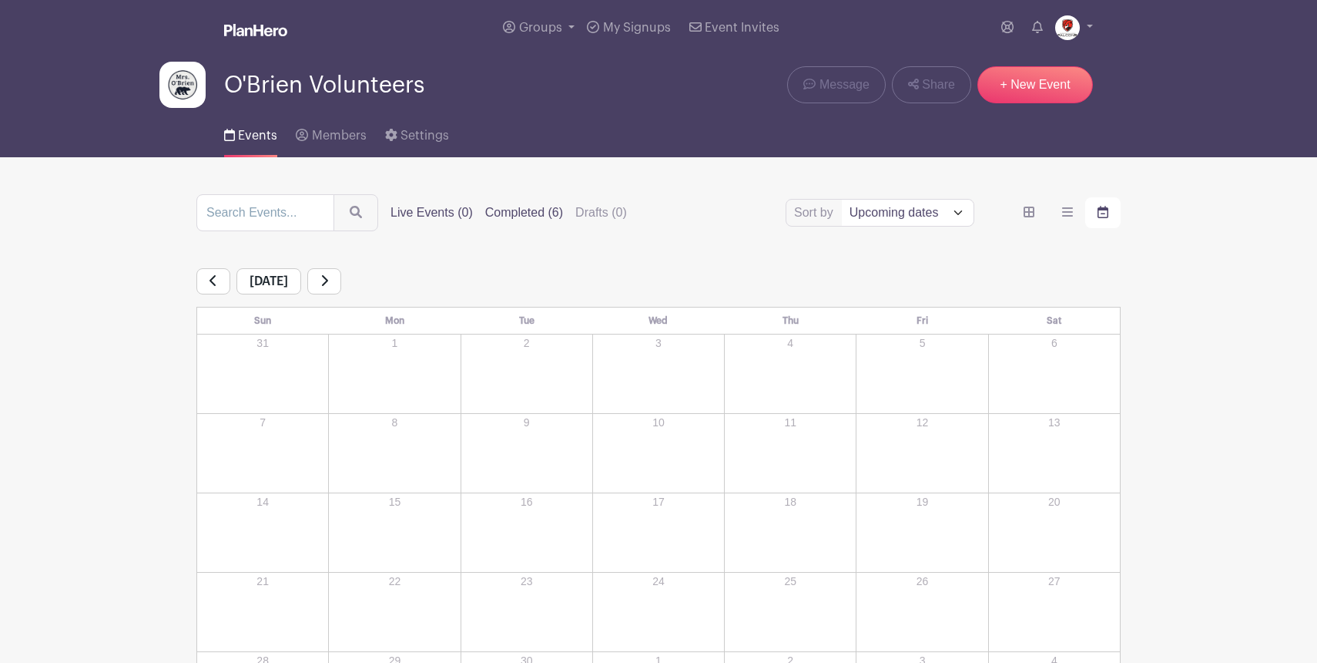
click at [508, 209] on label "Completed (6)" at bounding box center [524, 212] width 78 height 18
click at [0, 0] on input "Completed (6)" at bounding box center [0, 0] width 0 height 0
click at [901, 213] on select "Title Recently modified Newest" at bounding box center [908, 213] width 132 height 26
click at [1071, 211] on icon "order and view" at bounding box center [1067, 212] width 11 height 12
click at [0, 0] on input "order and view" at bounding box center [0, 0] width 0 height 0
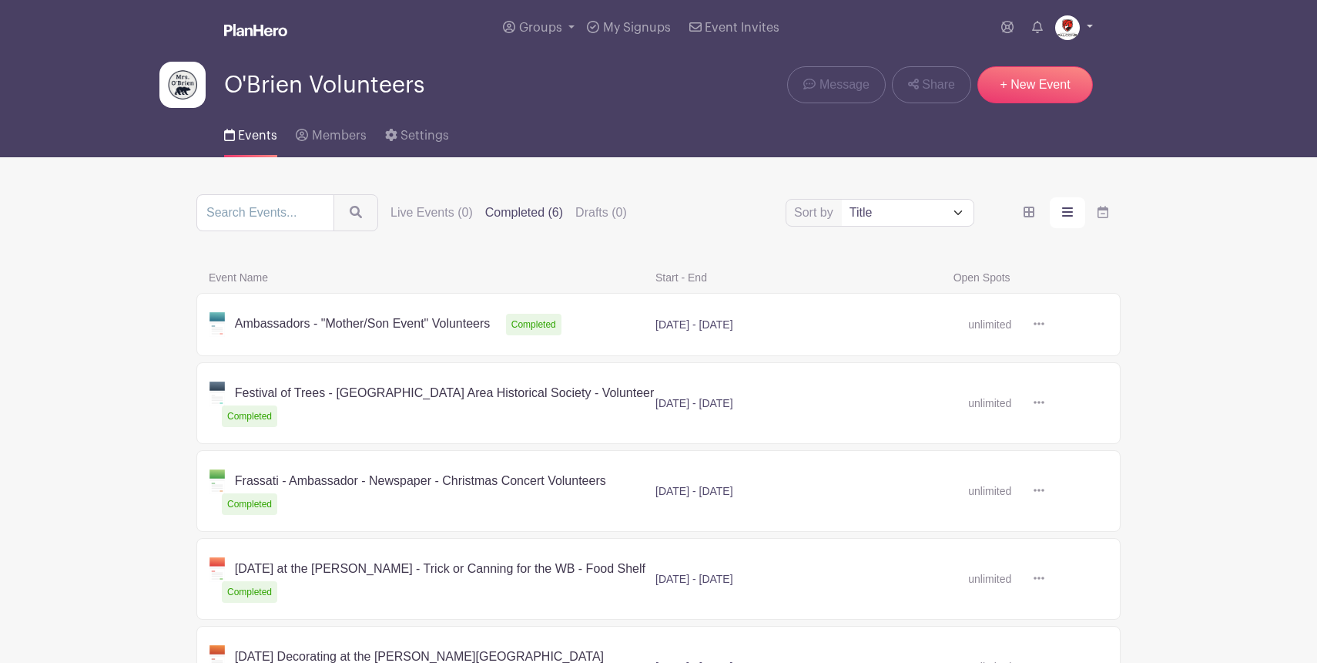
click at [1087, 25] on link at bounding box center [1074, 27] width 38 height 25
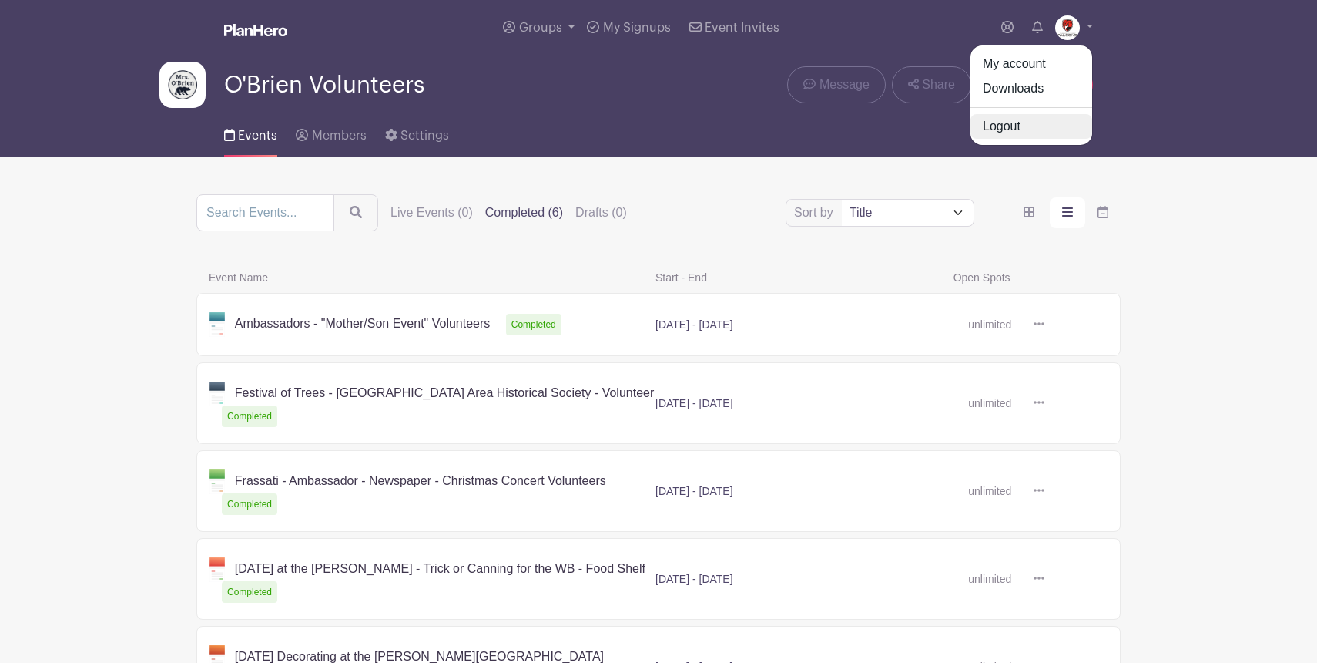
click at [1005, 133] on link "Logout" at bounding box center [1032, 126] width 122 height 25
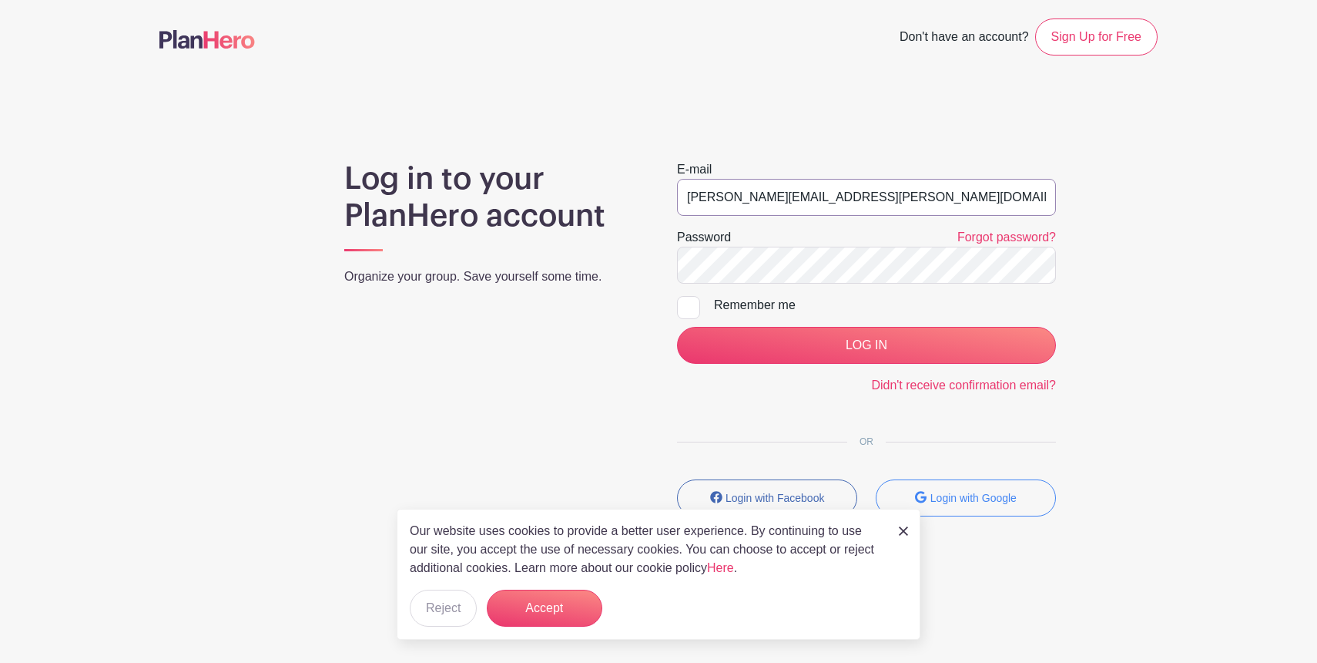
click at [857, 196] on input "[PERSON_NAME][EMAIL_ADDRESS][PERSON_NAME][DOMAIN_NAME]" at bounding box center [866, 197] width 379 height 37
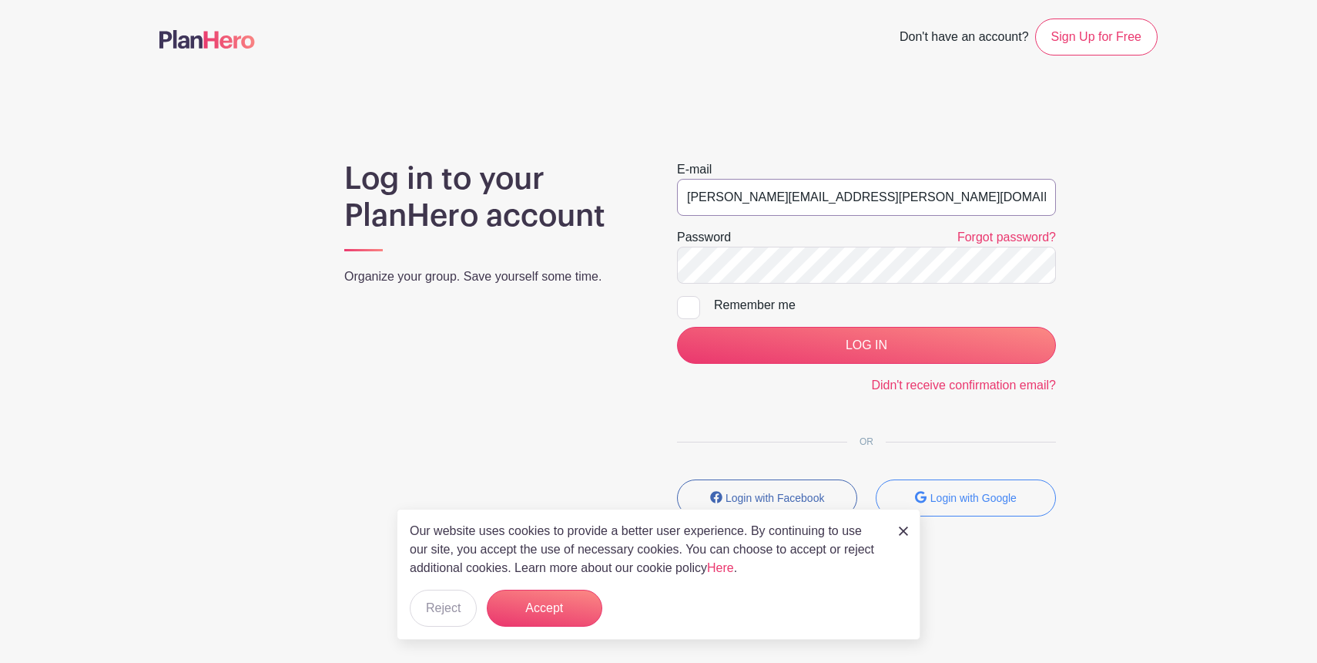
click at [857, 196] on input "[PERSON_NAME][EMAIL_ADDRESS][PERSON_NAME][DOMAIN_NAME]" at bounding box center [866, 197] width 379 height 37
click at [589, 611] on button "Accept" at bounding box center [545, 607] width 116 height 37
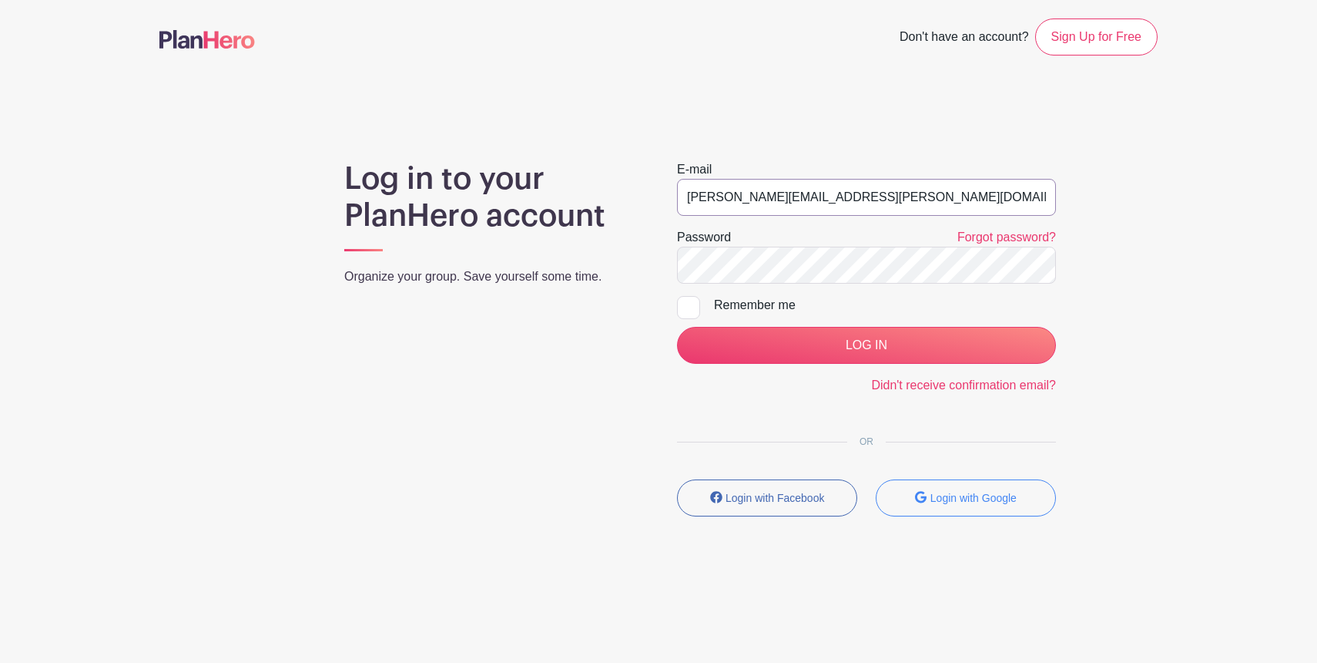
click at [720, 202] on input "[PERSON_NAME][EMAIL_ADDRESS][PERSON_NAME][DOMAIN_NAME]" at bounding box center [866, 197] width 379 height 37
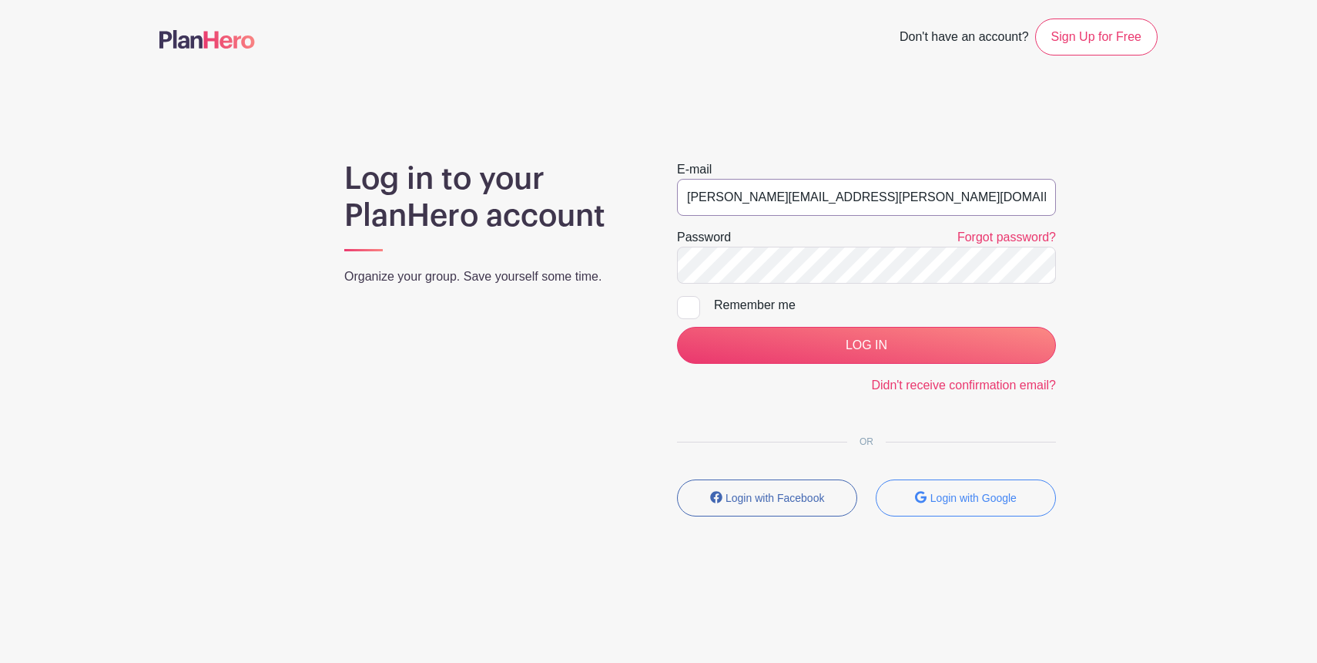
click at [720, 202] on input "[PERSON_NAME][EMAIL_ADDRESS][PERSON_NAME][DOMAIN_NAME]" at bounding box center [866, 197] width 379 height 37
click at [837, 196] on input "[PERSON_NAME][EMAIL_ADDRESS][PERSON_NAME][DOMAIN_NAME]" at bounding box center [866, 197] width 379 height 37
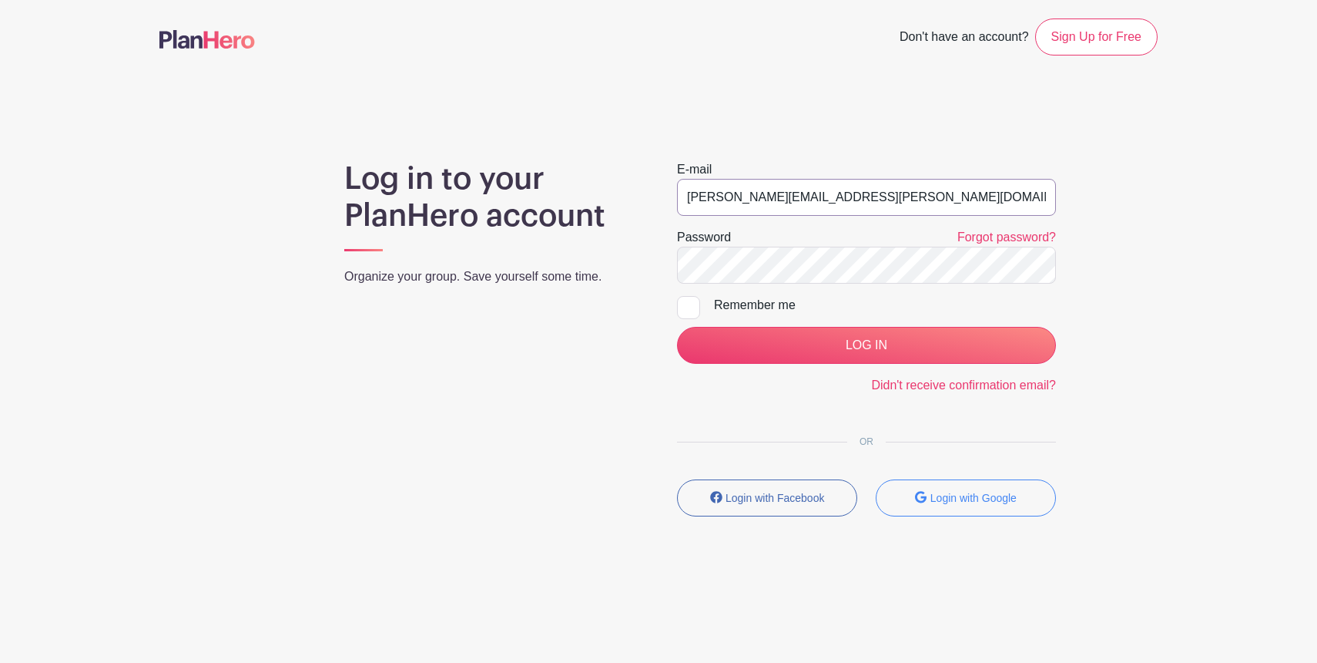
click at [837, 196] on input "[PERSON_NAME][EMAIL_ADDRESS][PERSON_NAME][DOMAIN_NAME]" at bounding box center [866, 197] width 379 height 37
type input "r"
type input "rheannawblahs@gmail.com"
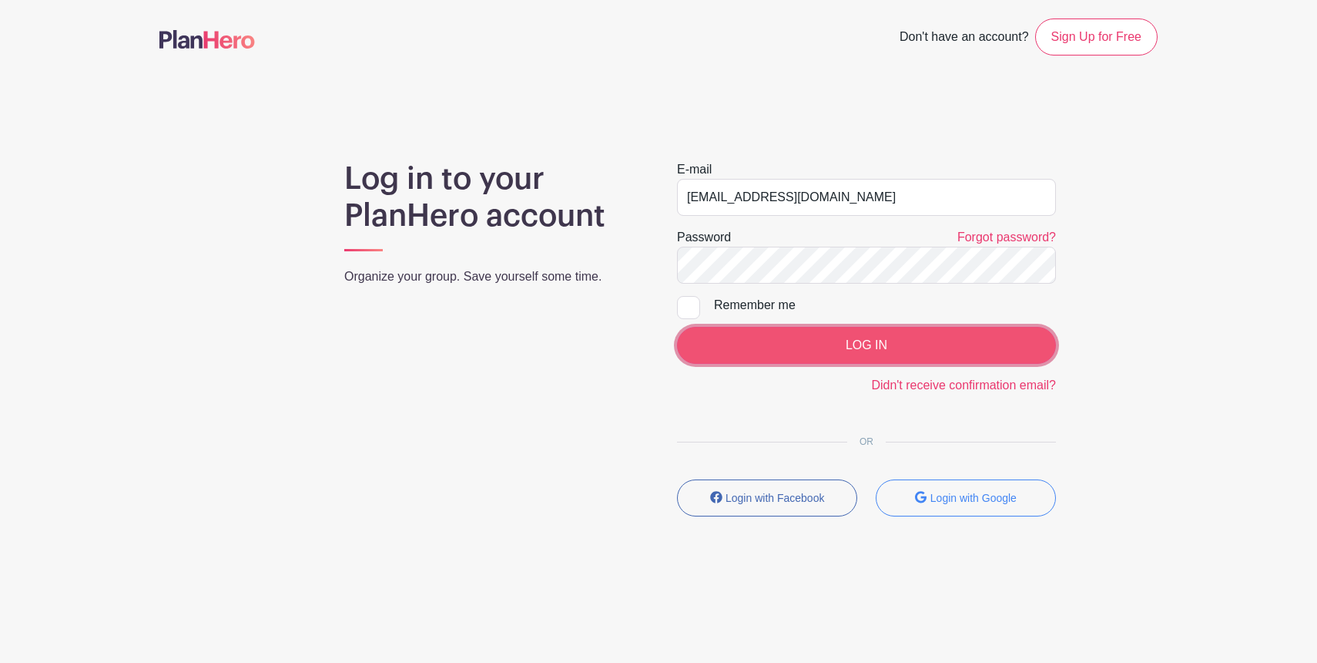
click at [746, 340] on input "LOG IN" at bounding box center [866, 345] width 379 height 37
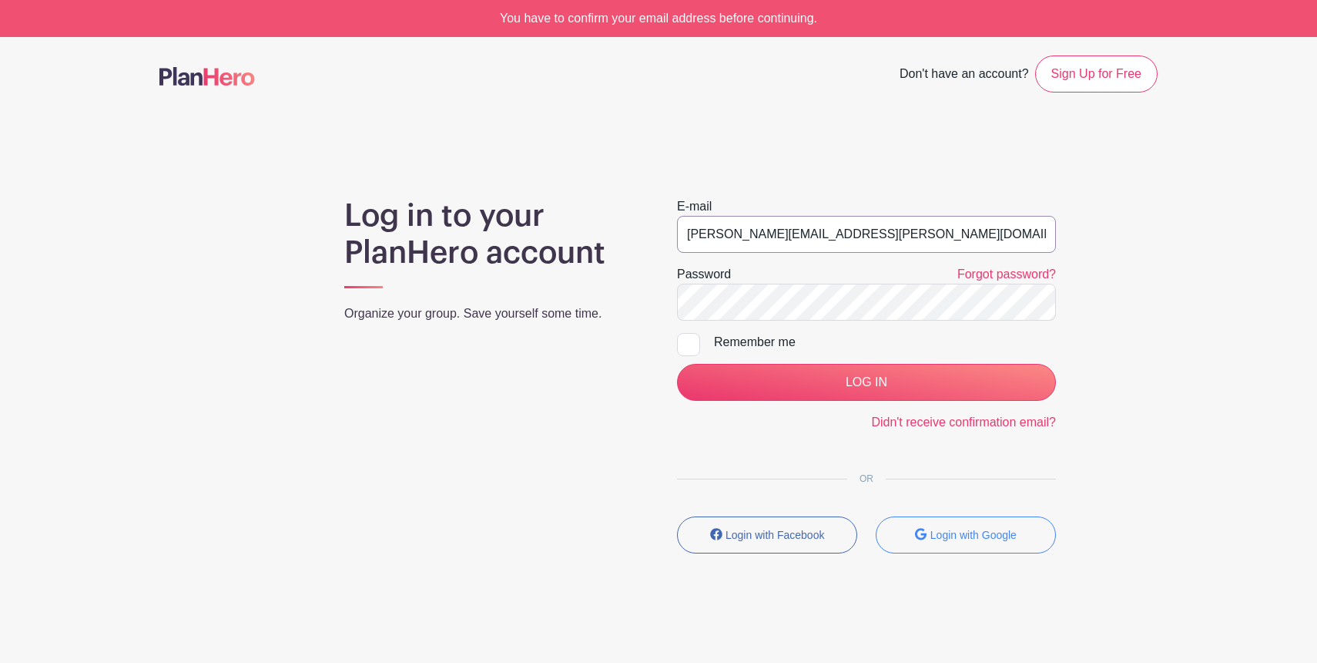
click at [757, 242] on input "[PERSON_NAME][EMAIL_ADDRESS][PERSON_NAME][DOMAIN_NAME]" at bounding box center [866, 234] width 379 height 37
type input "[EMAIL_ADDRESS][DOMAIN_NAME]"
click at [692, 342] on div at bounding box center [688, 344] width 23 height 23
click at [687, 342] on input "Remember me" at bounding box center [682, 338] width 10 height 10
checkbox input "true"
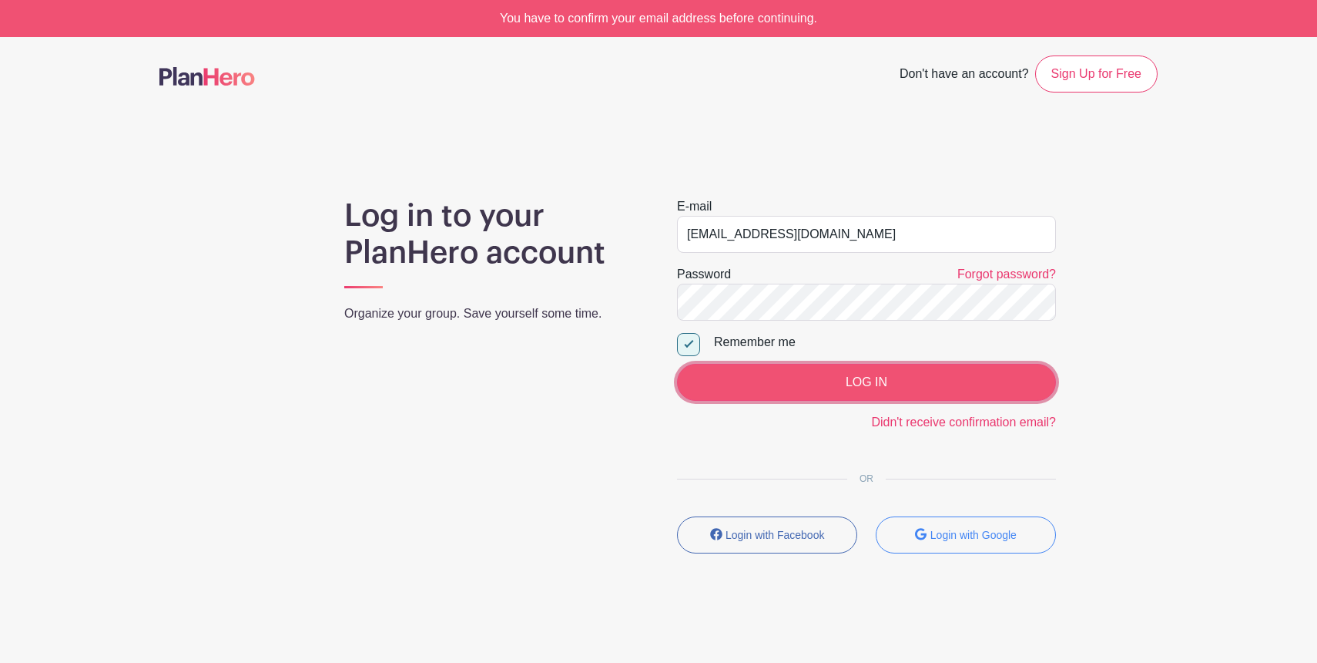
click at [727, 381] on input "LOG IN" at bounding box center [866, 382] width 379 height 37
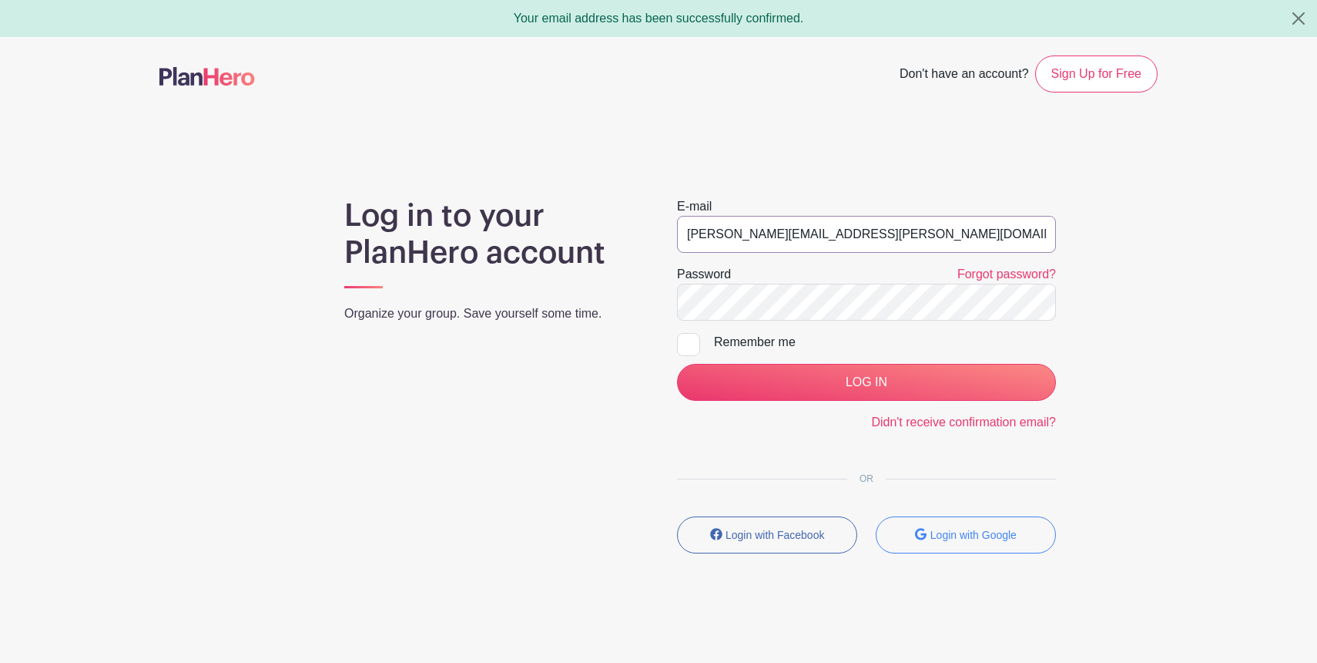
click at [776, 233] on input "[PERSON_NAME][EMAIL_ADDRESS][PERSON_NAME][DOMAIN_NAME]" at bounding box center [866, 234] width 379 height 37
type input "[EMAIL_ADDRESS][DOMAIN_NAME]"
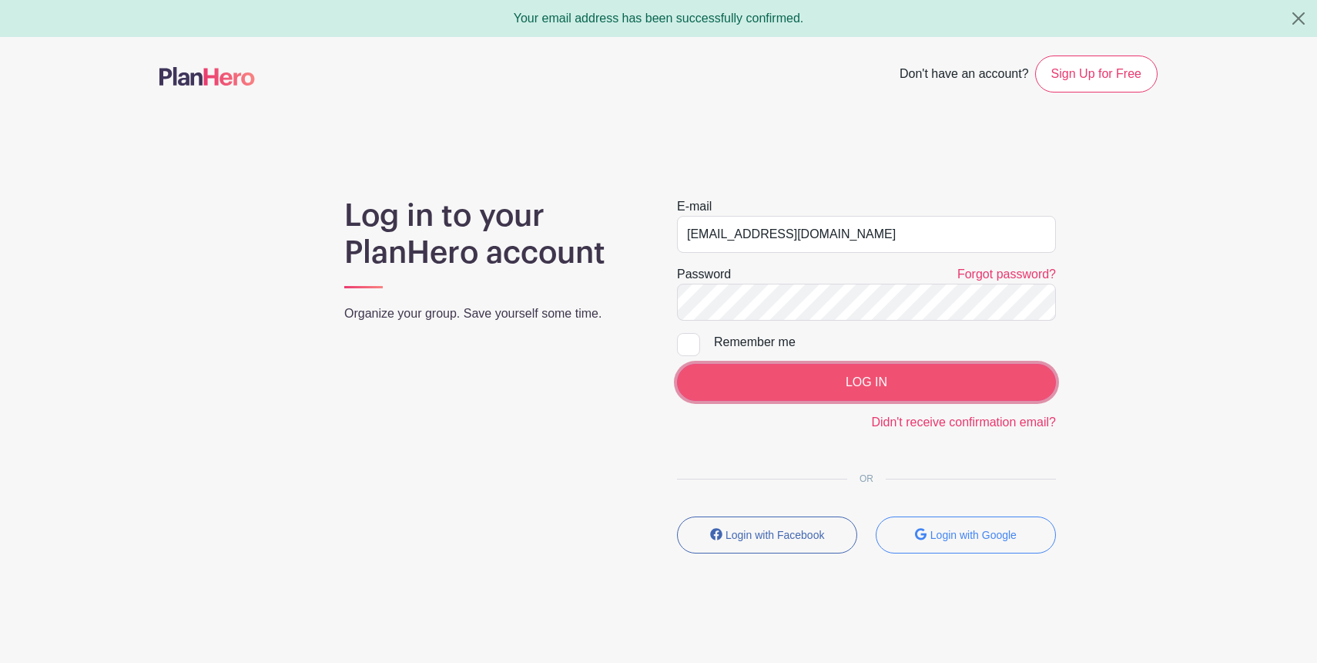
click at [764, 375] on input "LOG IN" at bounding box center [866, 382] width 379 height 37
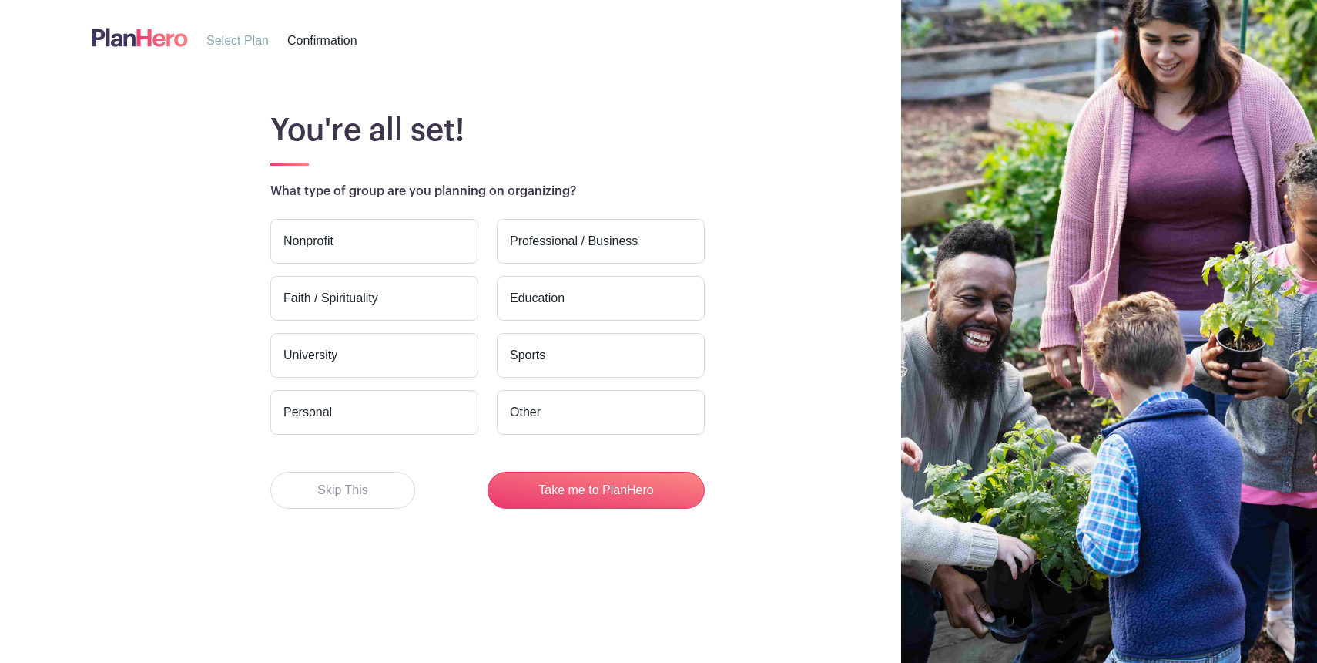
click at [531, 318] on label "Education" at bounding box center [601, 298] width 208 height 45
click at [0, 0] on input "Education" at bounding box center [0, 0] width 0 height 0
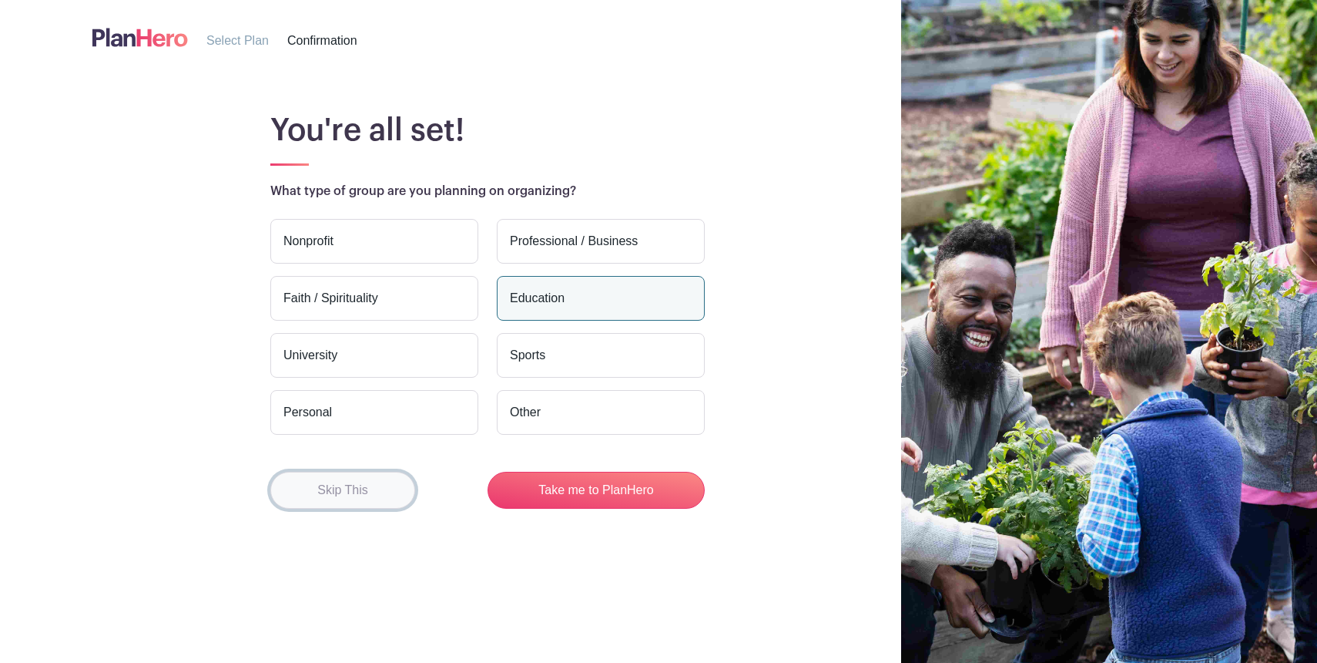
click at [361, 492] on button "Skip This" at bounding box center [342, 489] width 145 height 37
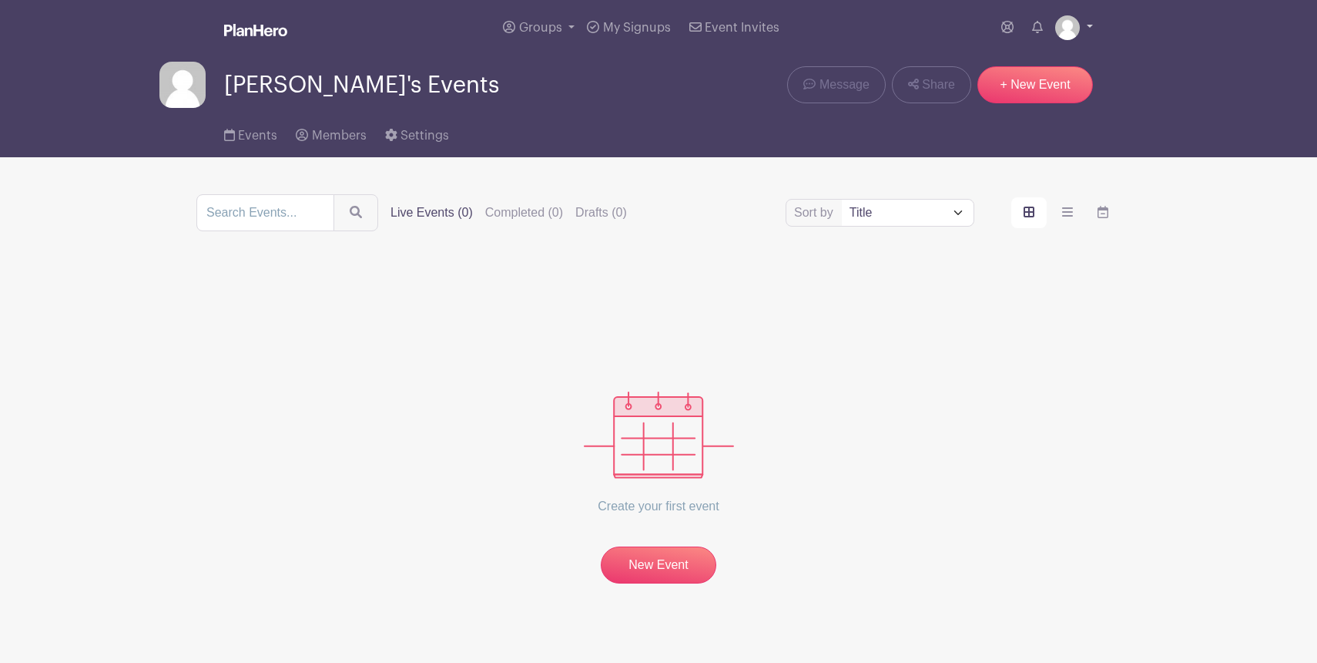
click at [1069, 21] on img at bounding box center [1067, 27] width 25 height 25
click at [1091, 23] on link at bounding box center [1074, 27] width 38 height 25
click at [537, 23] on span "Groups" at bounding box center [540, 28] width 43 height 12
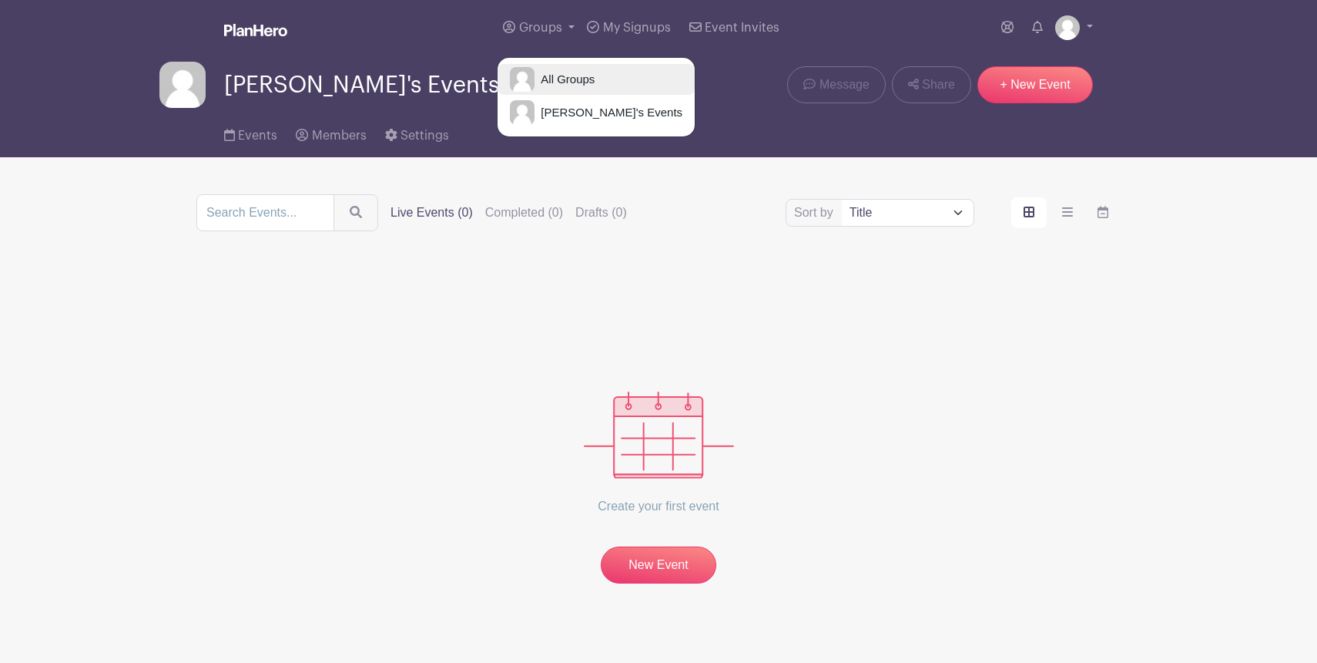
click at [542, 79] on span "All Groups" at bounding box center [565, 80] width 60 height 18
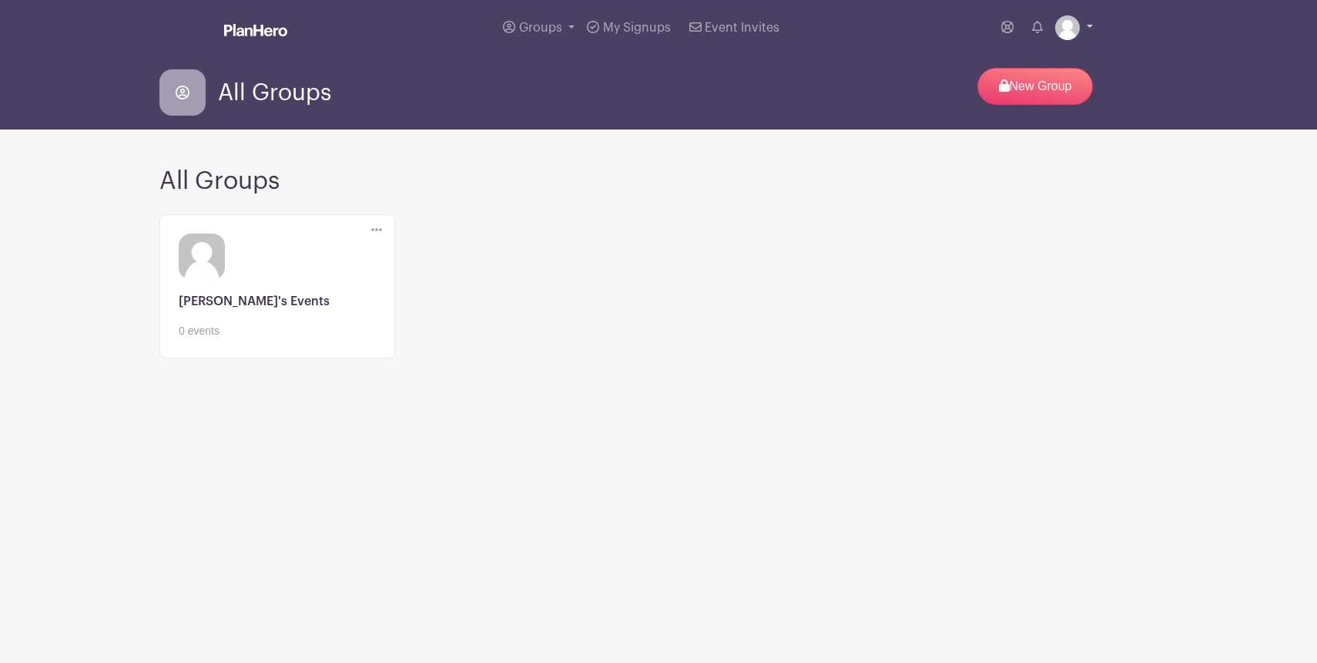
click at [1090, 29] on link at bounding box center [1074, 27] width 38 height 25
click at [1026, 106] on link "Logout" at bounding box center [1032, 101] width 122 height 25
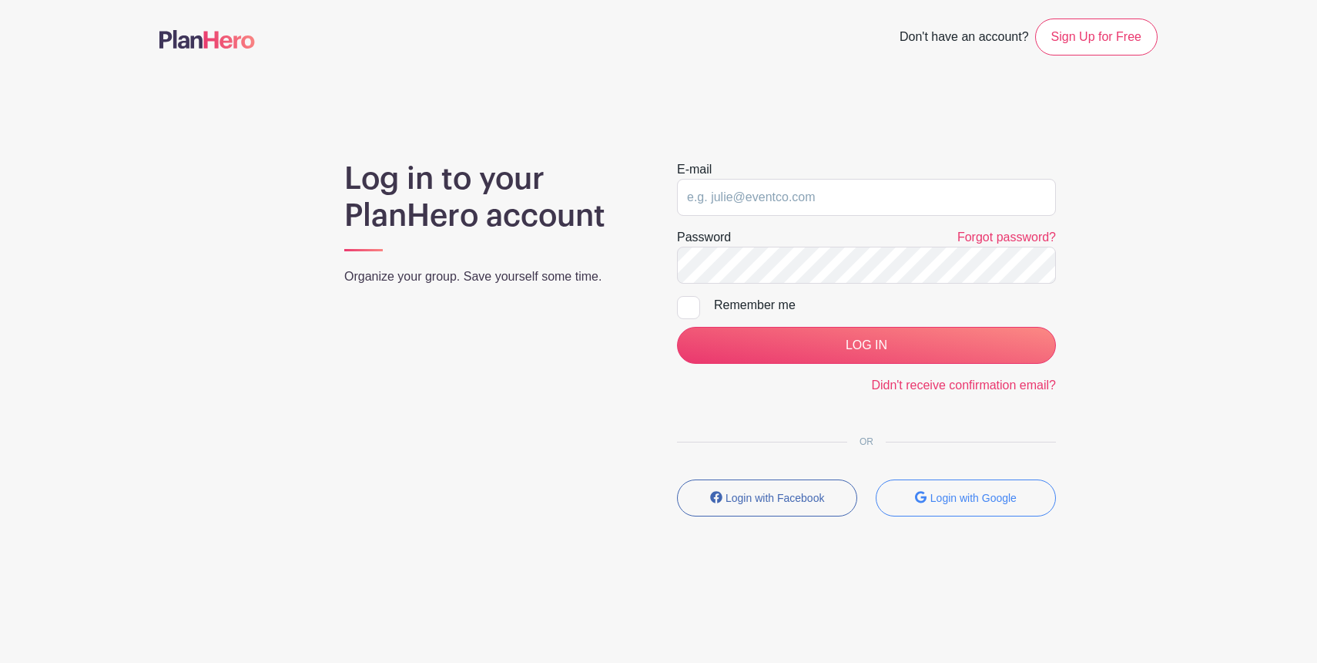
type input "[EMAIL_ADDRESS][DOMAIN_NAME]"
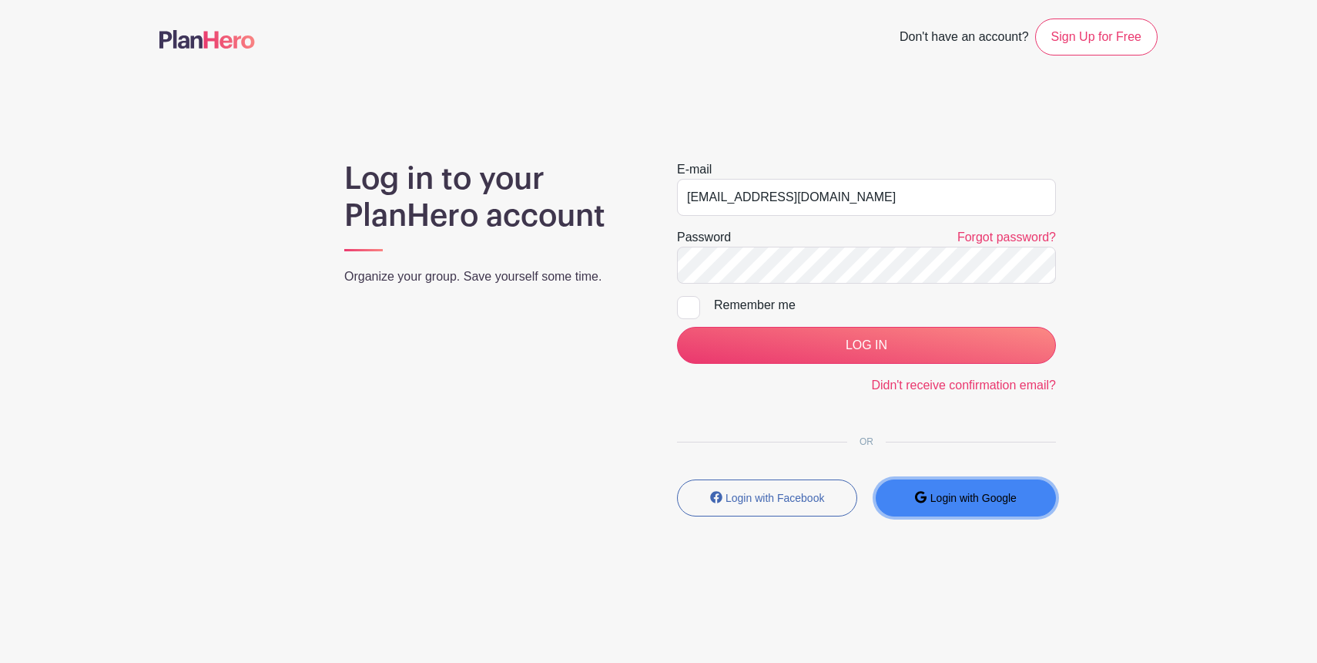
click at [928, 494] on button "Login with Google" at bounding box center [966, 497] width 180 height 37
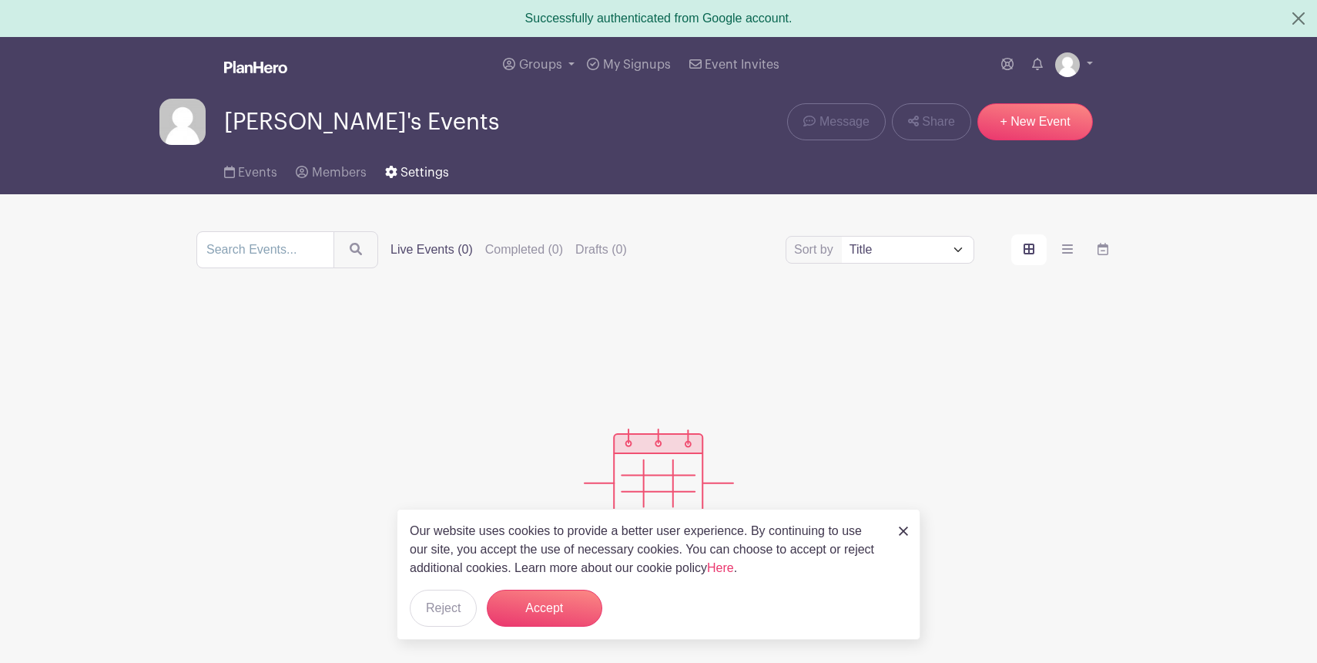
click at [428, 170] on span "Settings" at bounding box center [425, 172] width 49 height 12
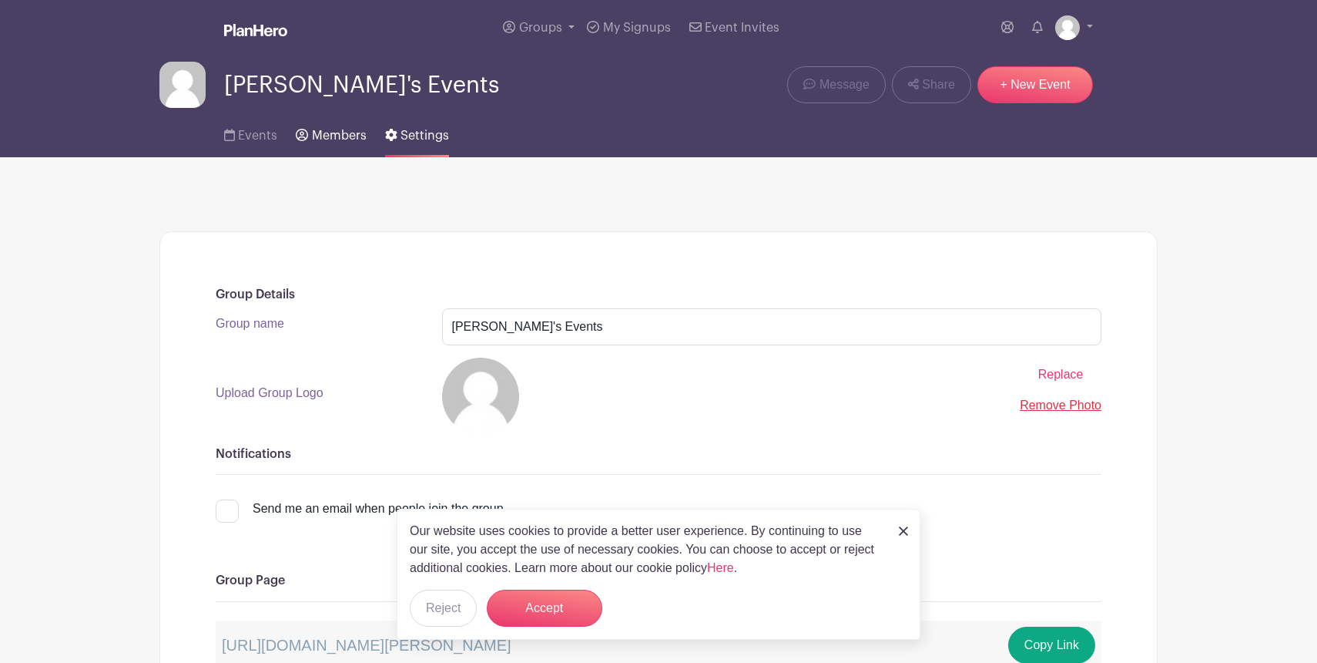
click at [344, 146] on link "Members" at bounding box center [331, 132] width 70 height 49
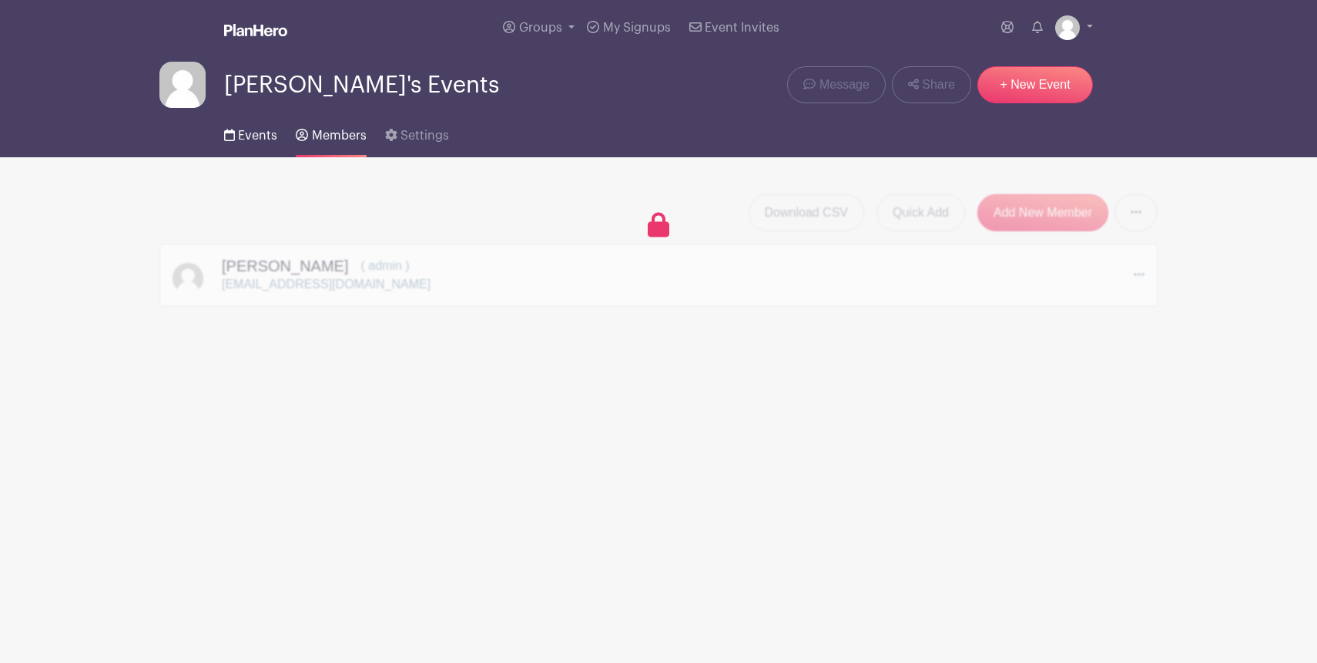
click at [254, 137] on span "Events" at bounding box center [257, 135] width 39 height 12
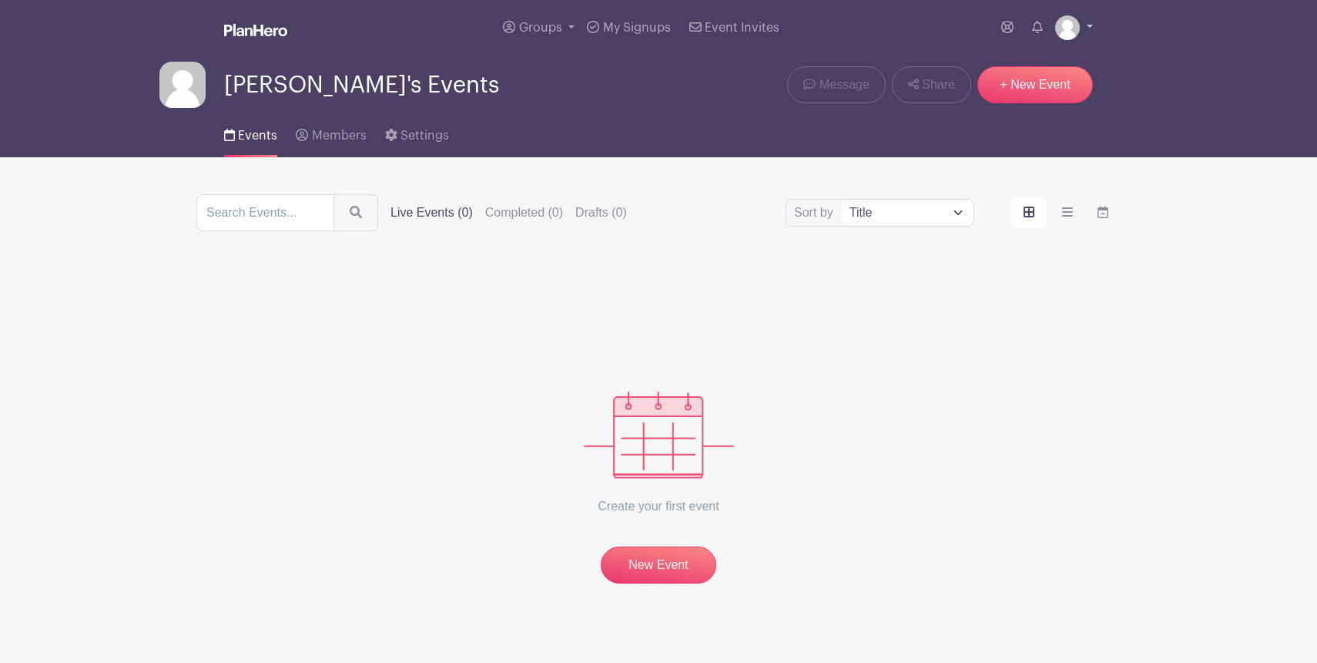
click at [1069, 22] on img at bounding box center [1067, 27] width 25 height 25
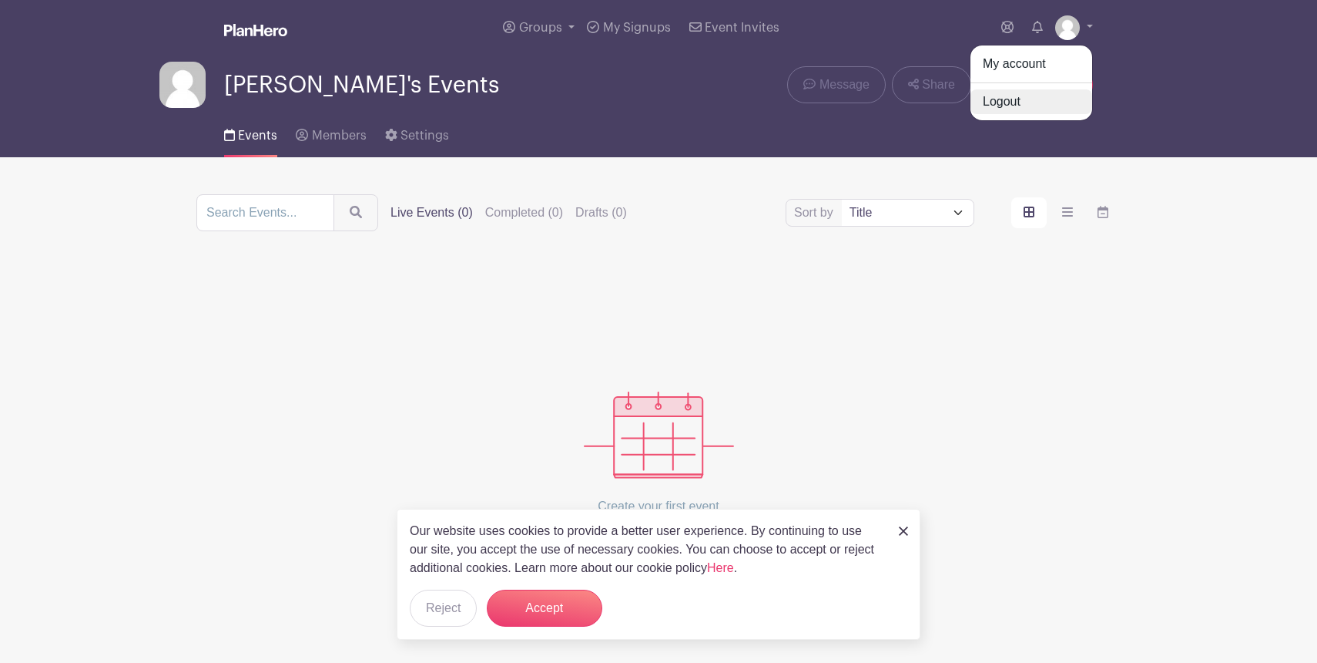
click at [1009, 98] on link "Logout" at bounding box center [1032, 101] width 122 height 25
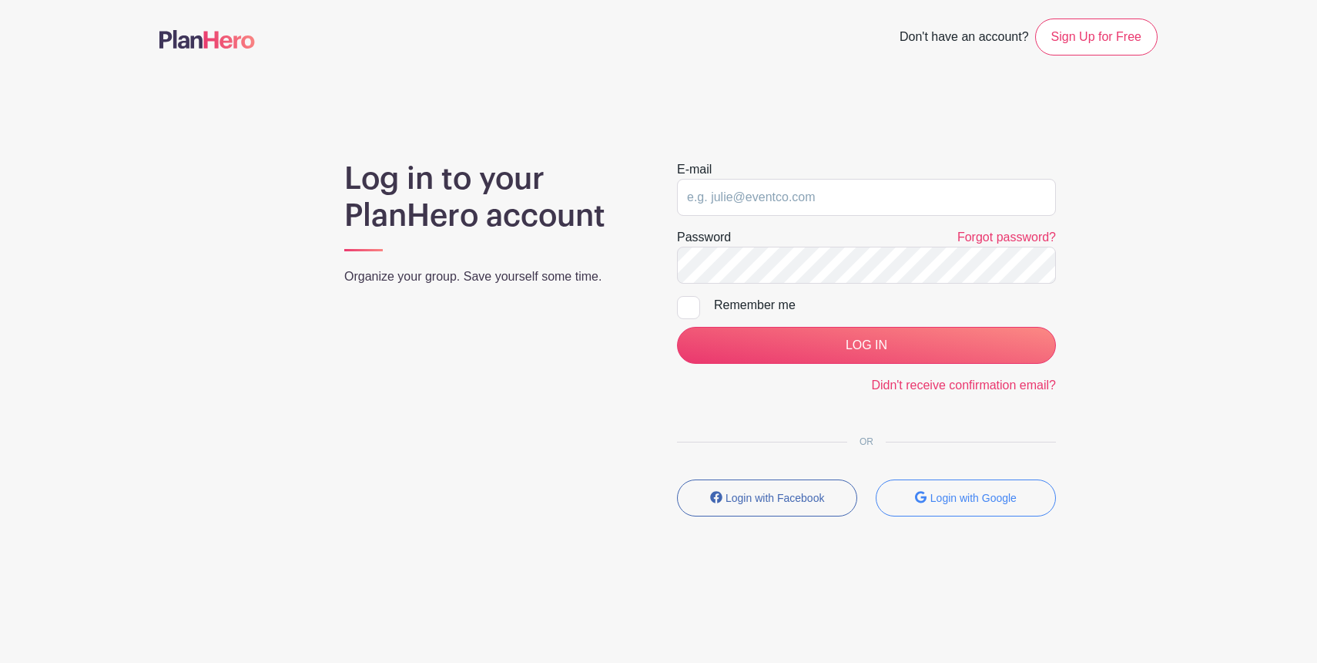
type input "rheannawblahs@gmail.com"
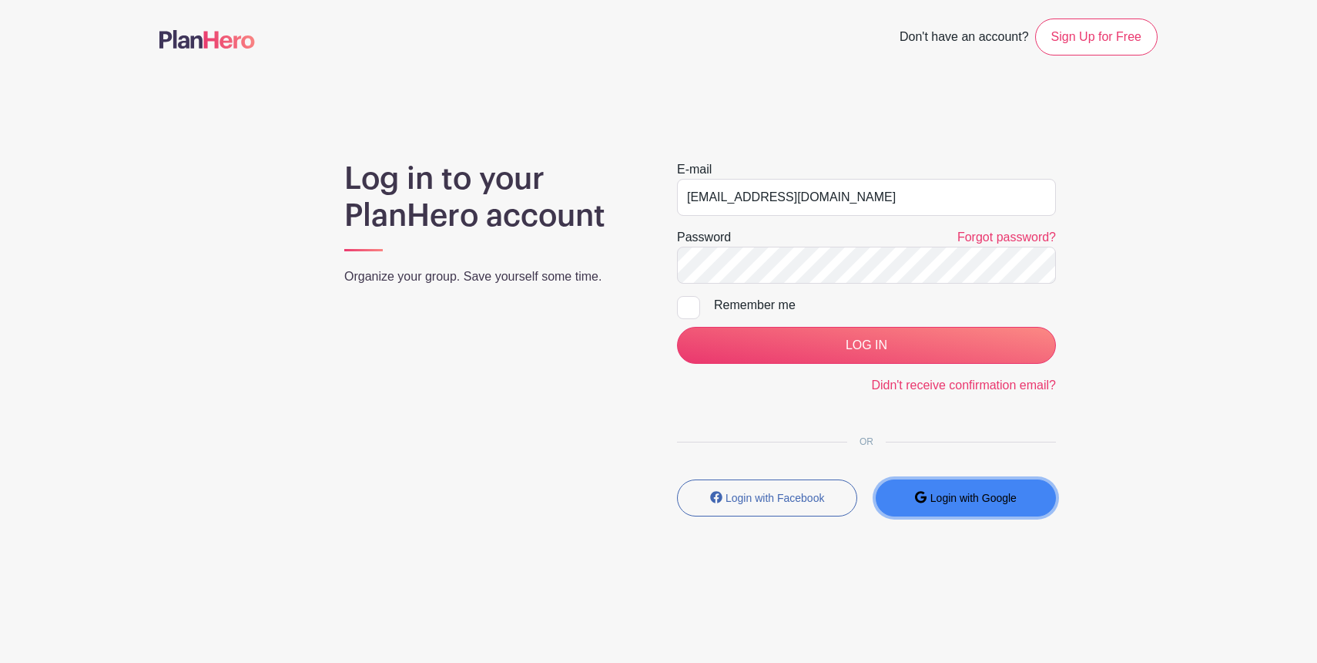
click at [938, 494] on small "Login with Google" at bounding box center [974, 498] width 86 height 12
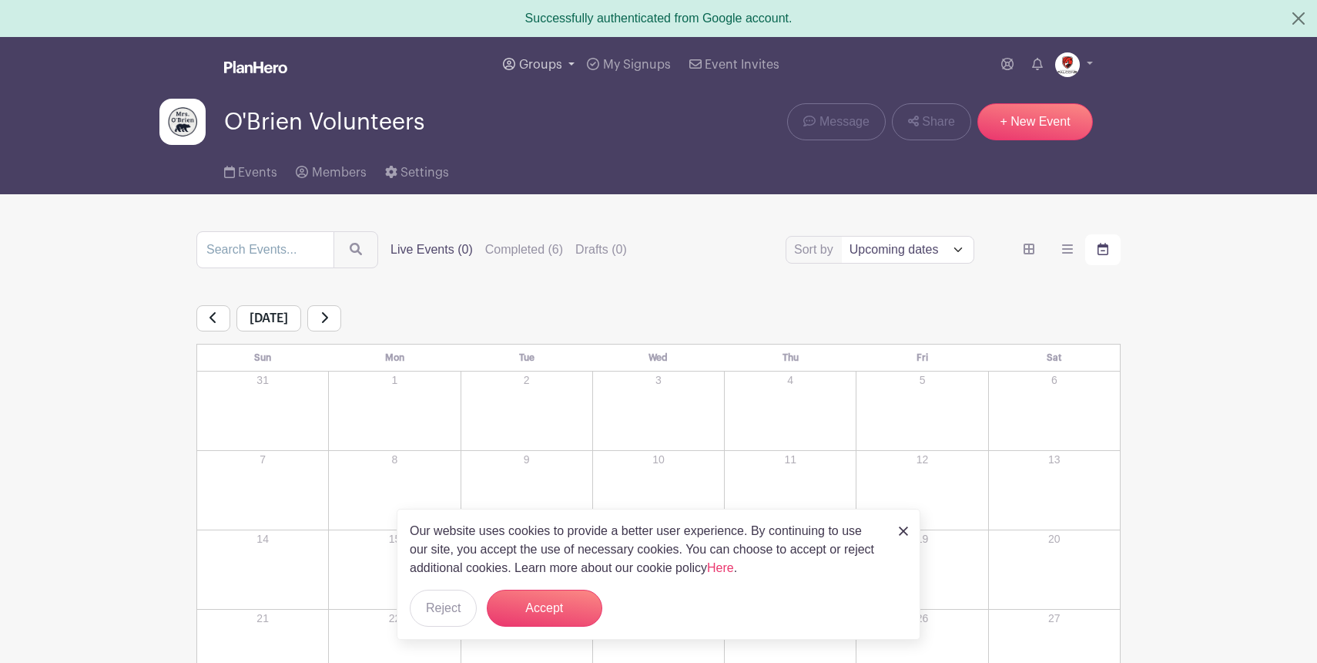
click at [542, 55] on link "Groups" at bounding box center [539, 64] width 84 height 55
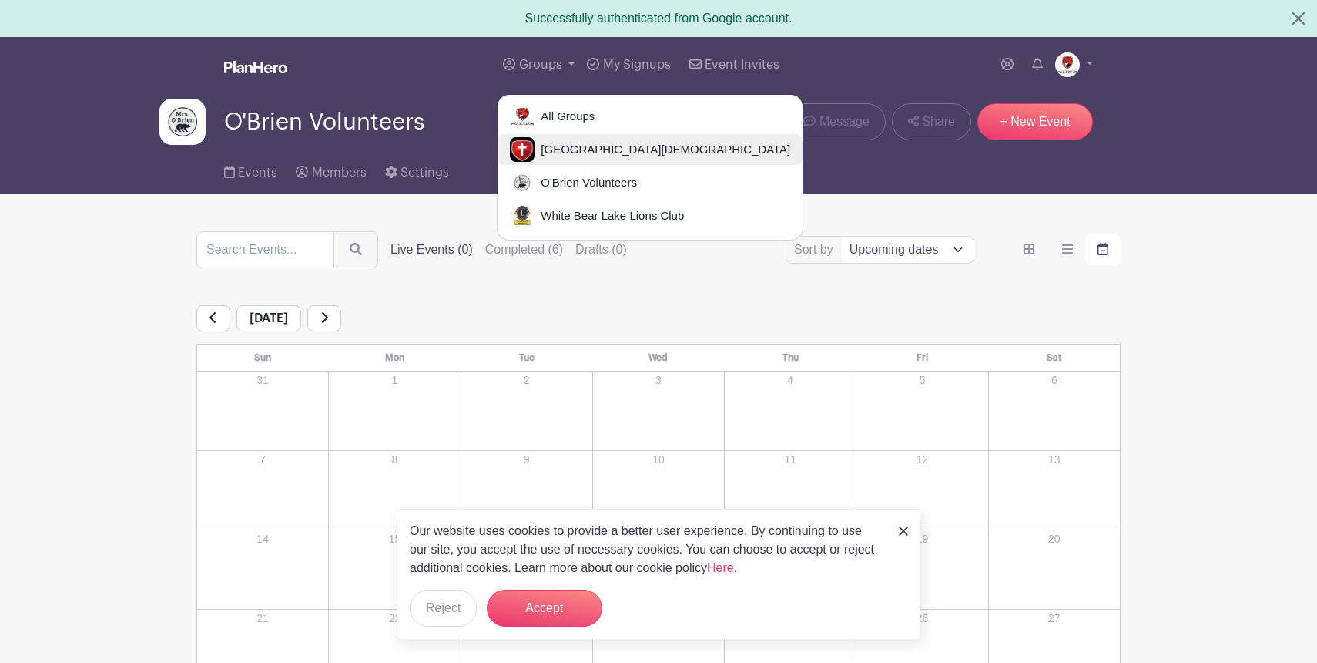
click at [549, 154] on span "[GEOGRAPHIC_DATA][DEMOGRAPHIC_DATA]" at bounding box center [663, 150] width 256 height 18
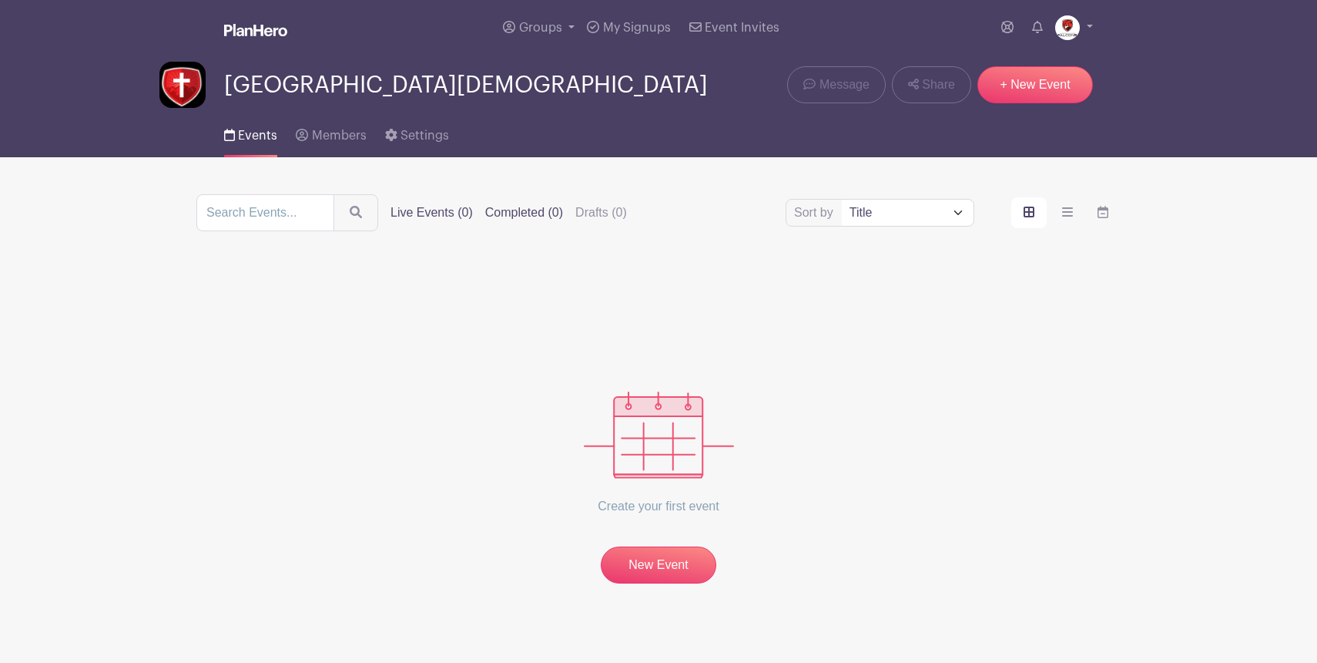
click at [505, 215] on label "Completed (0)" at bounding box center [524, 212] width 78 height 18
click at [0, 0] on input "Completed (0)" at bounding box center [0, 0] width 0 height 0
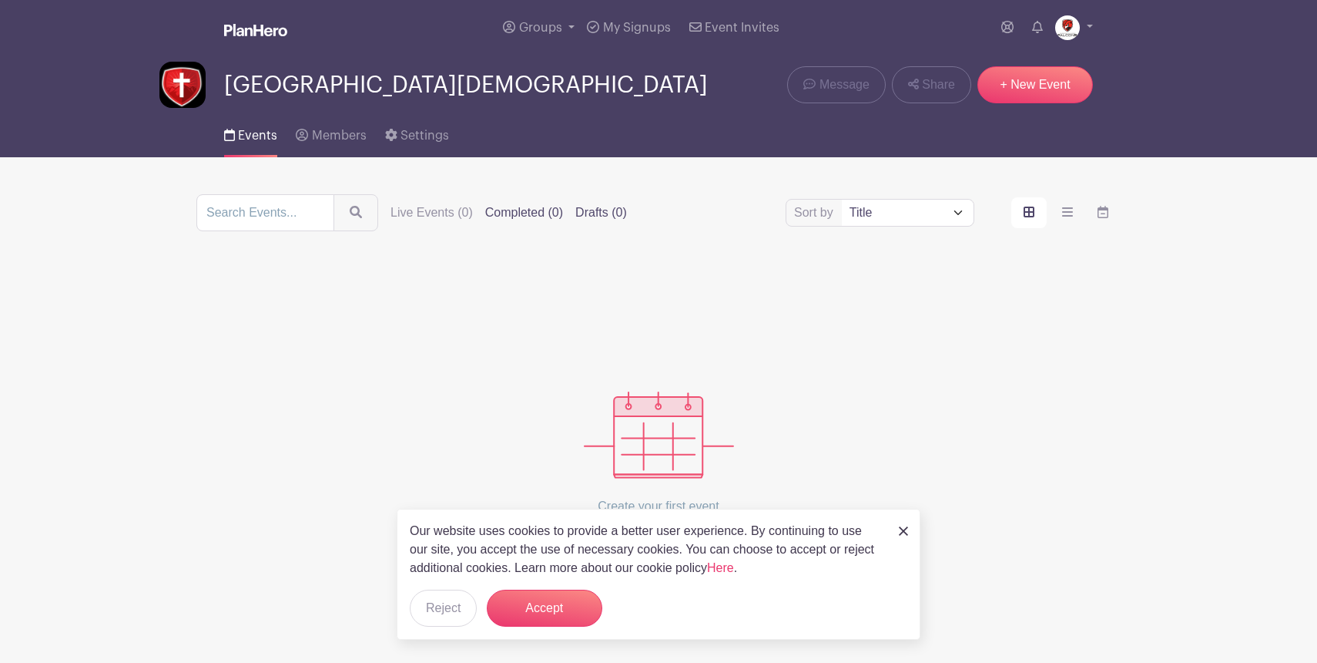
click at [599, 206] on label "Drafts (0)" at bounding box center [602, 212] width 52 height 18
click at [0, 0] on input "Drafts (0)" at bounding box center [0, 0] width 0 height 0
click at [423, 216] on label "Live Events (0)" at bounding box center [432, 212] width 82 height 18
click at [0, 0] on input "Live Events (0)" at bounding box center [0, 0] width 0 height 0
click at [563, 599] on button "Accept" at bounding box center [545, 607] width 116 height 37
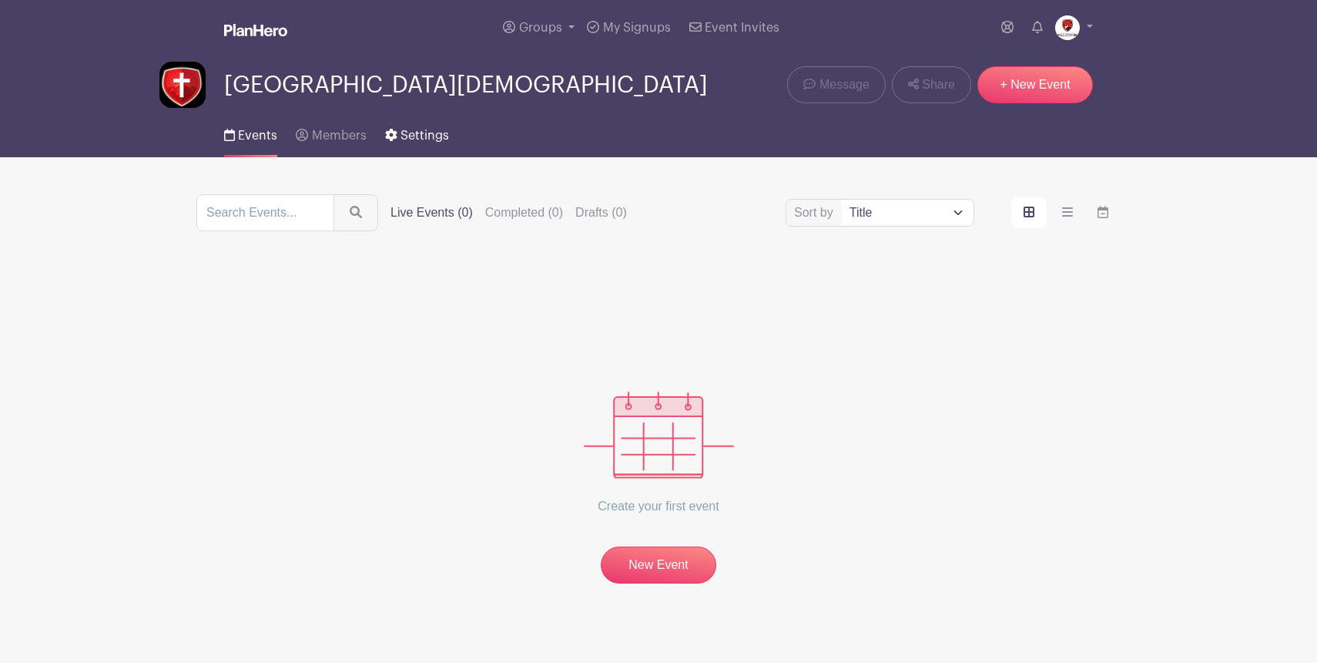
click at [427, 132] on span "Settings" at bounding box center [425, 135] width 49 height 12
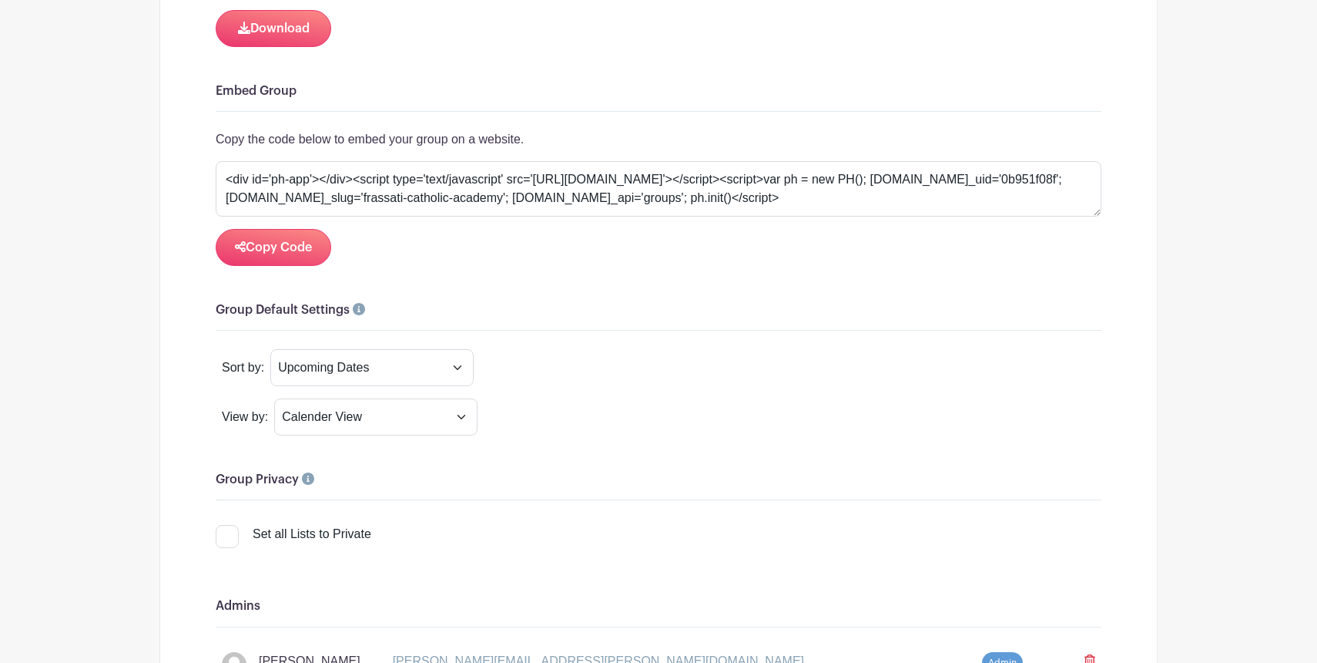
scroll to position [1094, 0]
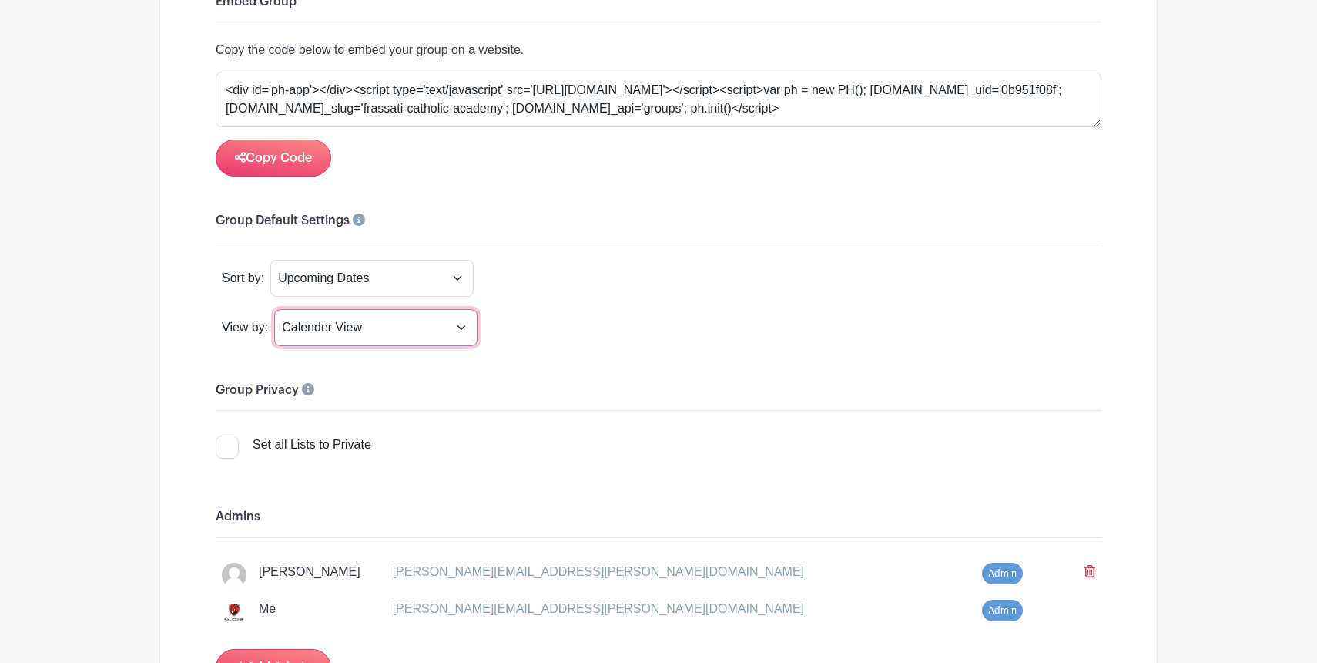
click at [408, 324] on select "Card View List View Calender View" at bounding box center [375, 327] width 203 height 37
select select "list"
click at [274, 310] on select "Card View List View Calender View" at bounding box center [375, 327] width 203 height 37
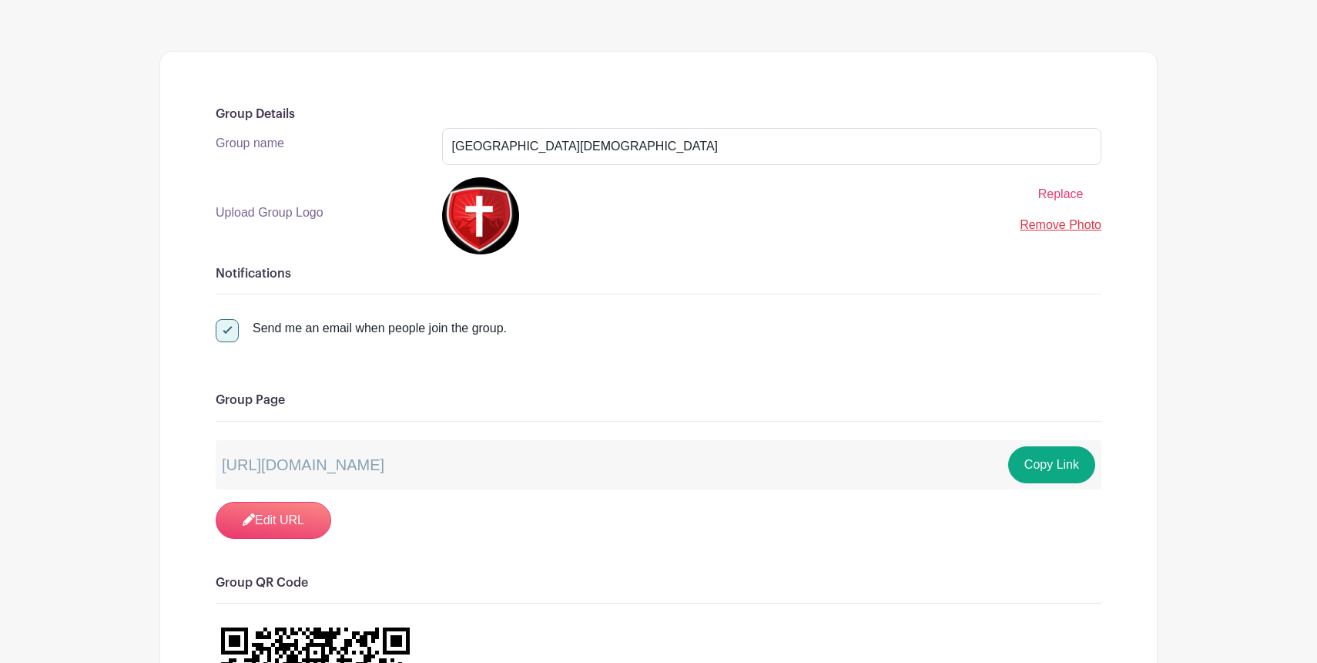
scroll to position [233, 0]
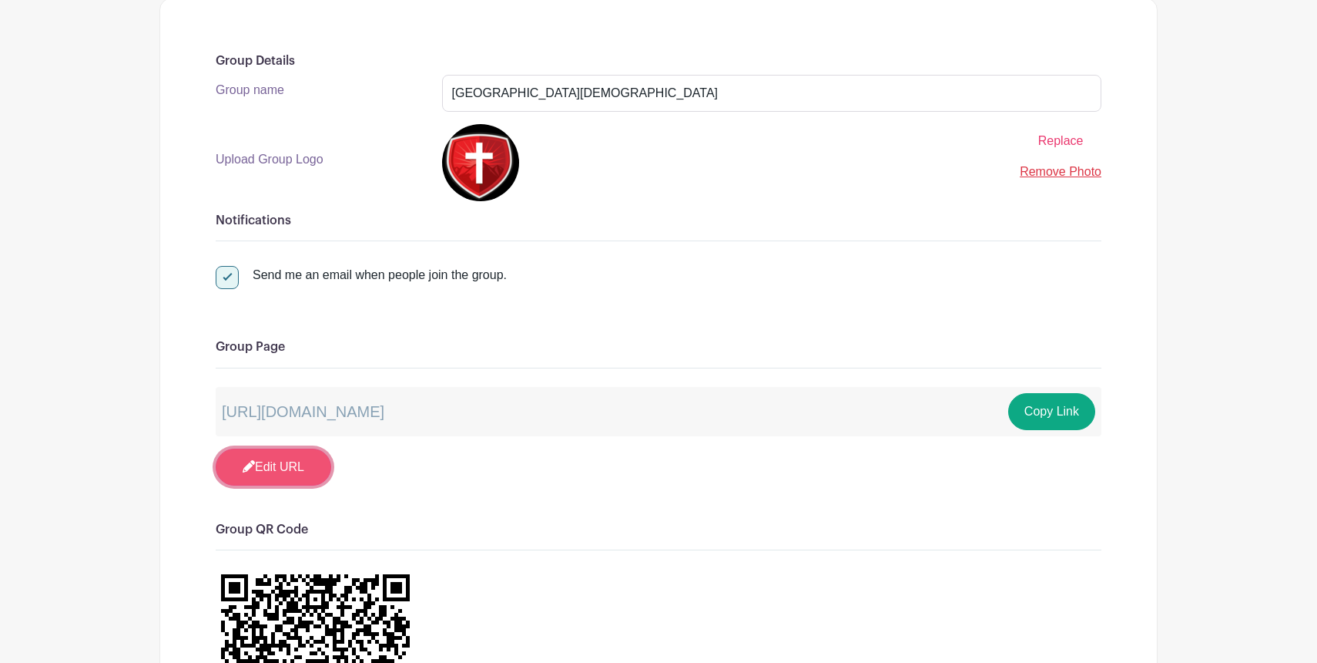
click at [296, 469] on link "Edit URL" at bounding box center [274, 466] width 116 height 37
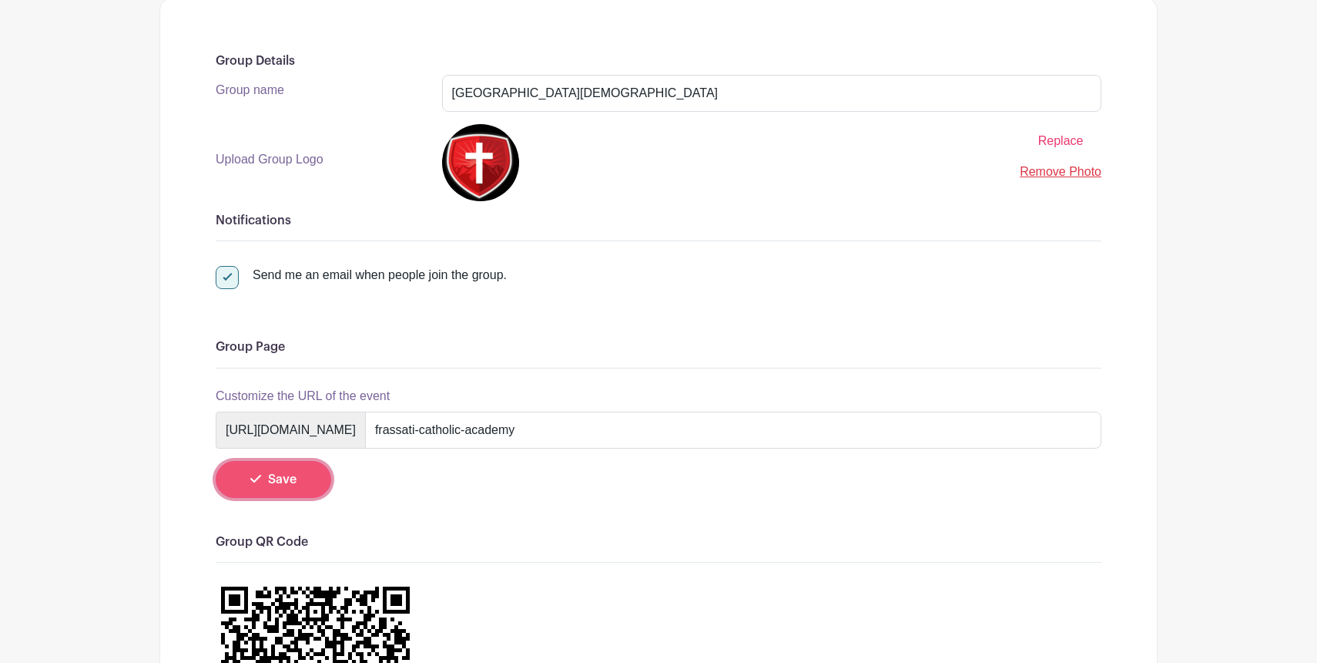
click at [297, 482] on button "Save" at bounding box center [274, 479] width 116 height 37
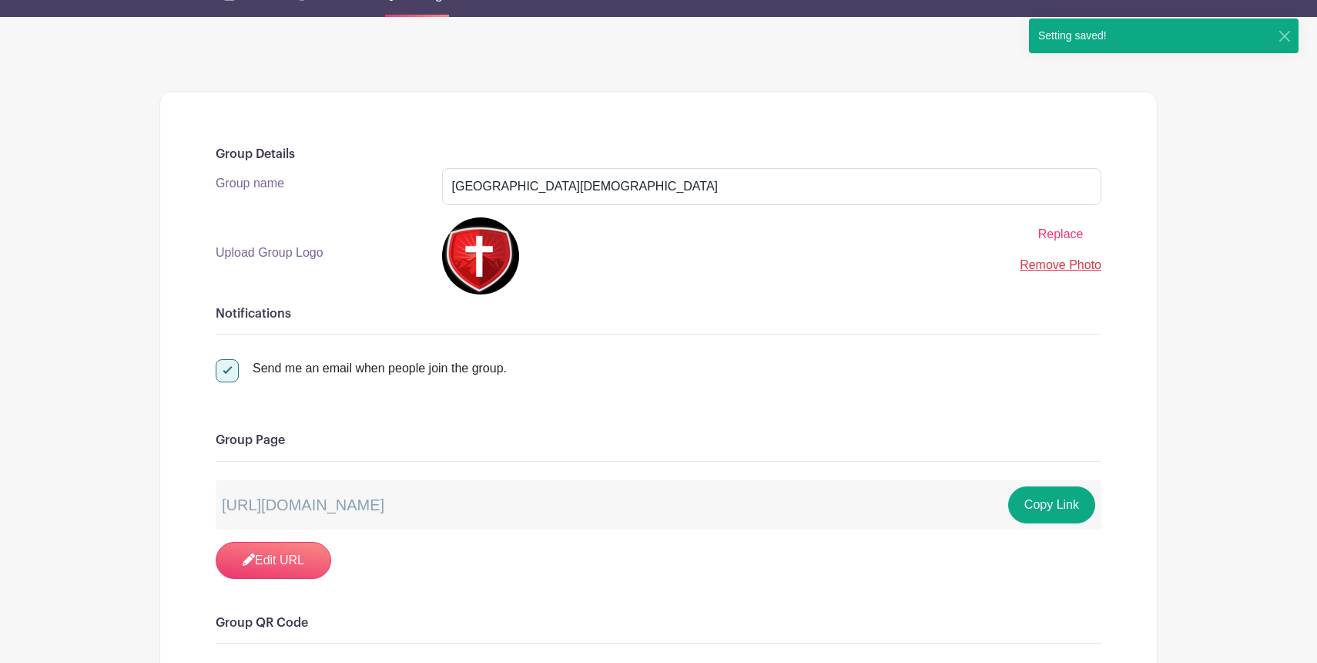
scroll to position [0, 0]
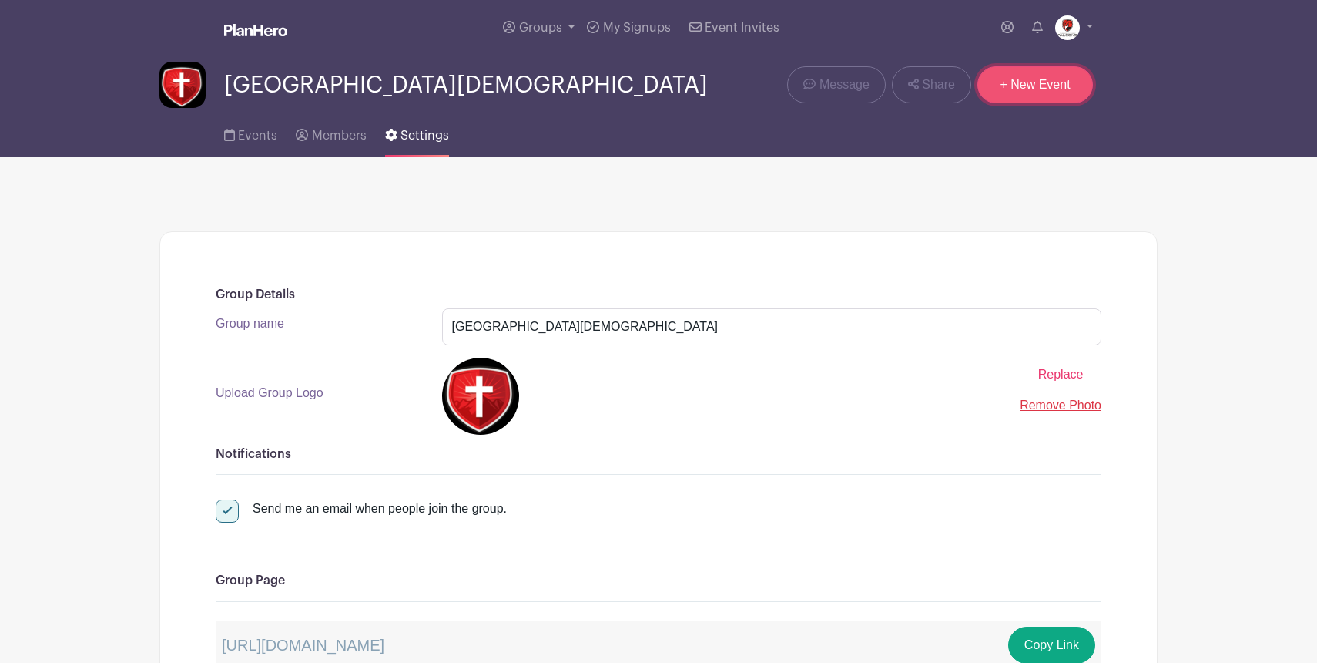
click at [1008, 82] on link "+ New Event" at bounding box center [1036, 84] width 116 height 37
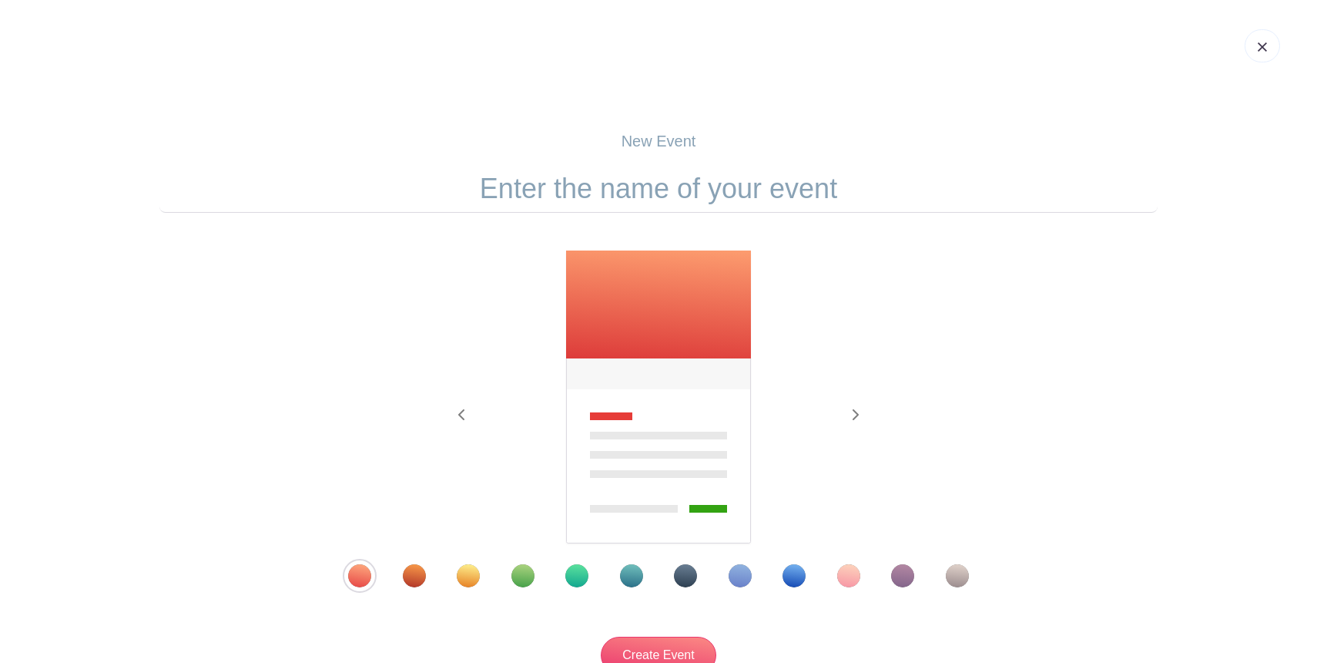
click at [630, 575] on div "Template 6" at bounding box center [631, 575] width 23 height 23
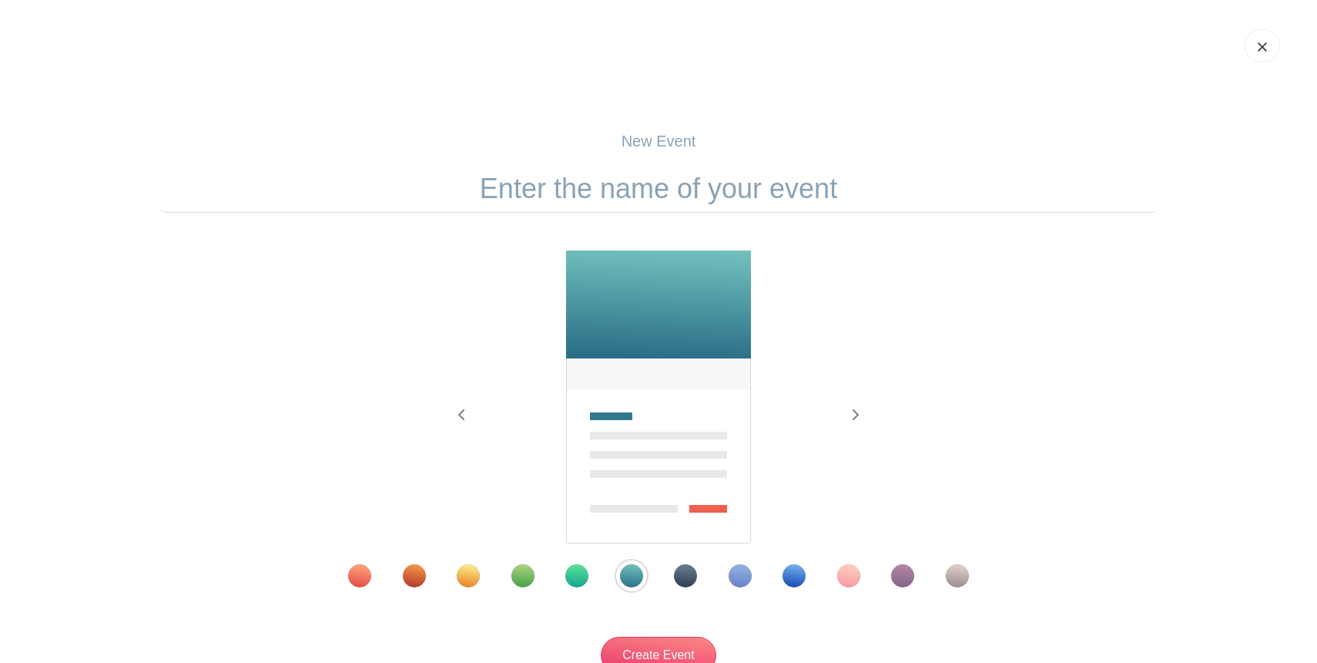
click at [573, 186] on input "text" at bounding box center [658, 189] width 998 height 48
type input "Bear Water Run - Water Booth"
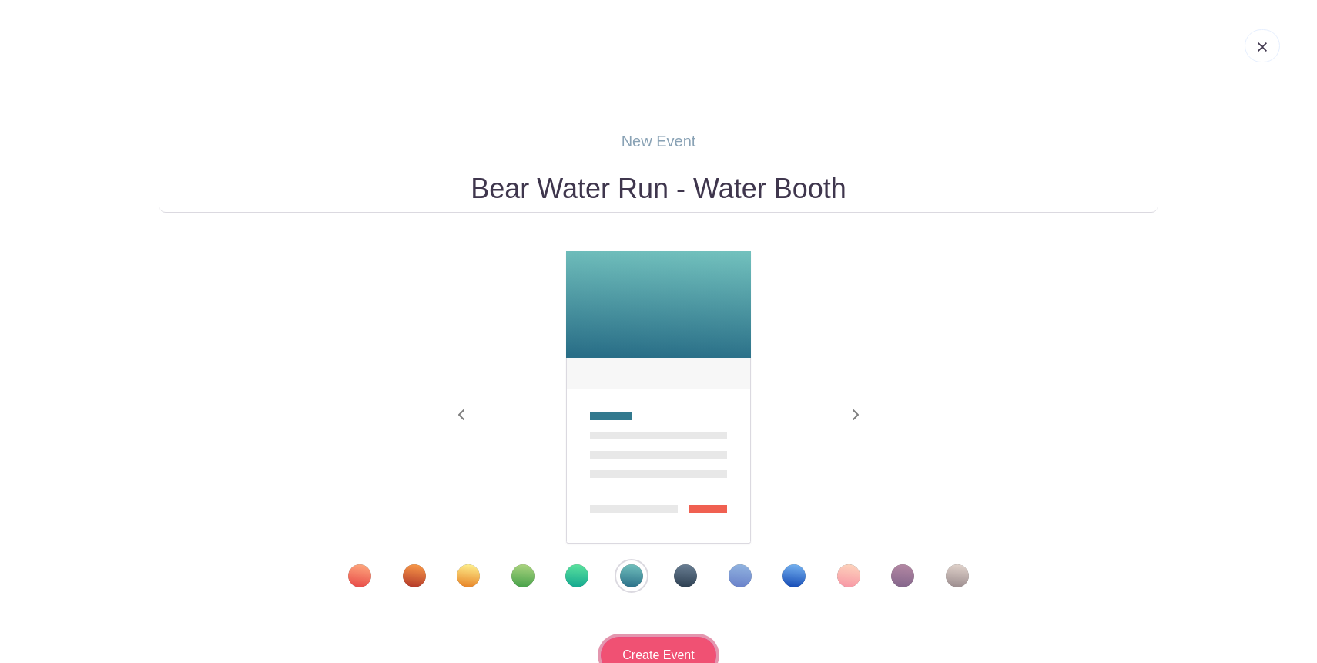
click at [642, 645] on input "Create Event" at bounding box center [659, 654] width 116 height 37
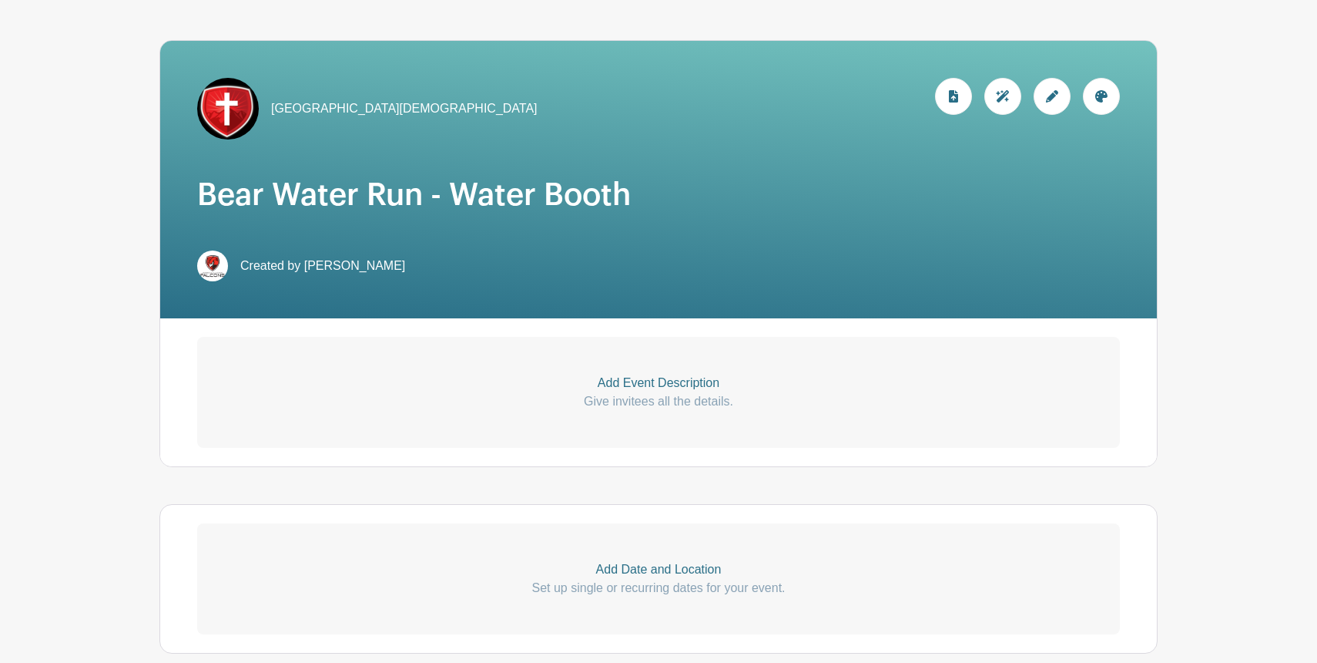
scroll to position [219, 0]
